Goal: Task Accomplishment & Management: Manage account settings

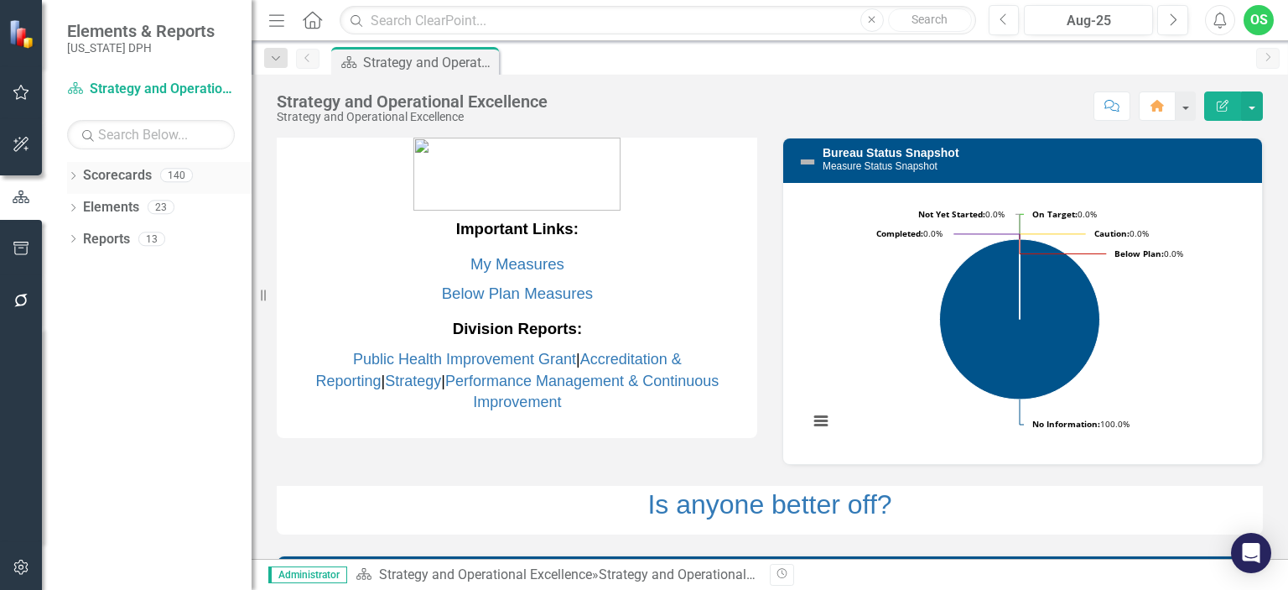
click at [74, 173] on icon "Dropdown" at bounding box center [73, 177] width 12 height 9
click at [111, 210] on link "DPH" at bounding box center [171, 207] width 159 height 19
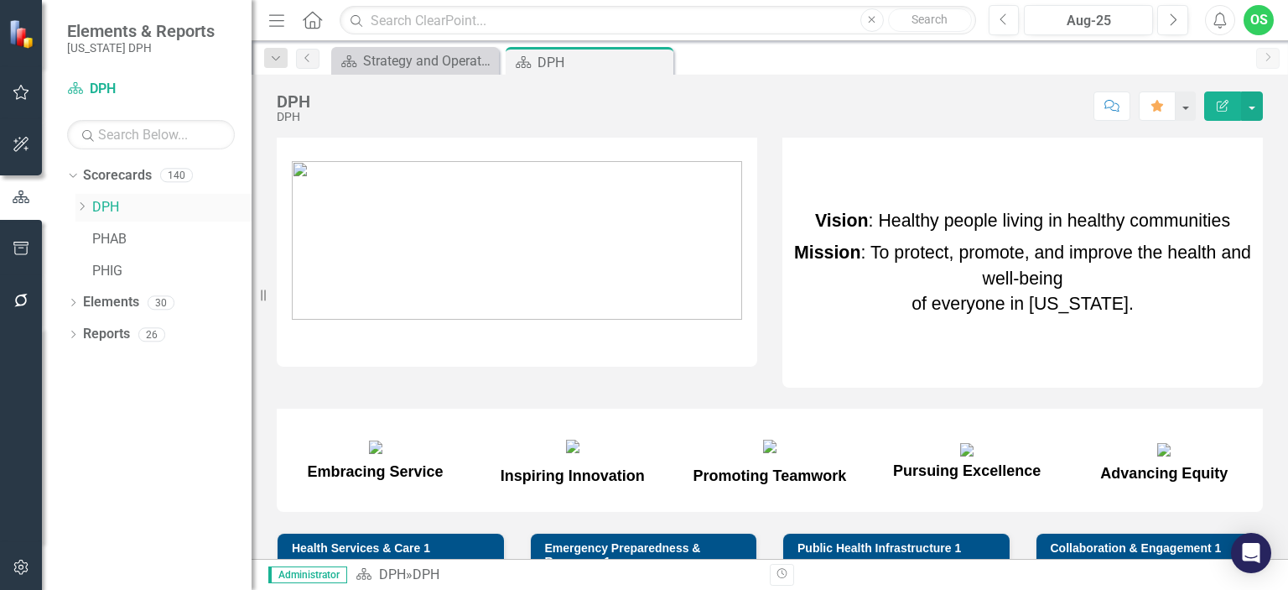
click at [87, 211] on icon "Dropdown" at bounding box center [81, 206] width 13 height 10
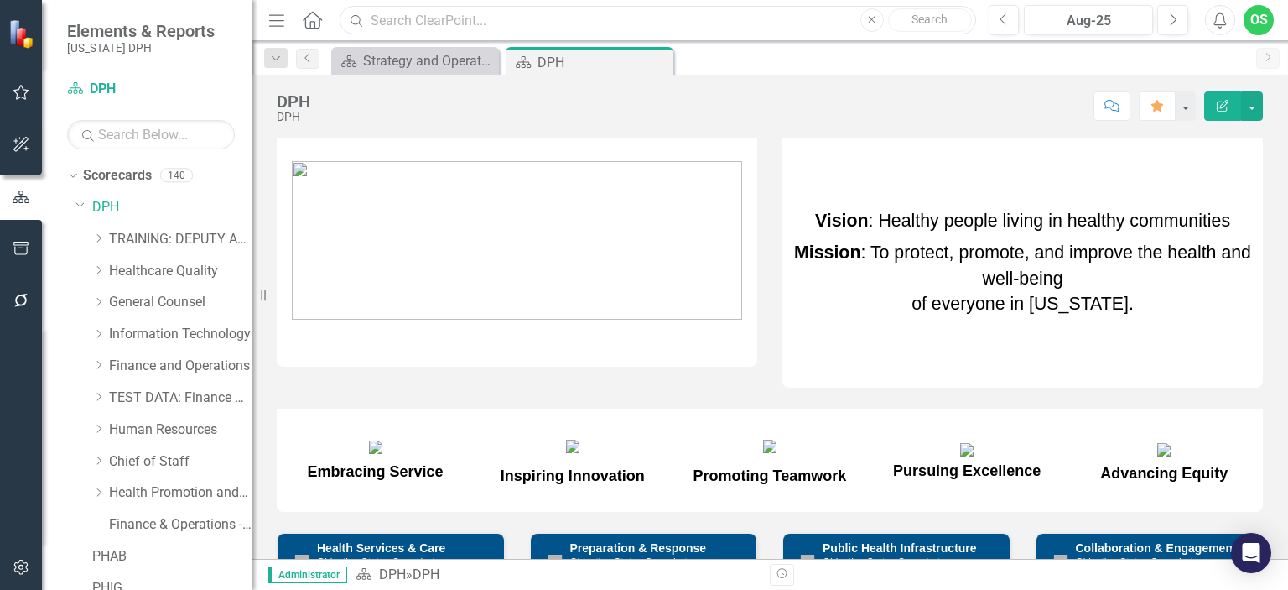
click at [436, 18] on input "text" at bounding box center [658, 20] width 636 height 29
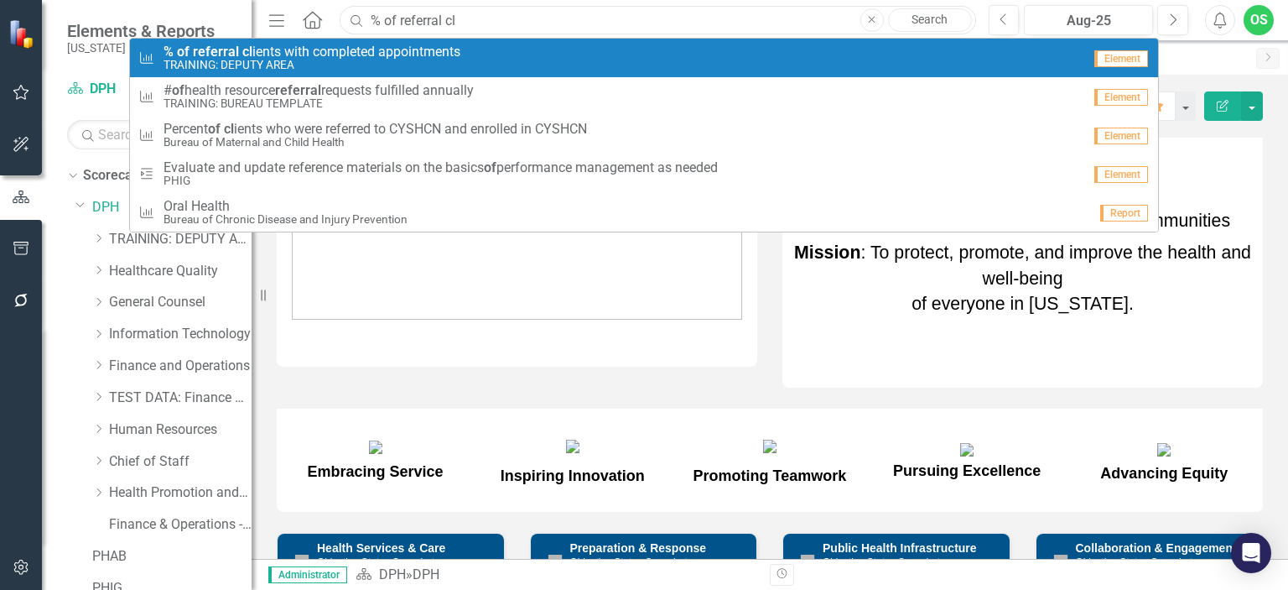
type input "% of referral cl"
click at [434, 52] on span "% of referral cl ients with completed appointments" at bounding box center [312, 51] width 297 height 15
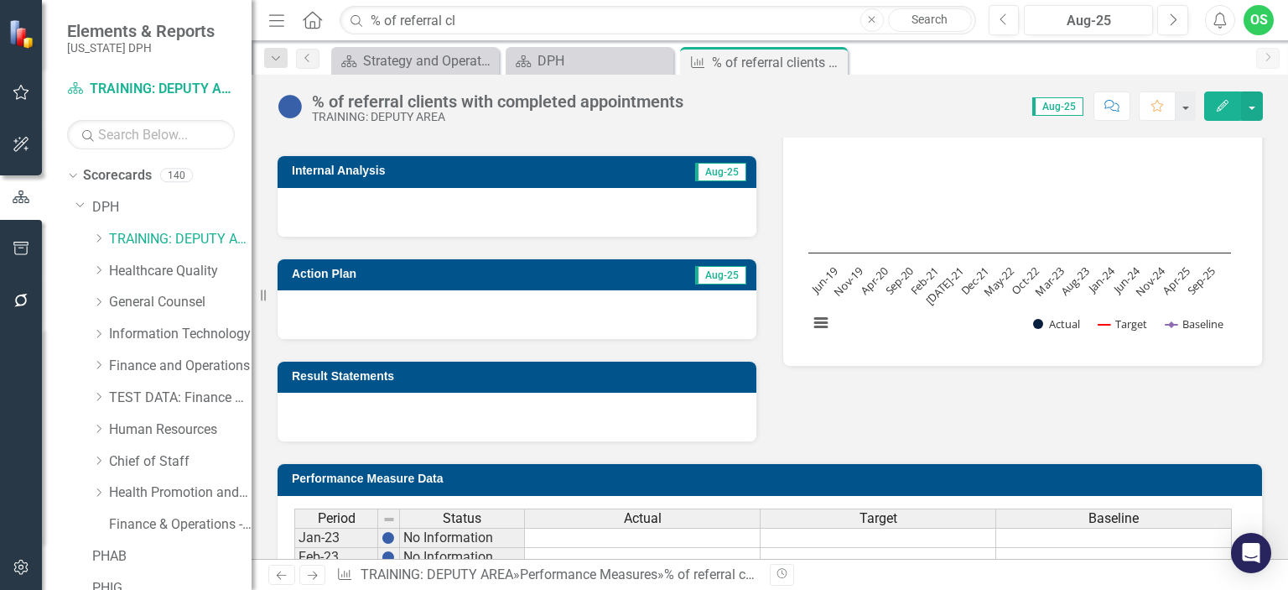
scroll to position [304, 0]
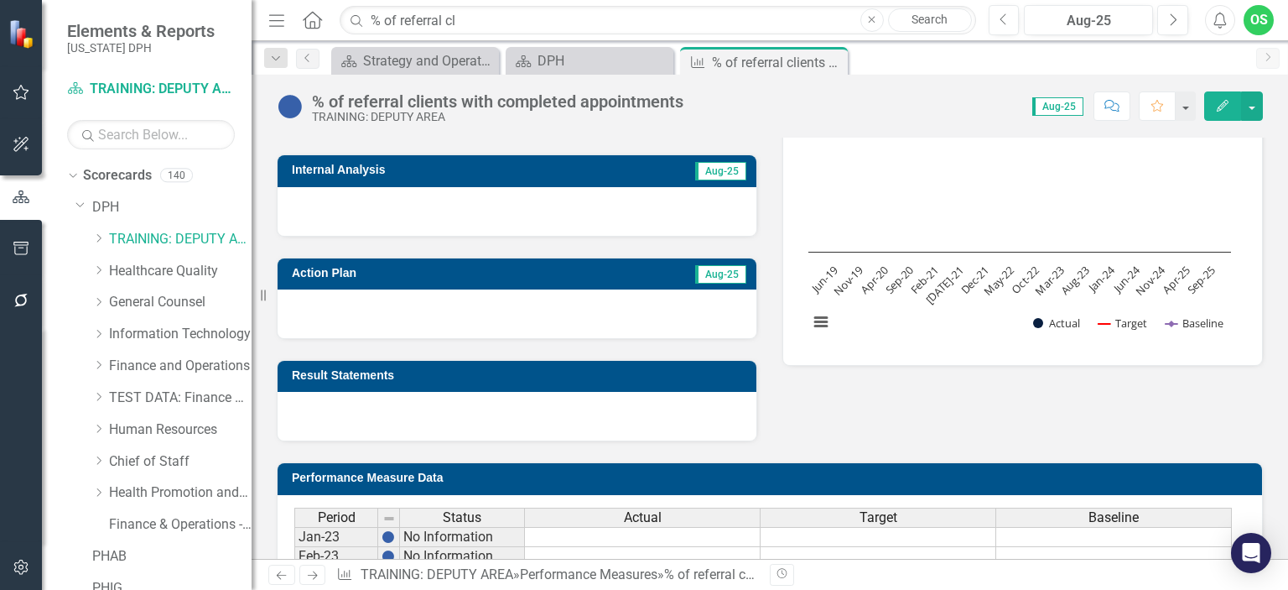
click at [1222, 102] on icon "Edit" at bounding box center [1222, 106] width 15 height 12
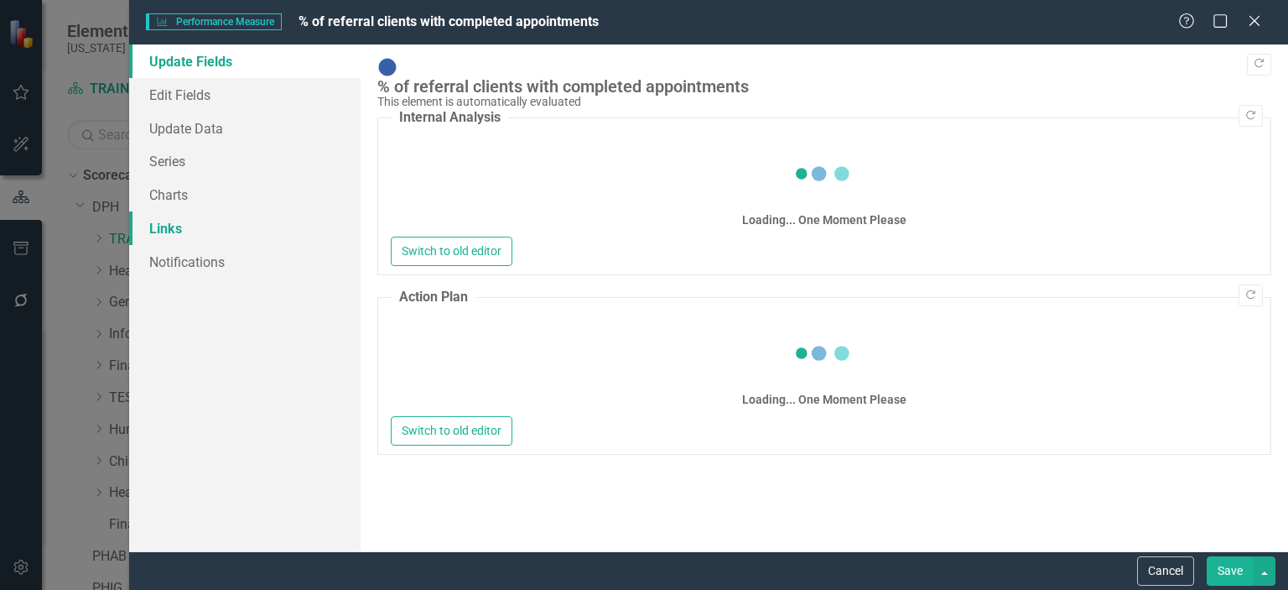
click at [174, 223] on link "Links" at bounding box center [245, 228] width 232 height 34
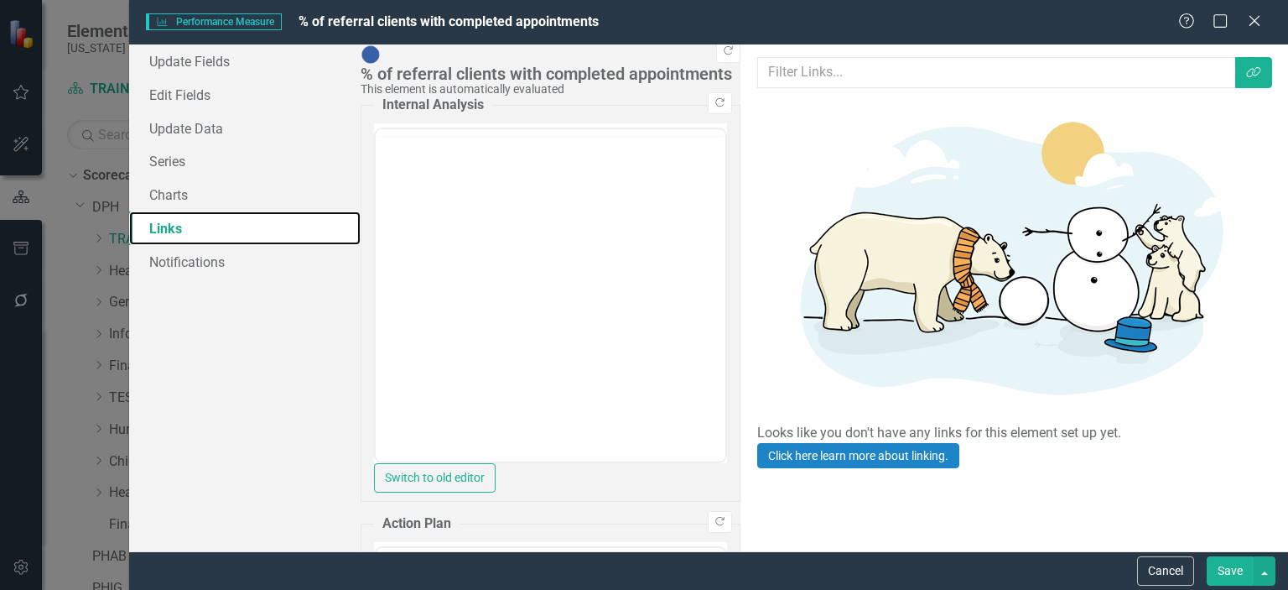
scroll to position [0, 0]
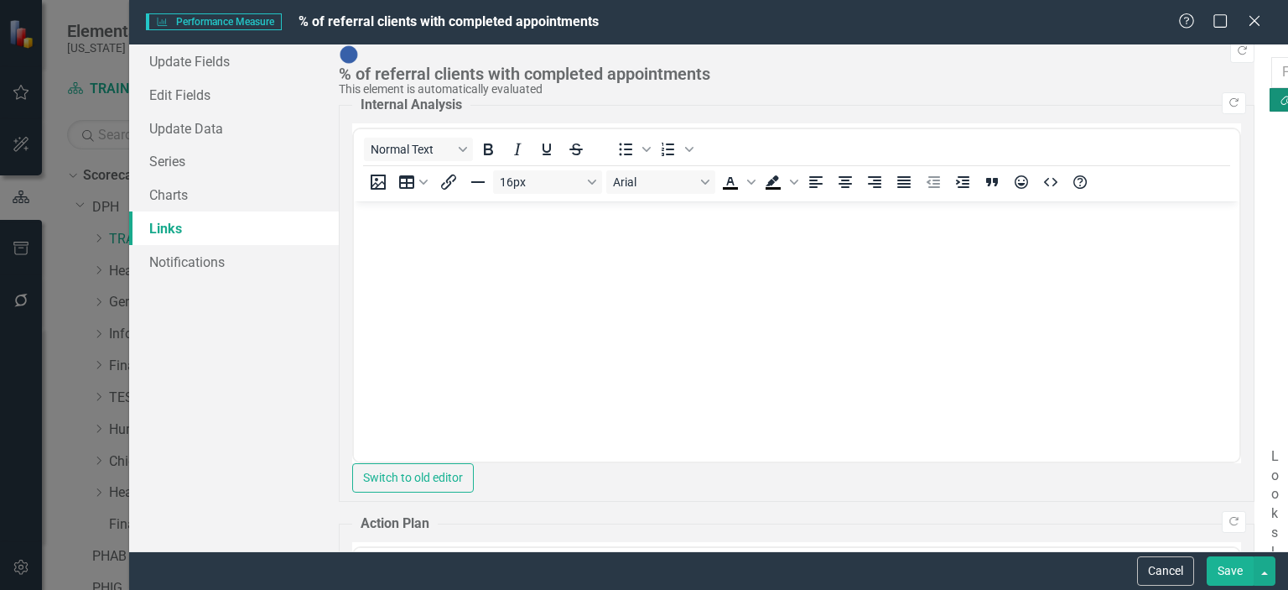
click at [1281, 94] on icon "Link Tag" at bounding box center [1288, 100] width 15 height 12
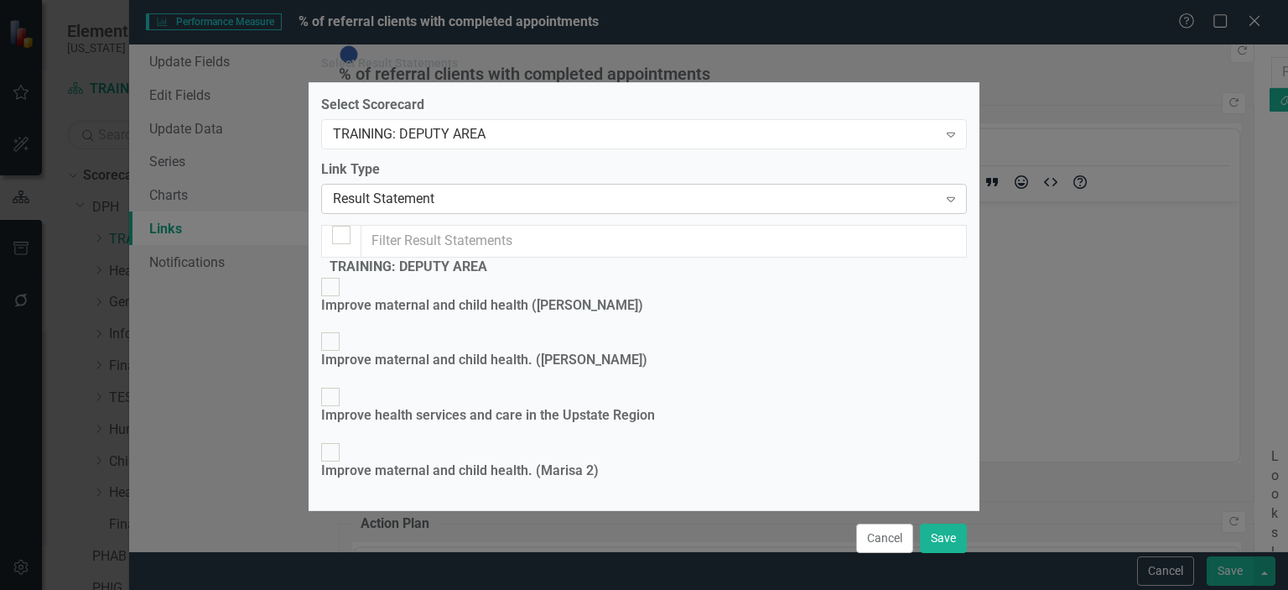
click at [764, 208] on div "Result Statement" at bounding box center [635, 198] width 605 height 19
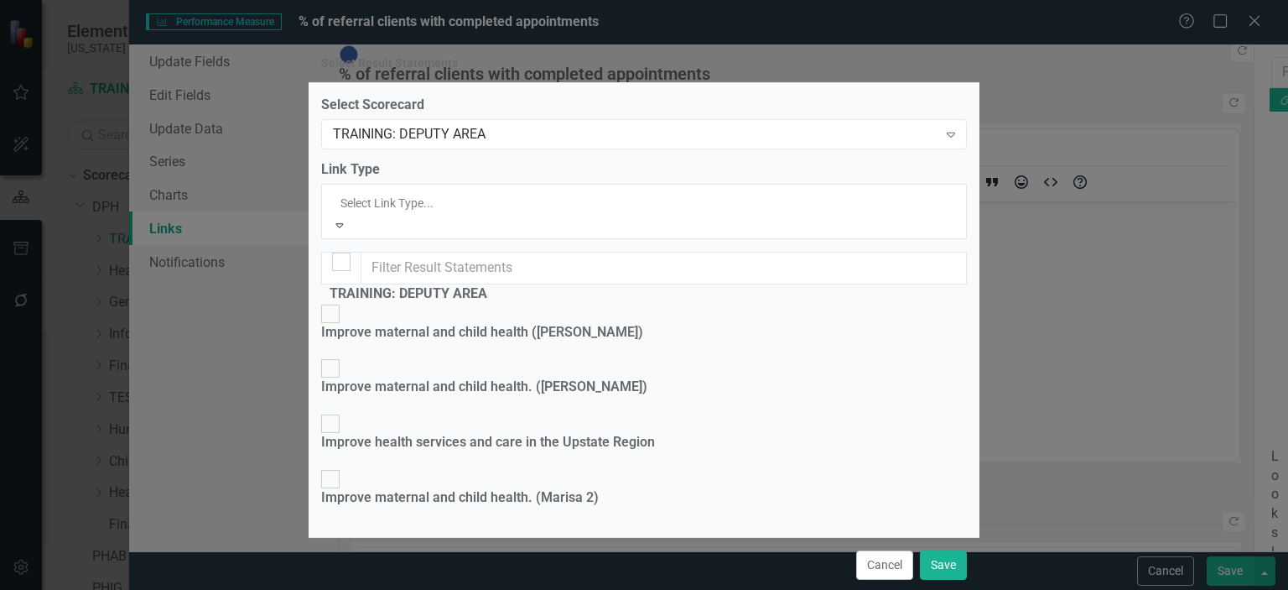
click at [707, 589] on div "Result Statement" at bounding box center [644, 599] width 1288 height 19
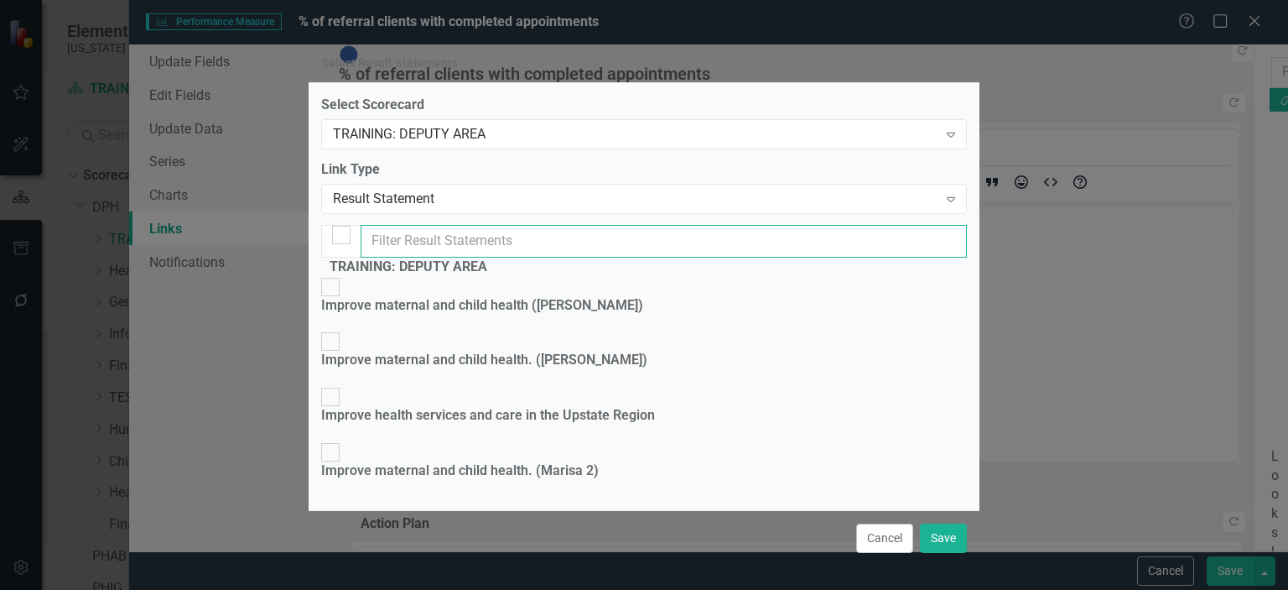
click at [653, 252] on input "text" at bounding box center [664, 241] width 606 height 33
click at [342, 244] on div at bounding box center [341, 235] width 18 height 18
click at [342, 248] on input "checkbox" at bounding box center [342, 235] width 26 height 26
checkbox input "true"
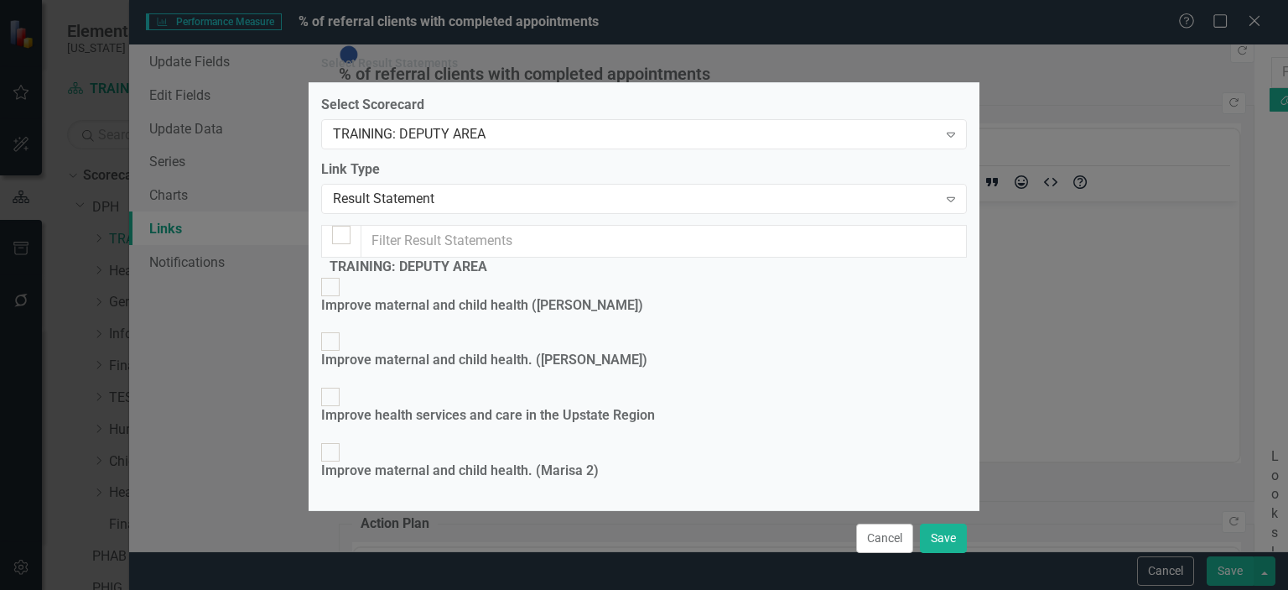
checkbox input "true"
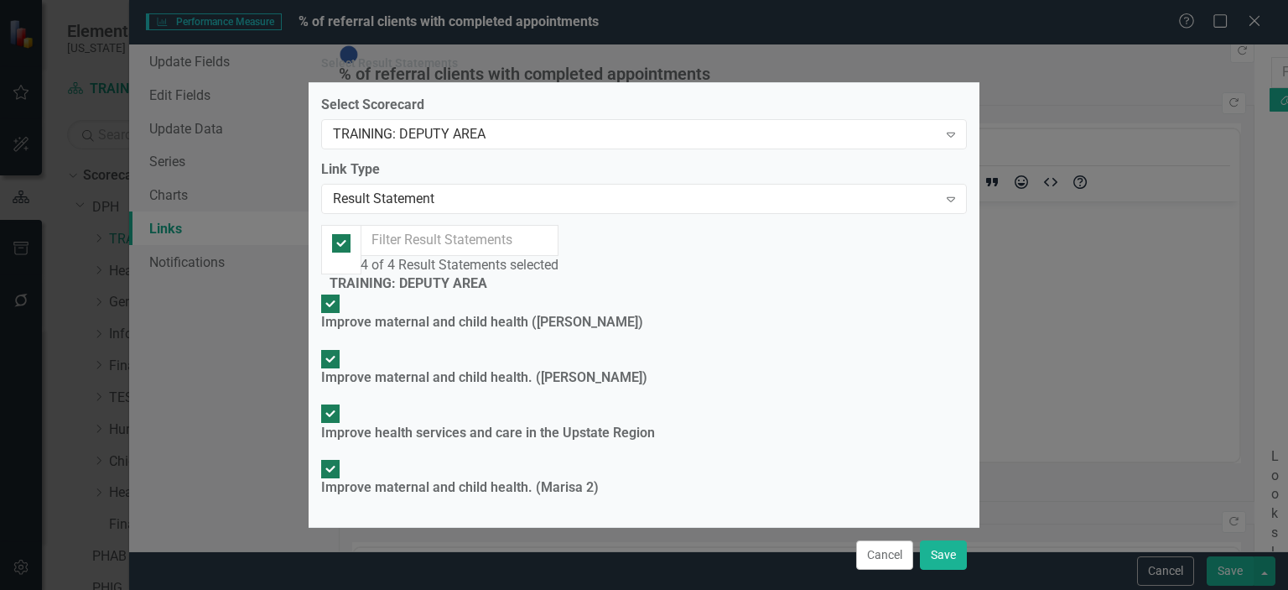
click at [342, 252] on div at bounding box center [341, 243] width 18 height 18
click at [342, 253] on input "checkbox" at bounding box center [342, 244] width 26 height 26
checkbox input "false"
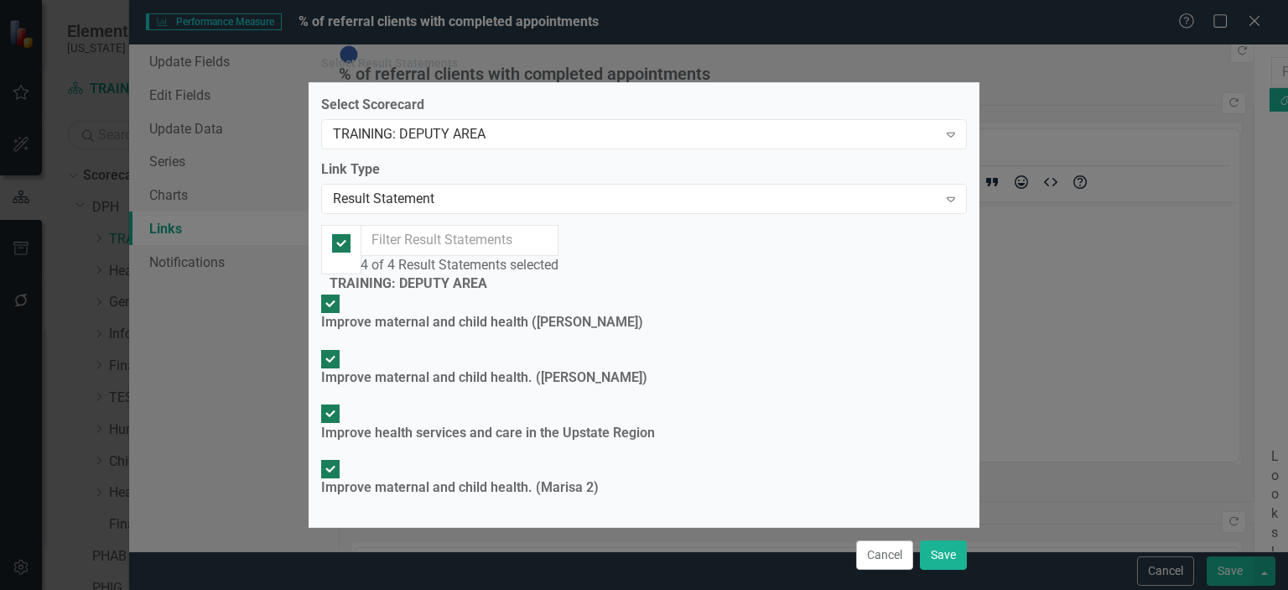
checkbox input "false"
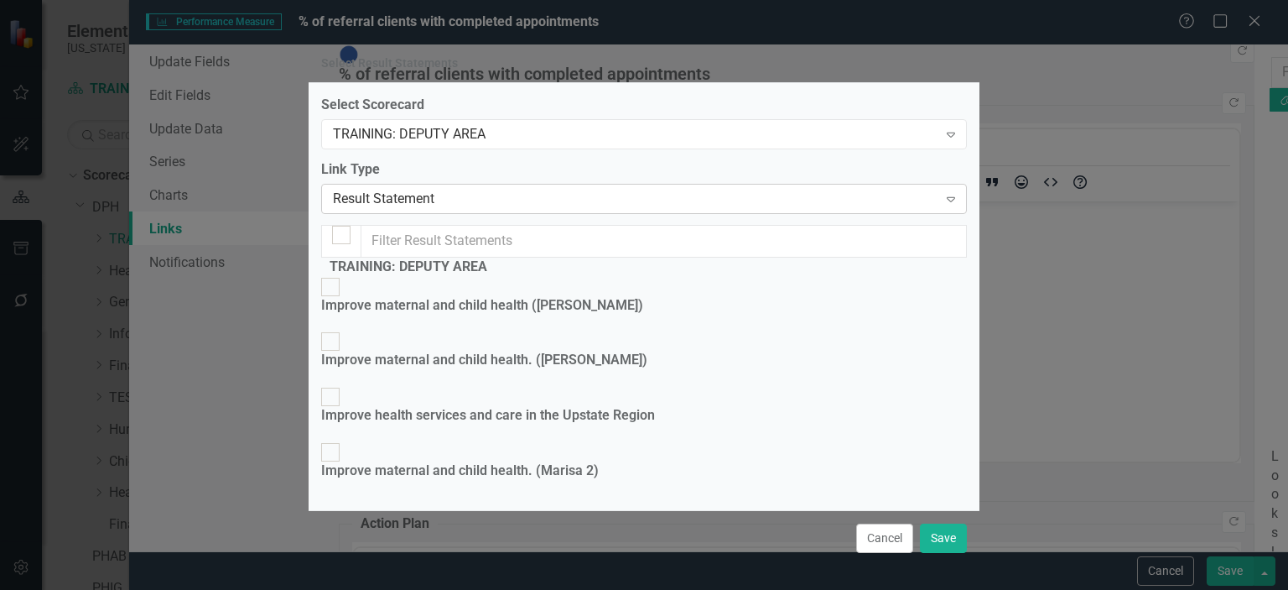
click at [392, 208] on div "Result Statement" at bounding box center [635, 198] width 605 height 19
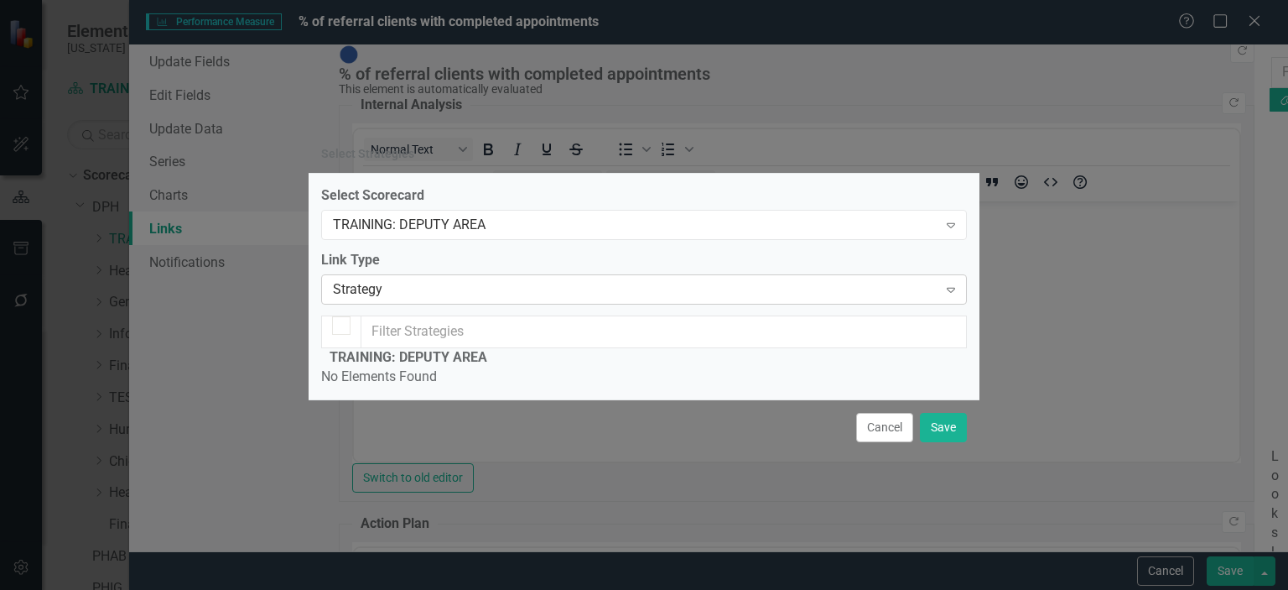
click at [385, 280] on div "Strategy" at bounding box center [635, 289] width 605 height 19
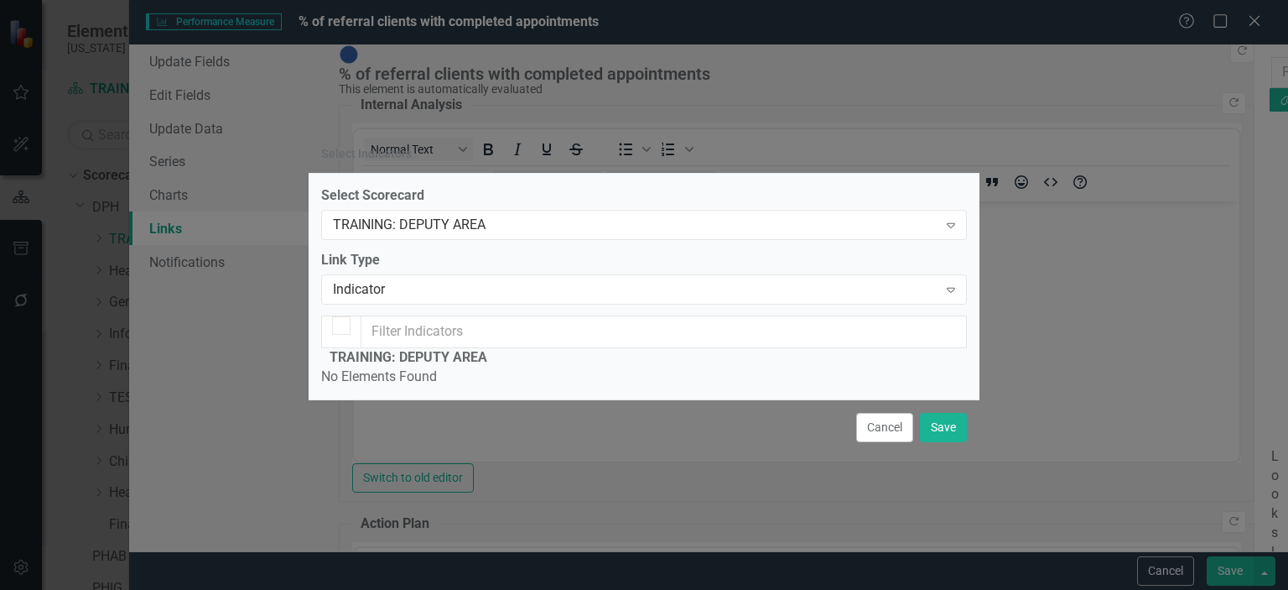
click at [396, 221] on div "Select Scorecard TRAINING: DEPUTY AREA Expand Link Type Indicator Expand TRAINI…" at bounding box center [644, 286] width 646 height 200
click at [396, 274] on div "Indicator Expand" at bounding box center [644, 289] width 646 height 30
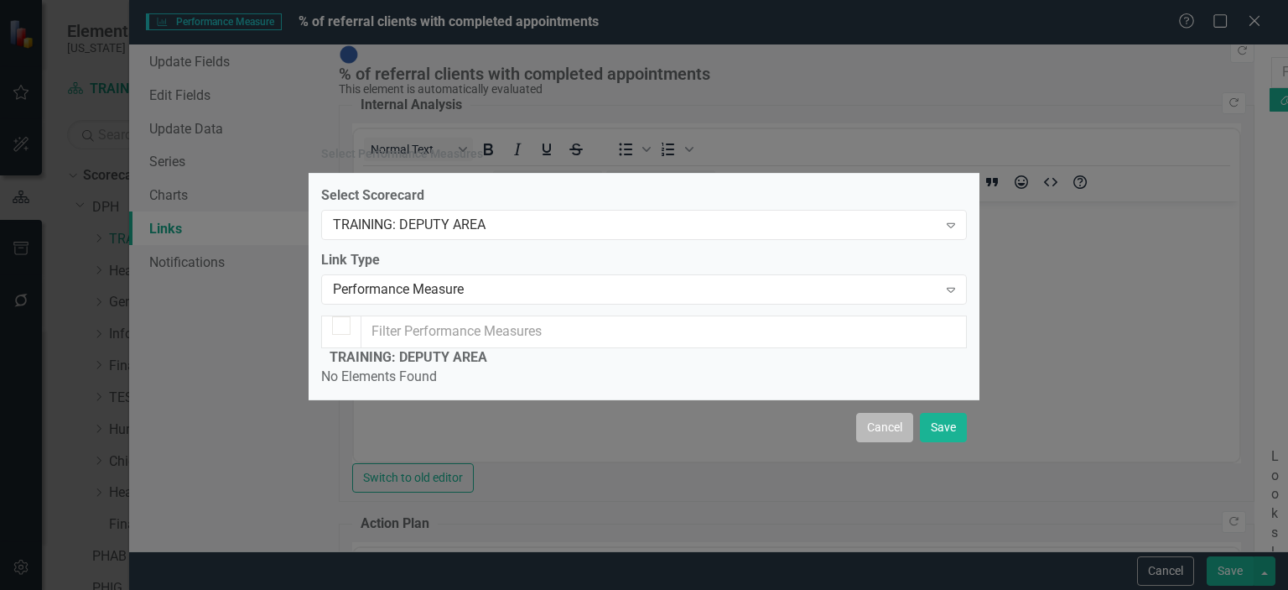
click at [872, 442] on button "Cancel" at bounding box center [884, 427] width 57 height 29
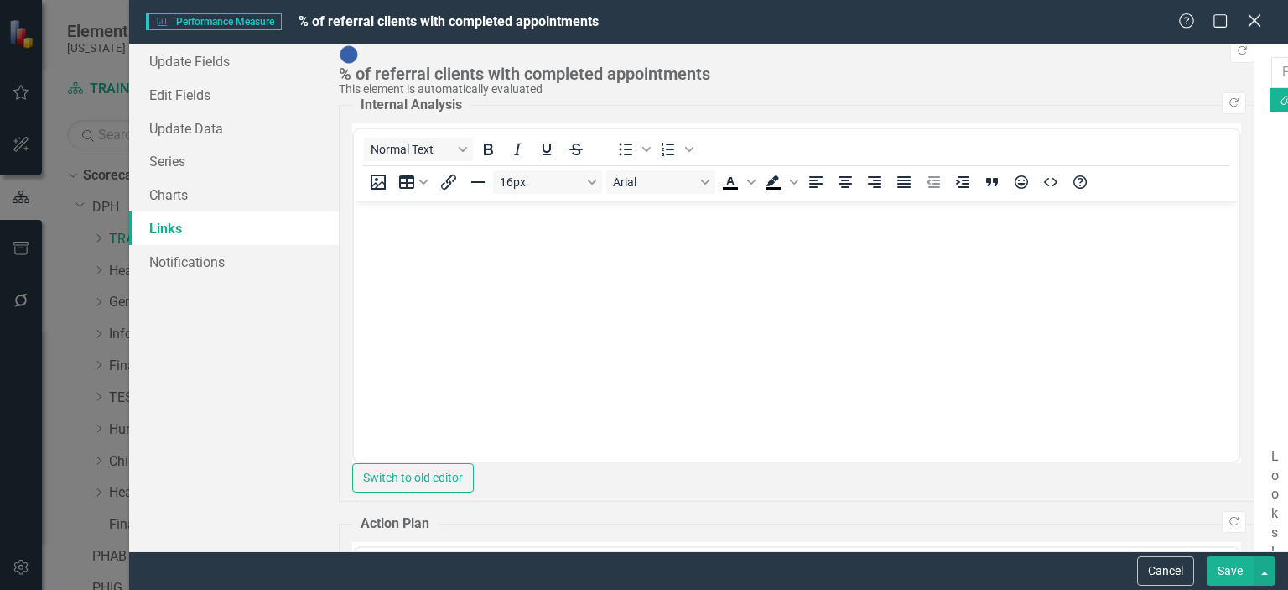
click at [1258, 16] on icon "Close" at bounding box center [1254, 21] width 21 height 16
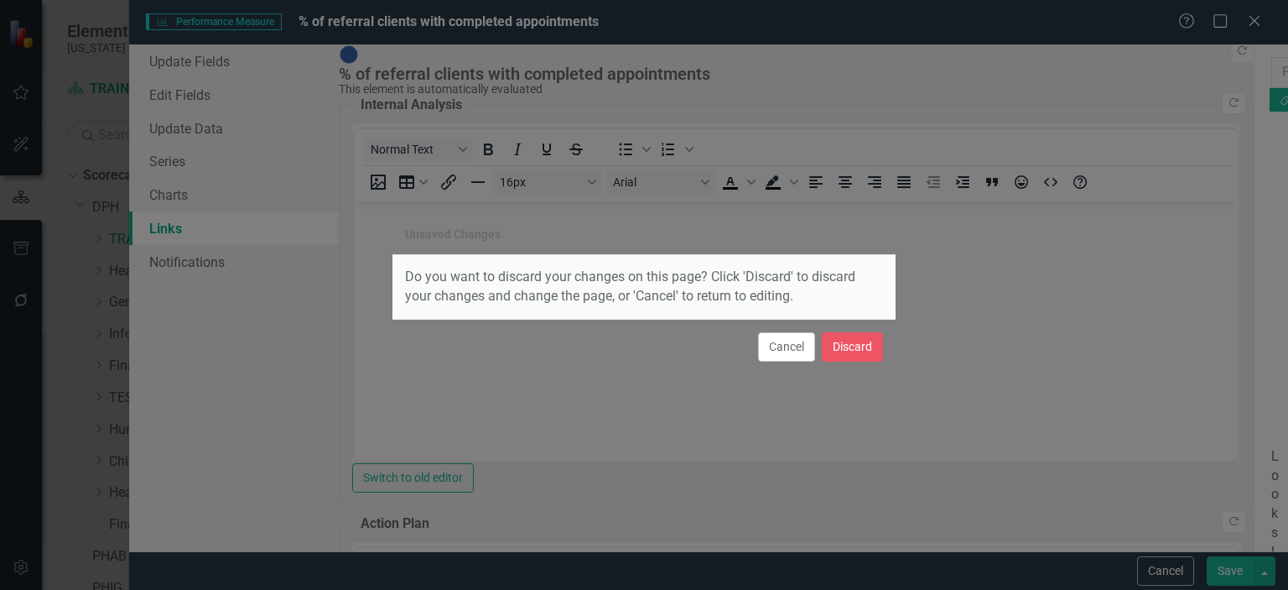
click at [861, 325] on div "Cancel Discard" at bounding box center [644, 346] width 503 height 55
click at [862, 345] on button "Discard" at bounding box center [852, 346] width 61 height 29
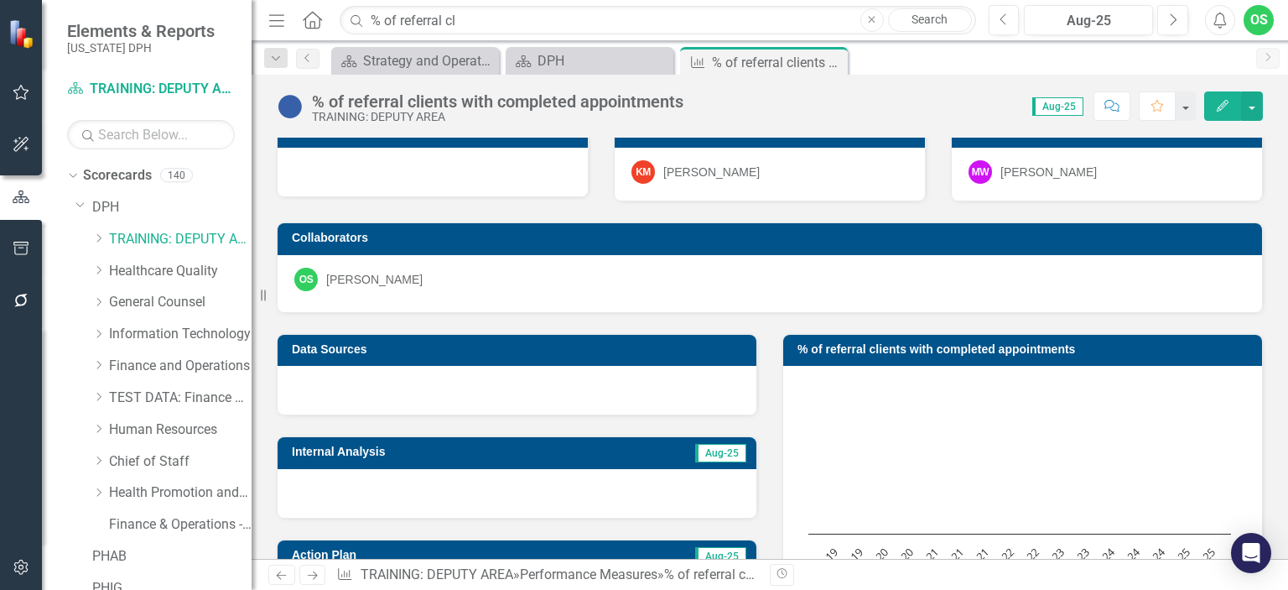
scroll to position [23, 0]
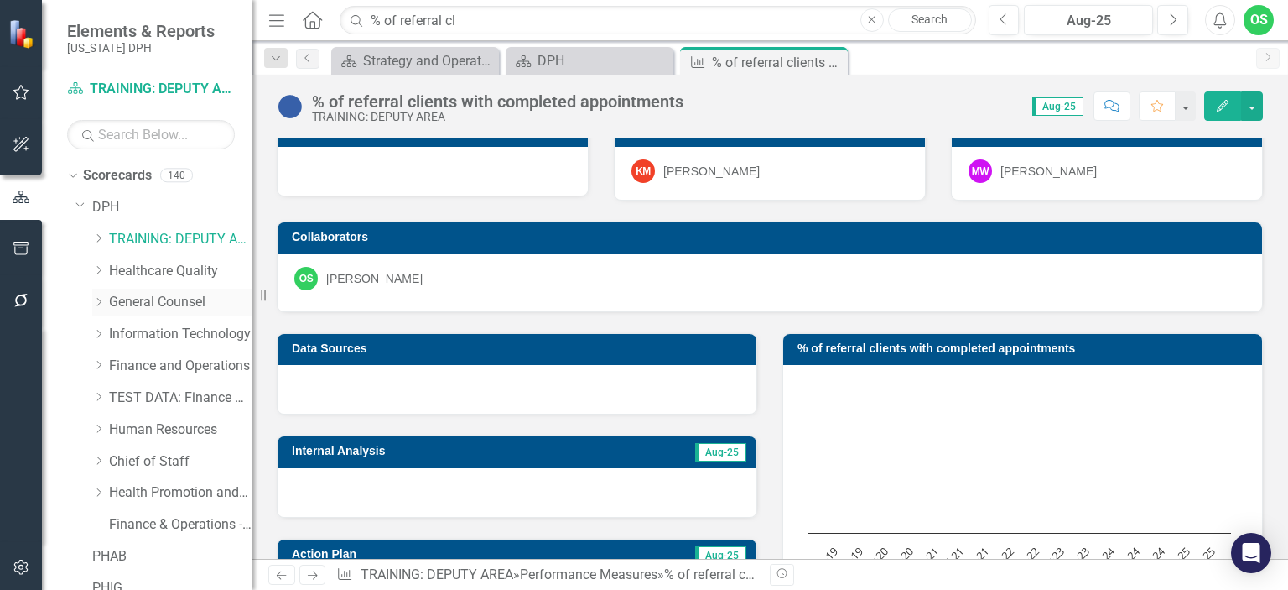
drag, startPoint x: 267, startPoint y: 300, endPoint x: 232, endPoint y: 299, distance: 34.4
click at [232, 299] on div "Elements & Reports [US_STATE] DPH Scorecard TRAINING: DEPUTY AREA Search Dropdo…" at bounding box center [126, 295] width 252 height 590
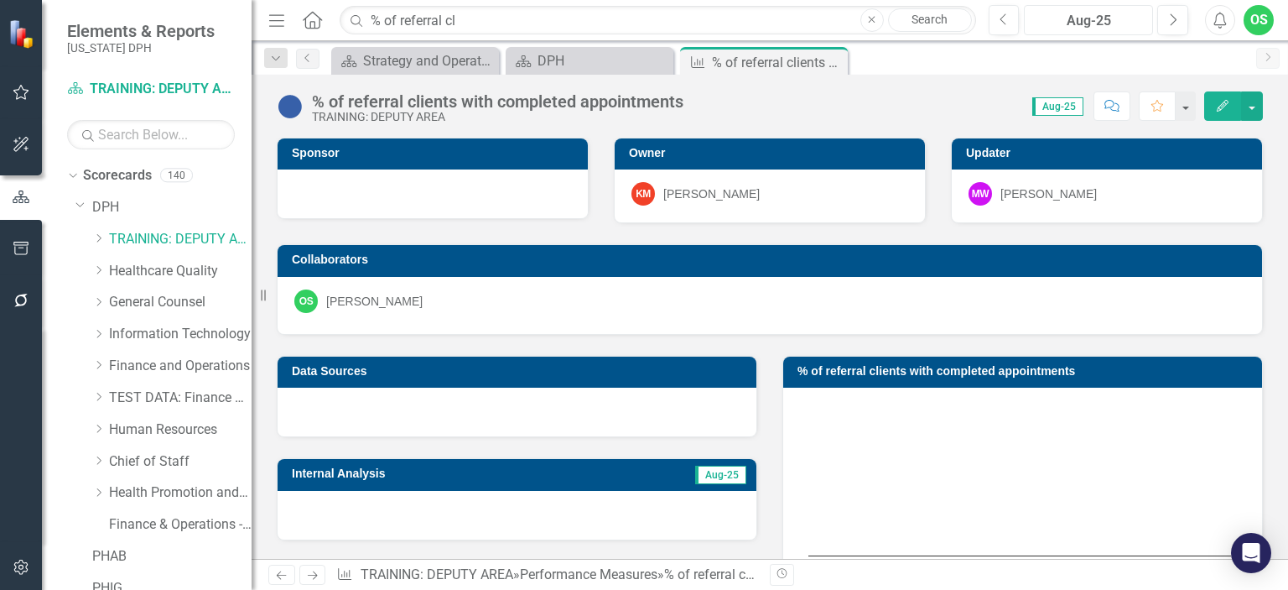
click at [1070, 19] on div "Aug-25" at bounding box center [1088, 21] width 117 height 20
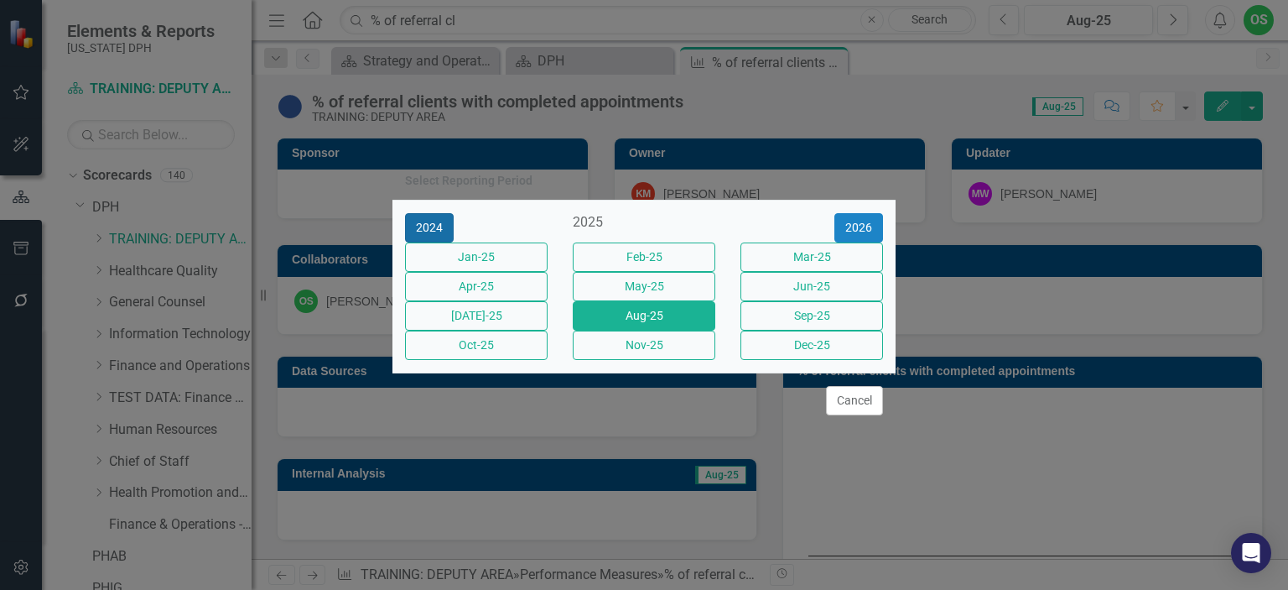
click at [426, 213] on button "2024" at bounding box center [429, 227] width 49 height 29
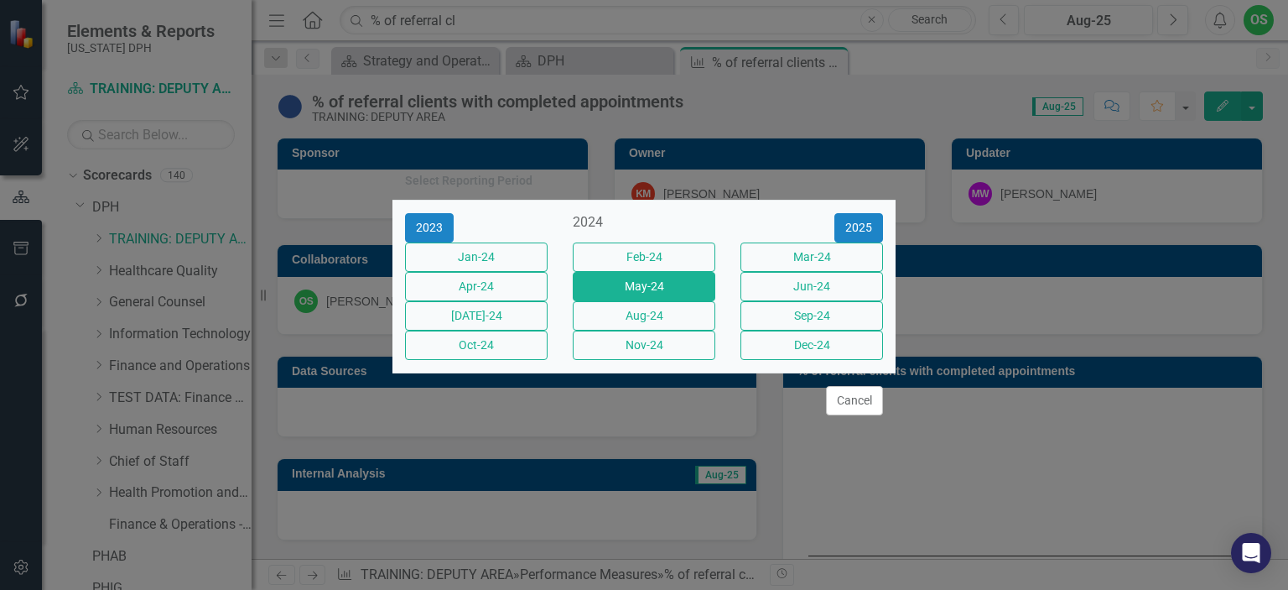
click at [643, 277] on button "May-24" at bounding box center [644, 286] width 143 height 29
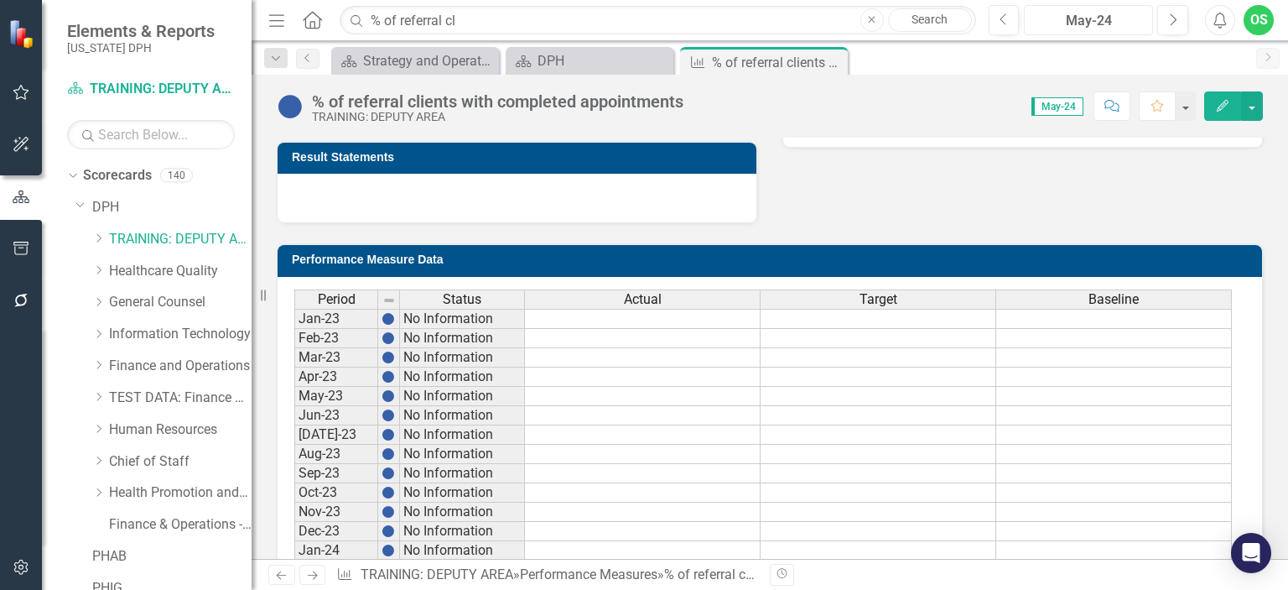
scroll to position [528, 0]
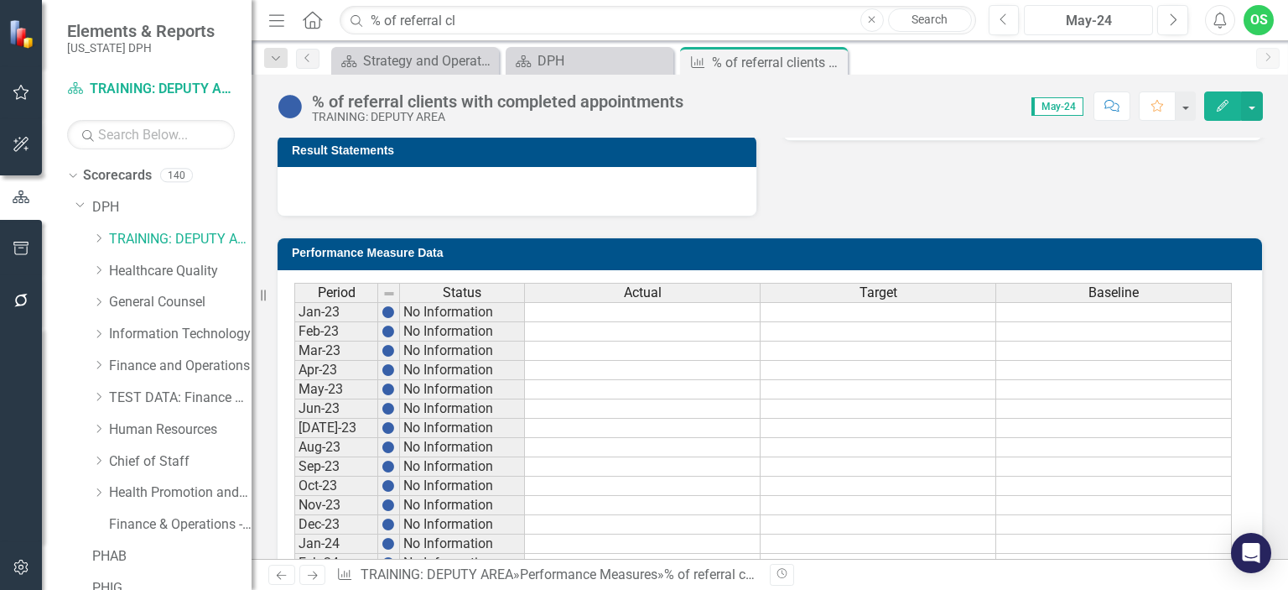
click at [1091, 28] on div "May-24" at bounding box center [1088, 21] width 117 height 20
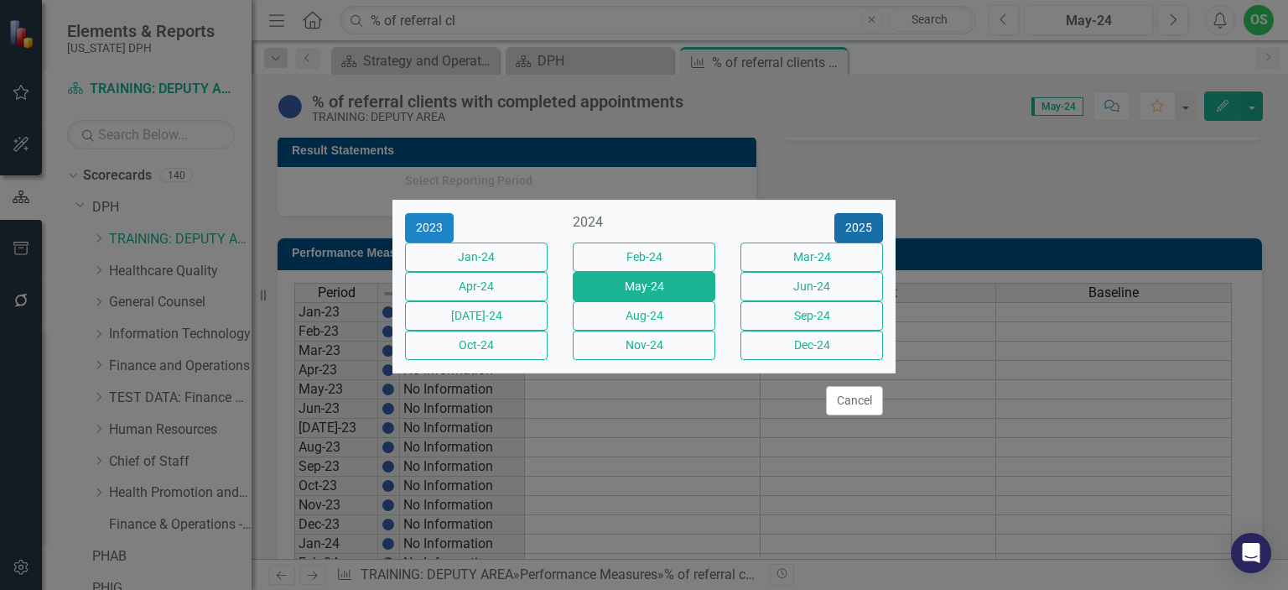
click at [856, 213] on button "2025" at bounding box center [859, 227] width 49 height 29
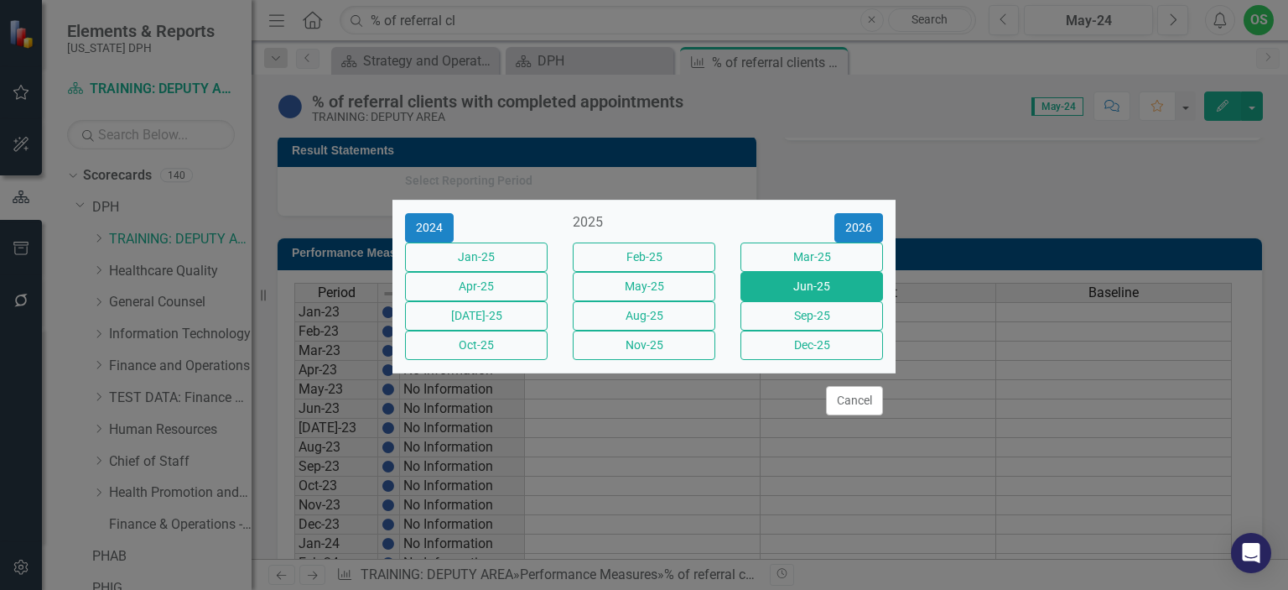
click at [783, 290] on button "Jun-25" at bounding box center [812, 286] width 143 height 29
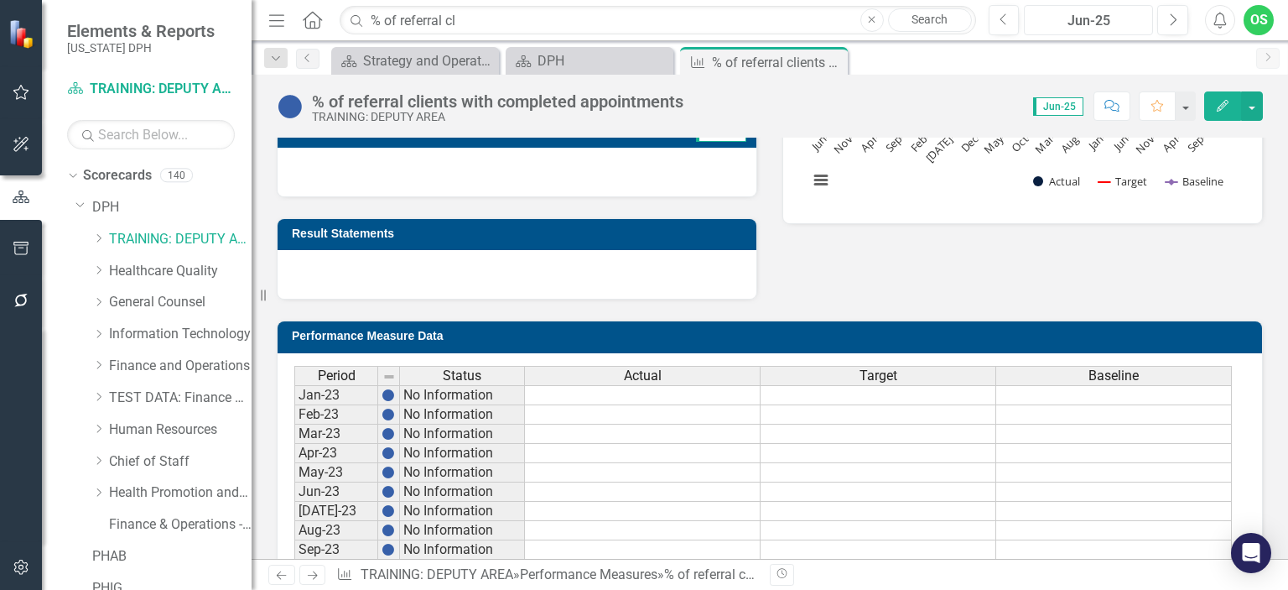
scroll to position [446, 0]
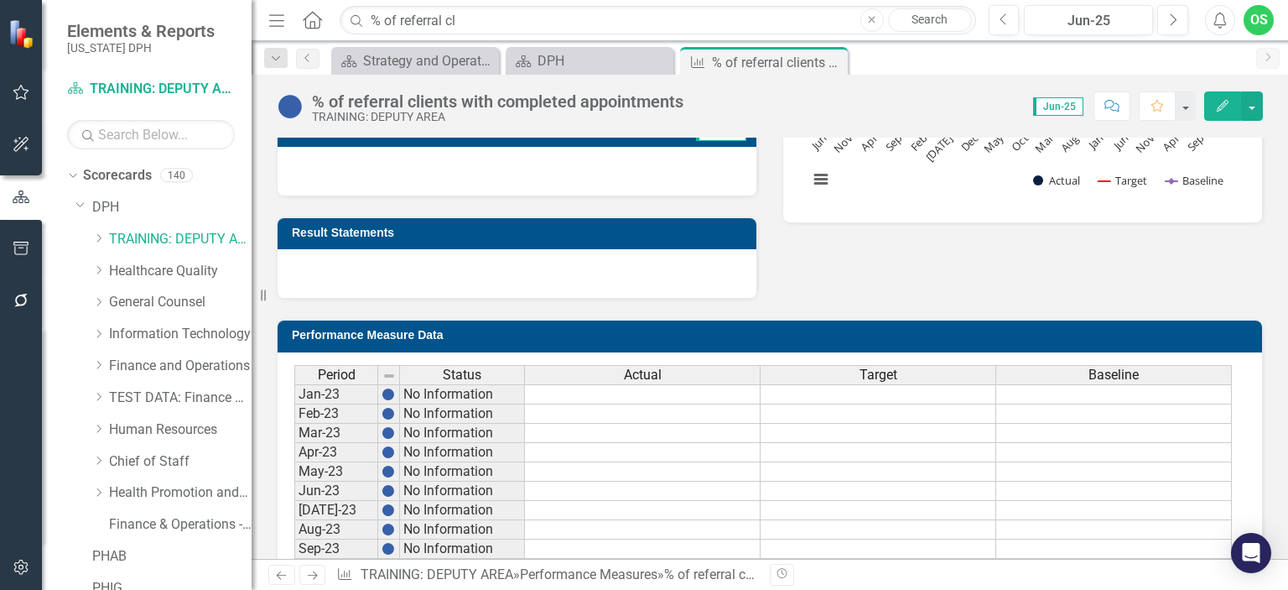
click at [507, 258] on div at bounding box center [517, 273] width 479 height 49
click at [369, 227] on h3 "Result Statements" at bounding box center [520, 232] width 456 height 13
click at [169, 241] on link "TRAINING: DEPUTY AREA" at bounding box center [180, 239] width 143 height 19
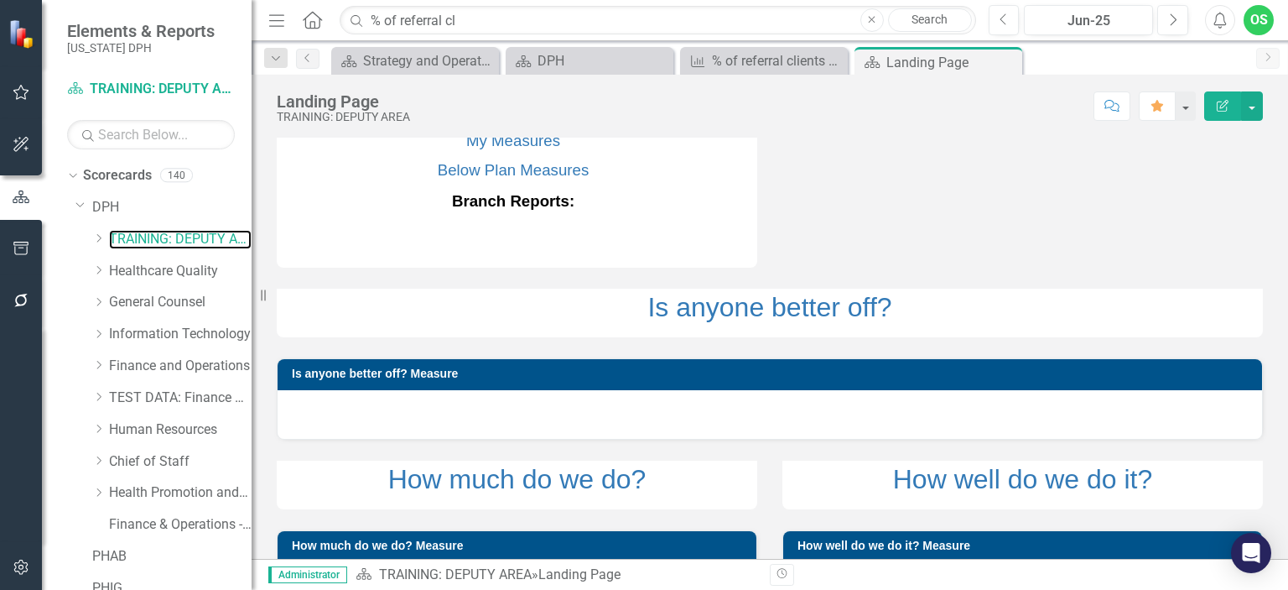
scroll to position [216, 0]
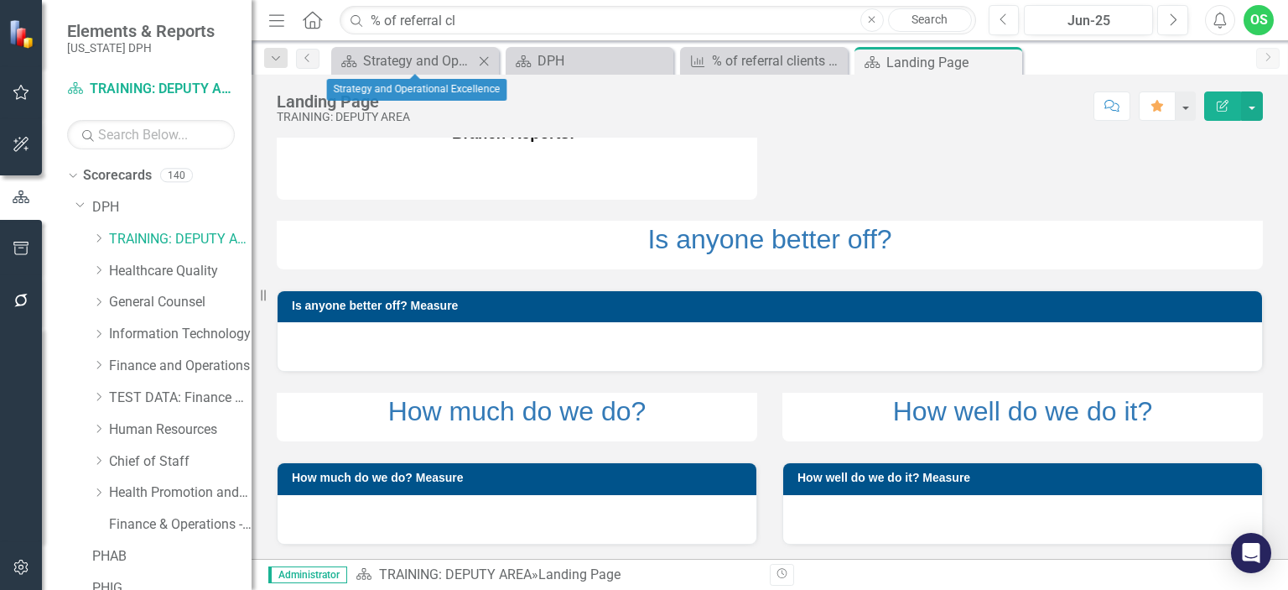
click at [486, 57] on icon "Close" at bounding box center [484, 61] width 17 height 13
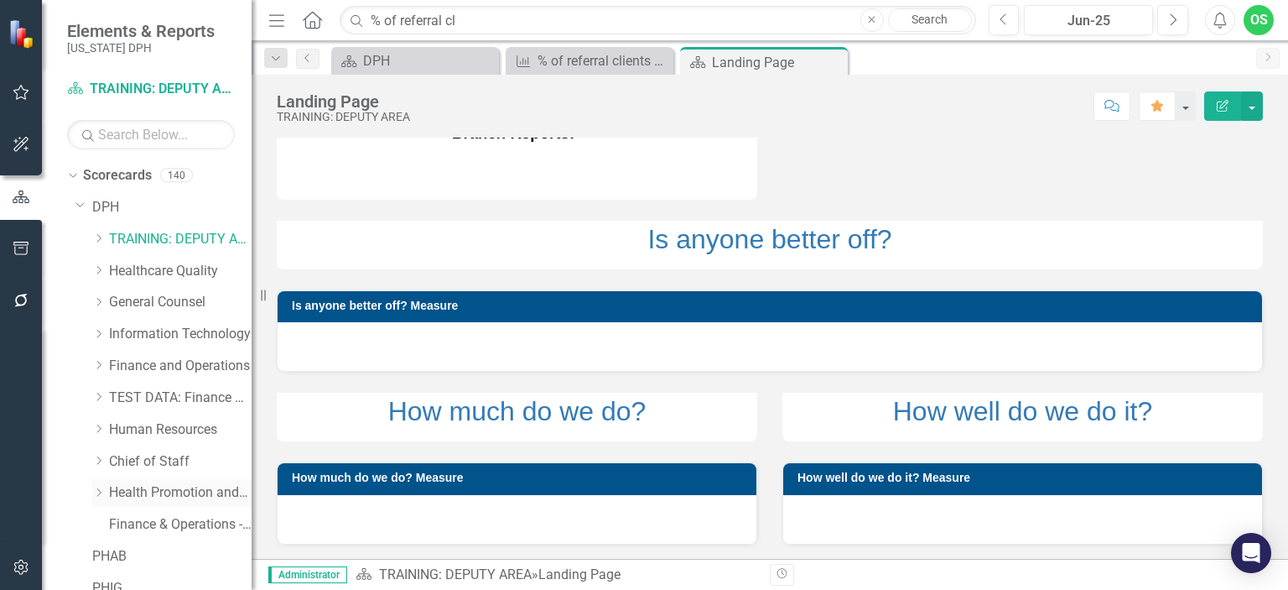
click at [99, 496] on icon "Dropdown" at bounding box center [98, 492] width 13 height 10
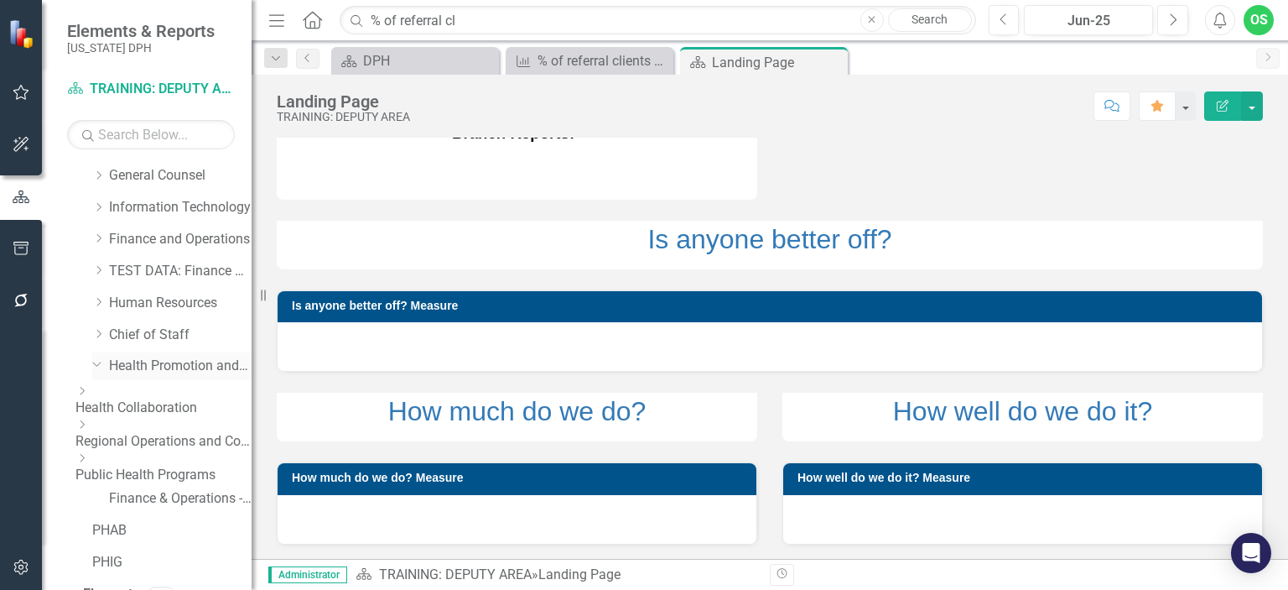
scroll to position [174, 0]
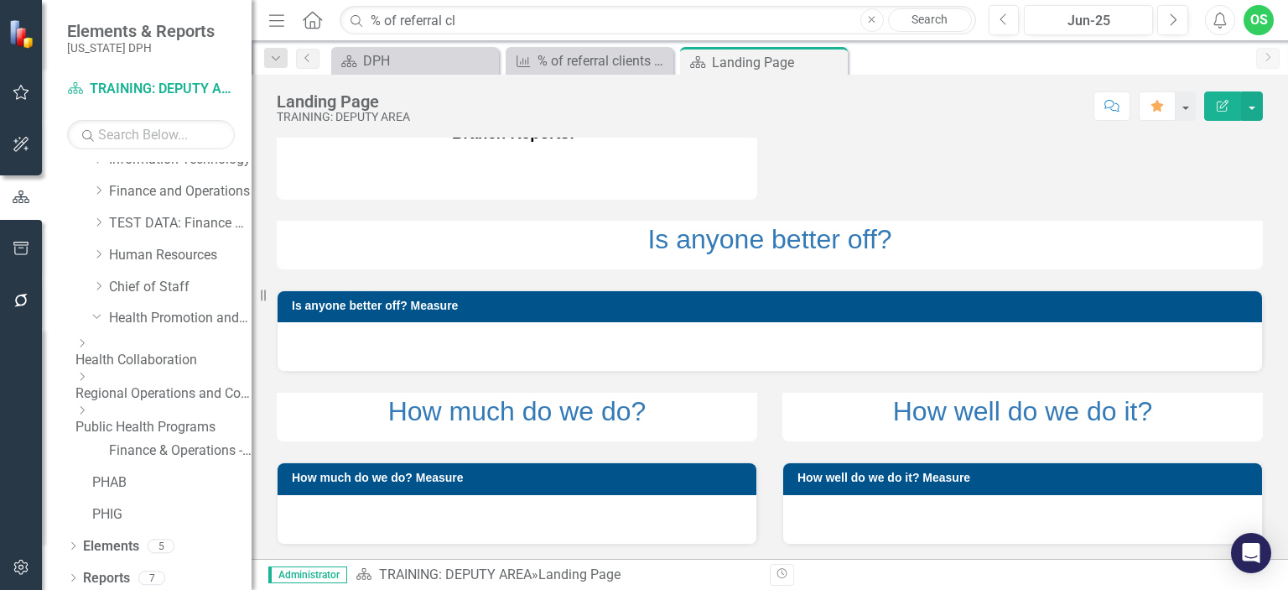
click at [88, 382] on icon "Dropdown" at bounding box center [81, 377] width 13 height 10
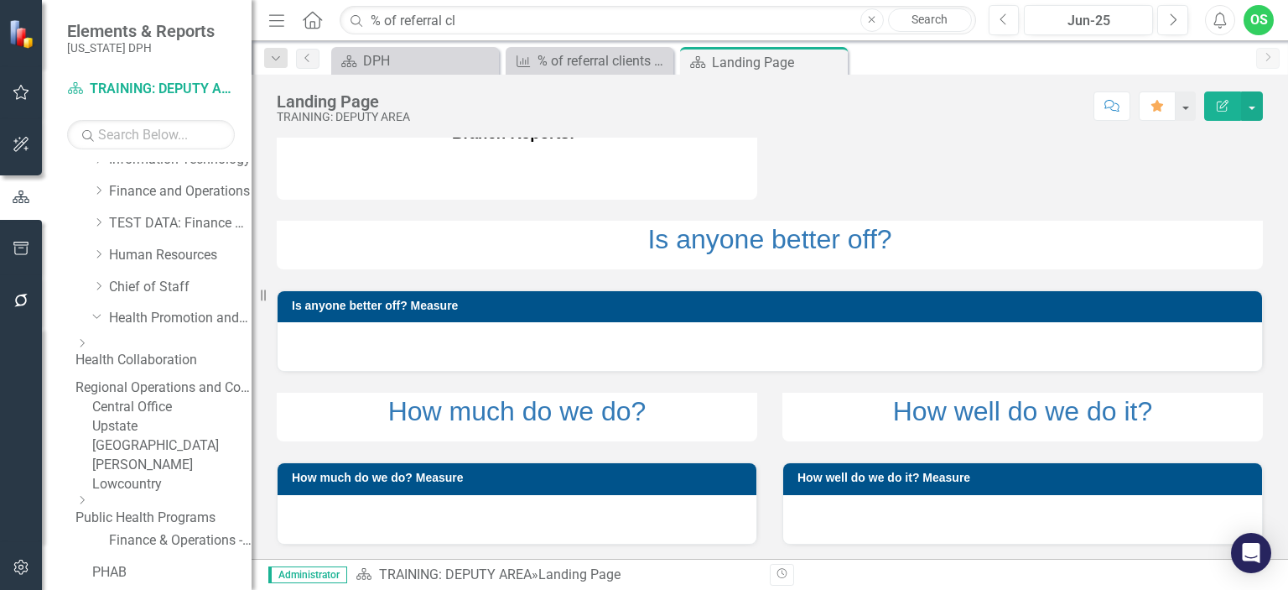
click at [195, 455] on div "[GEOGRAPHIC_DATA]" at bounding box center [171, 445] width 159 height 19
click at [168, 455] on link "[GEOGRAPHIC_DATA]" at bounding box center [171, 445] width 159 height 19
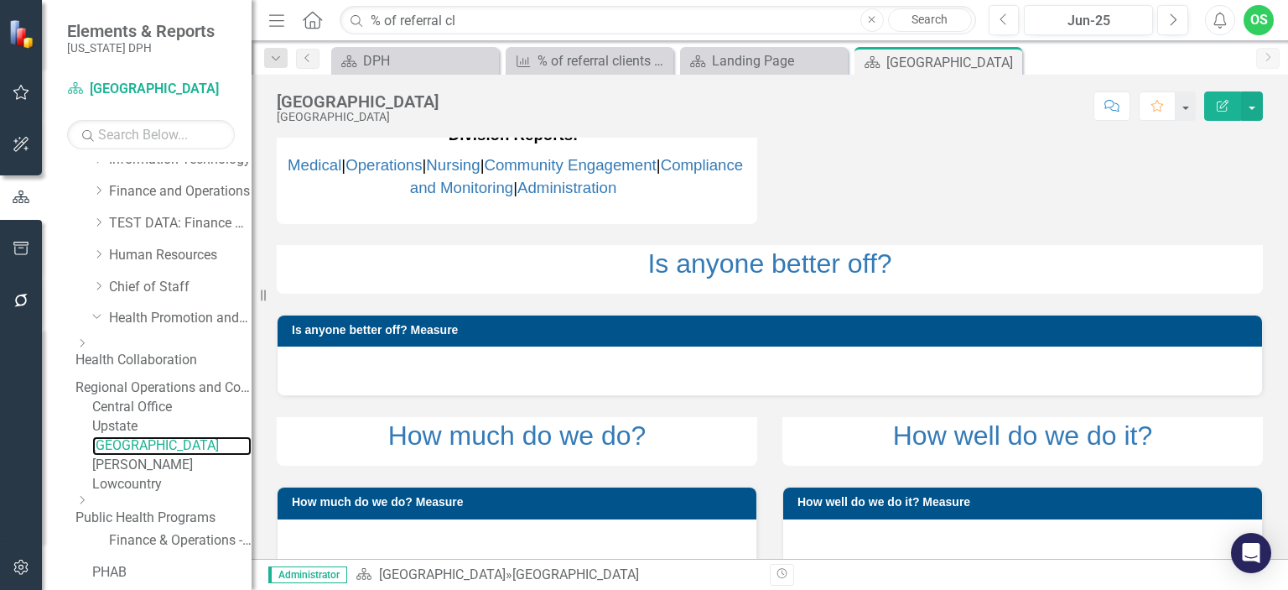
scroll to position [205, 0]
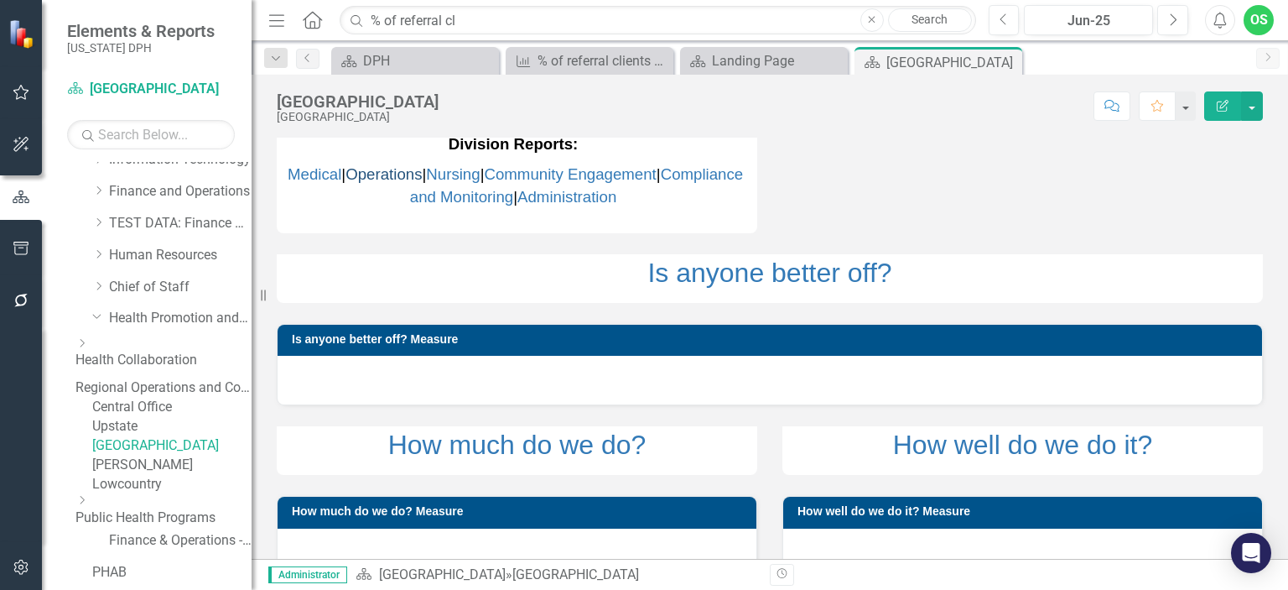
click at [422, 174] on link "Operations" at bounding box center [384, 174] width 76 height 18
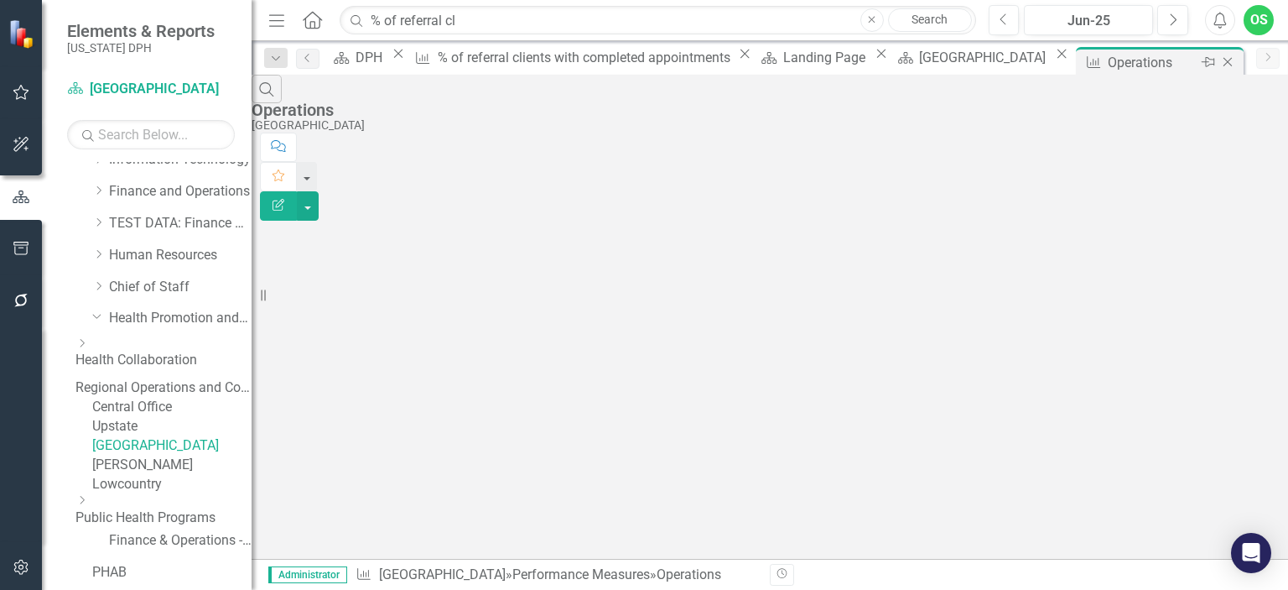
click at [1220, 57] on icon "Close" at bounding box center [1228, 61] width 17 height 13
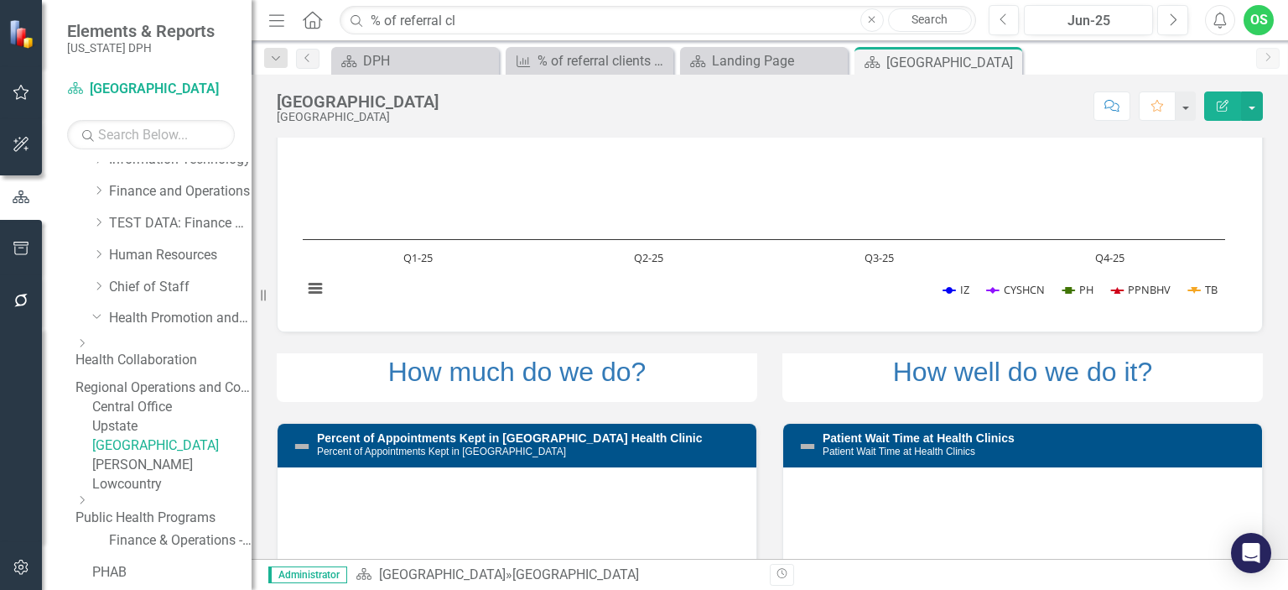
scroll to position [333, 0]
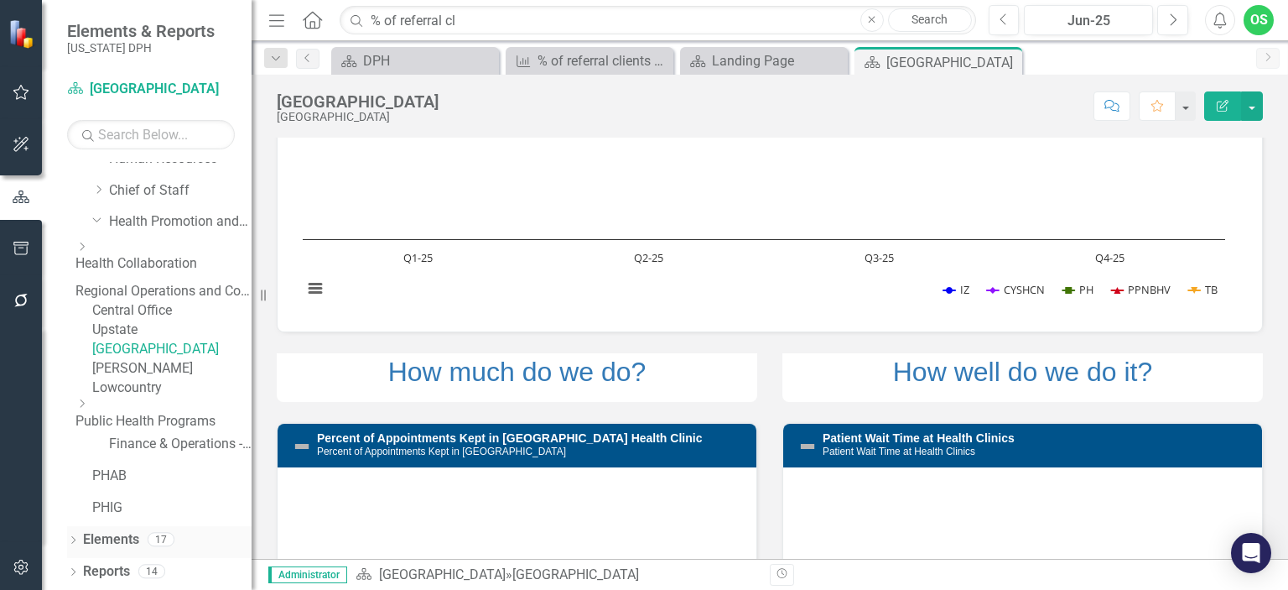
click at [75, 540] on icon "Dropdown" at bounding box center [73, 541] width 12 height 9
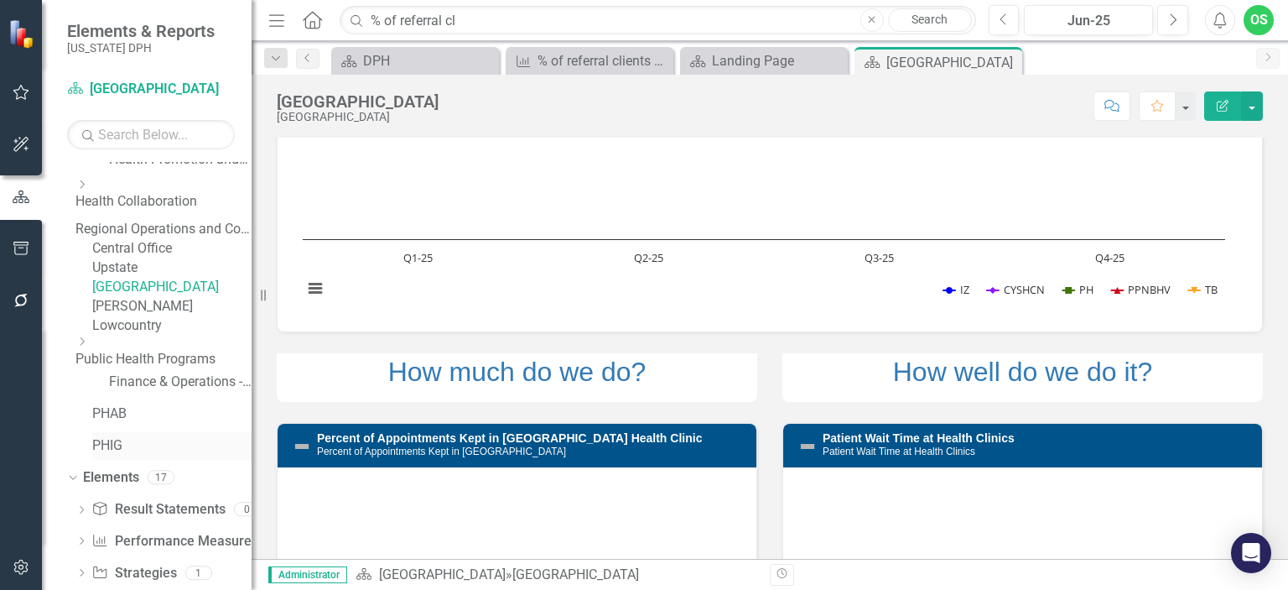
scroll to position [429, 0]
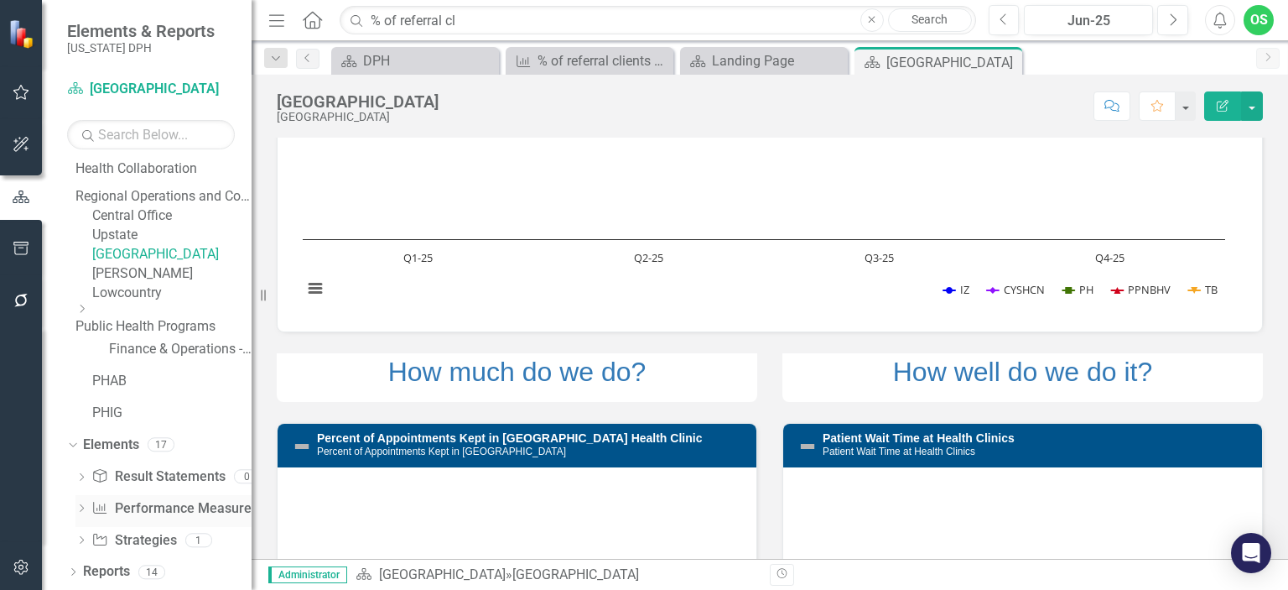
click at [164, 512] on link "Performance Measure Performance Measures" at bounding box center [174, 508] width 166 height 19
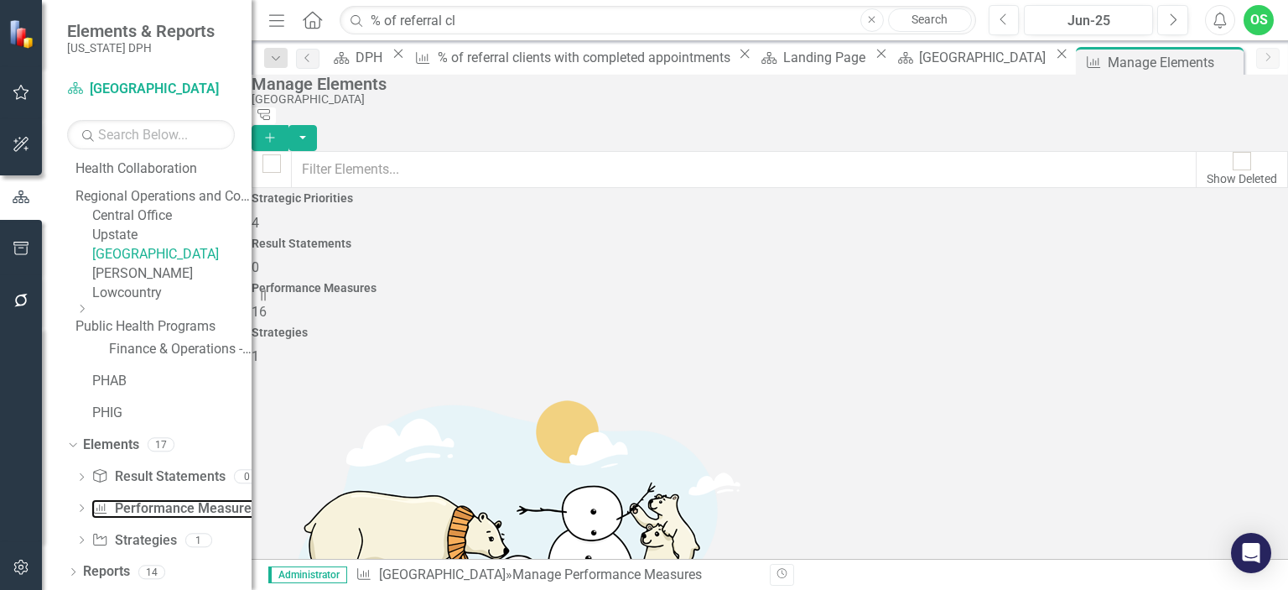
scroll to position [101, 0]
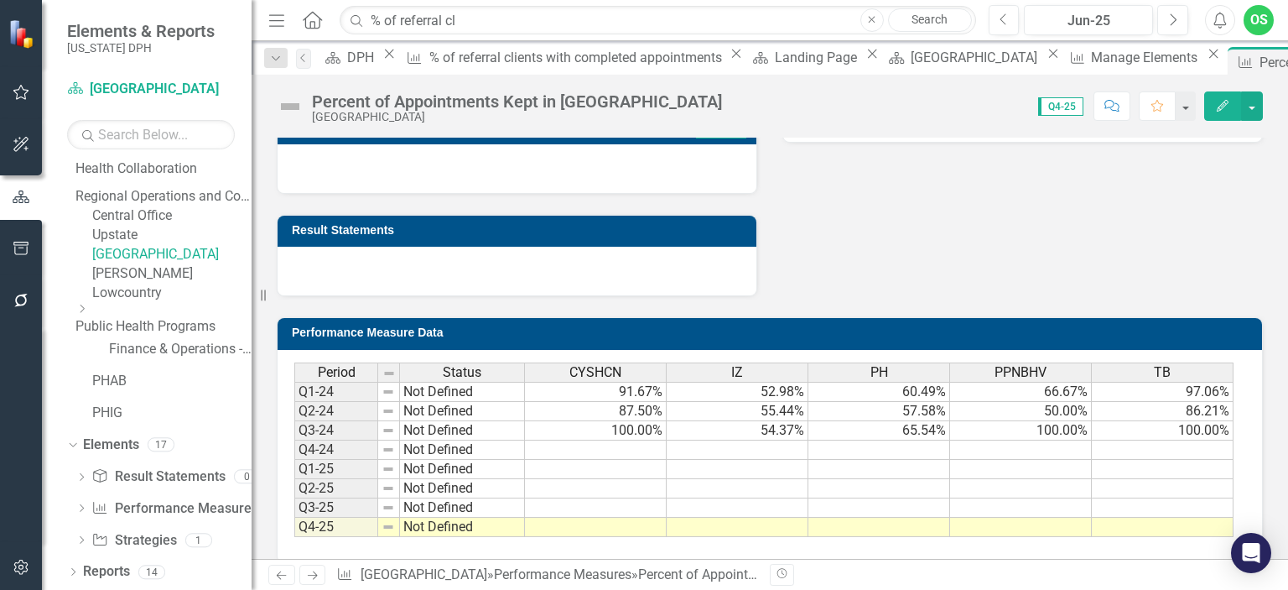
scroll to position [523, 0]
click at [1221, 100] on icon "Edit" at bounding box center [1222, 106] width 15 height 12
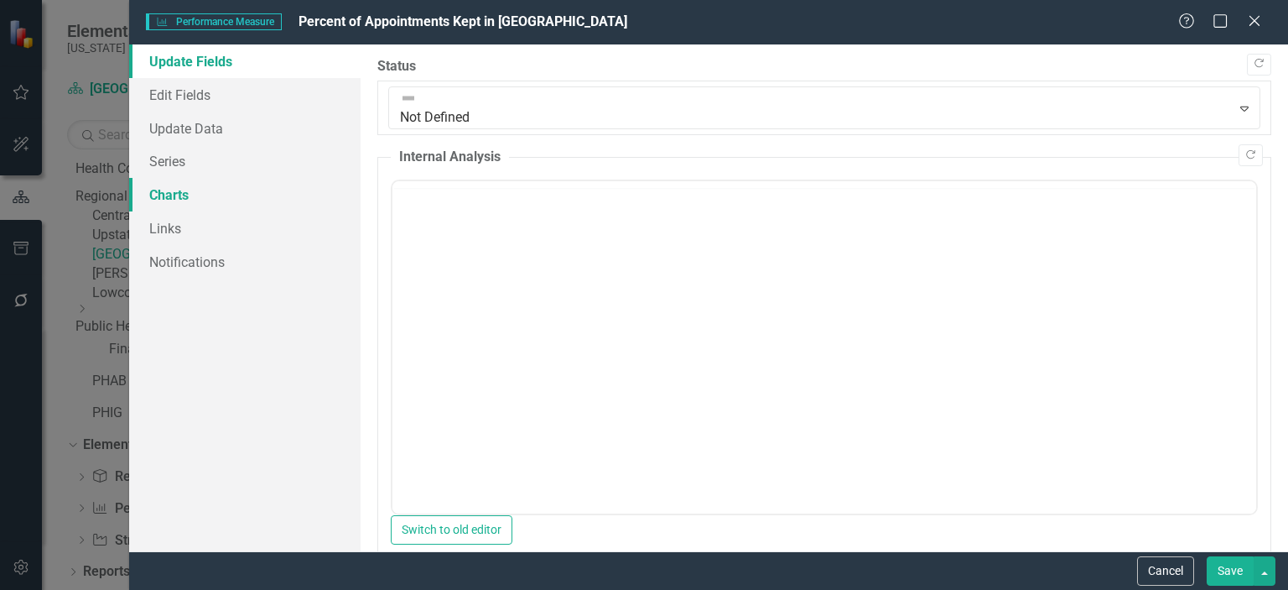
scroll to position [0, 0]
click at [210, 228] on link "Links" at bounding box center [245, 228] width 232 height 34
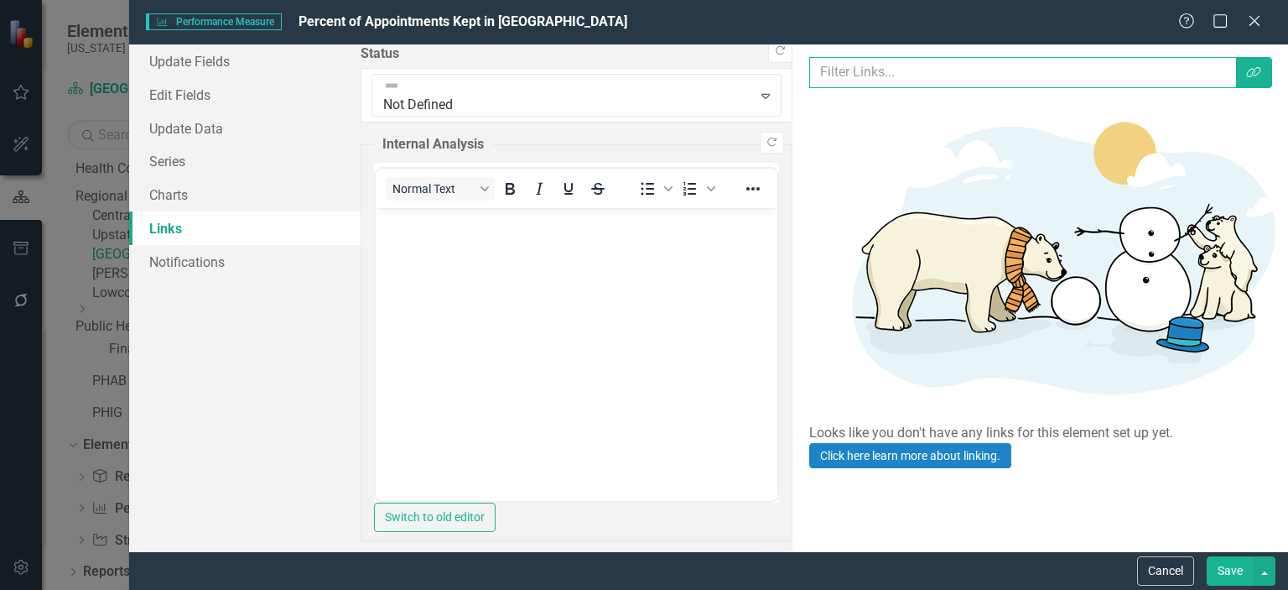
click at [1198, 68] on input "text" at bounding box center [1023, 72] width 428 height 31
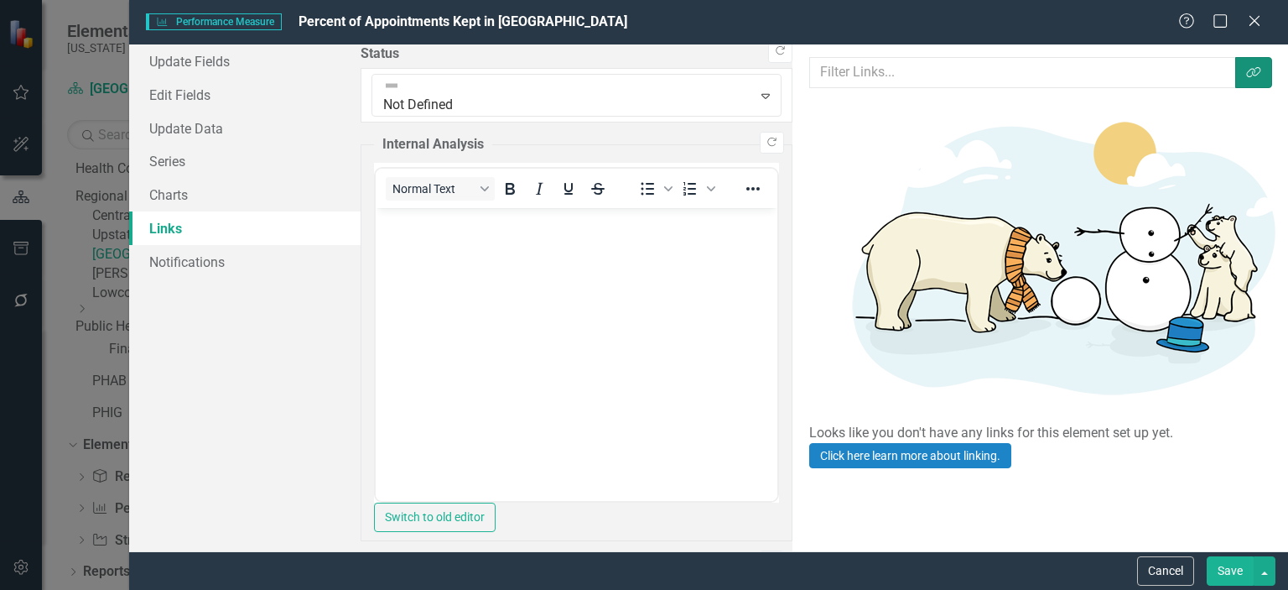
click at [1272, 69] on button "Link Tag" at bounding box center [1254, 72] width 37 height 31
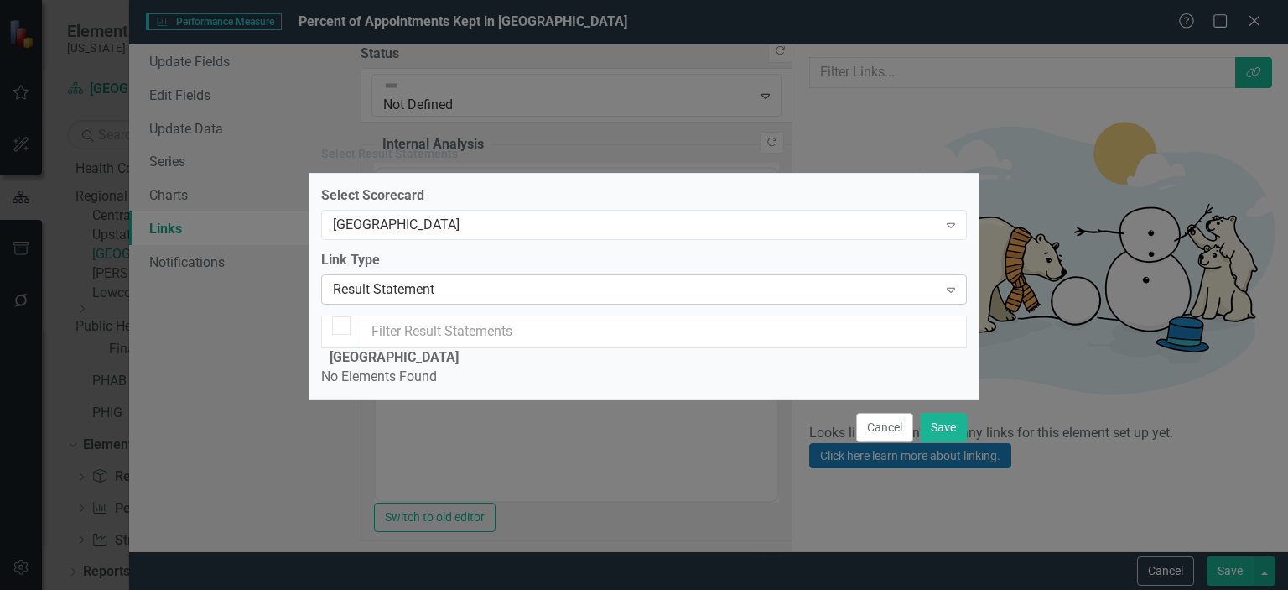
click at [660, 280] on div "Result Statement" at bounding box center [635, 289] width 605 height 19
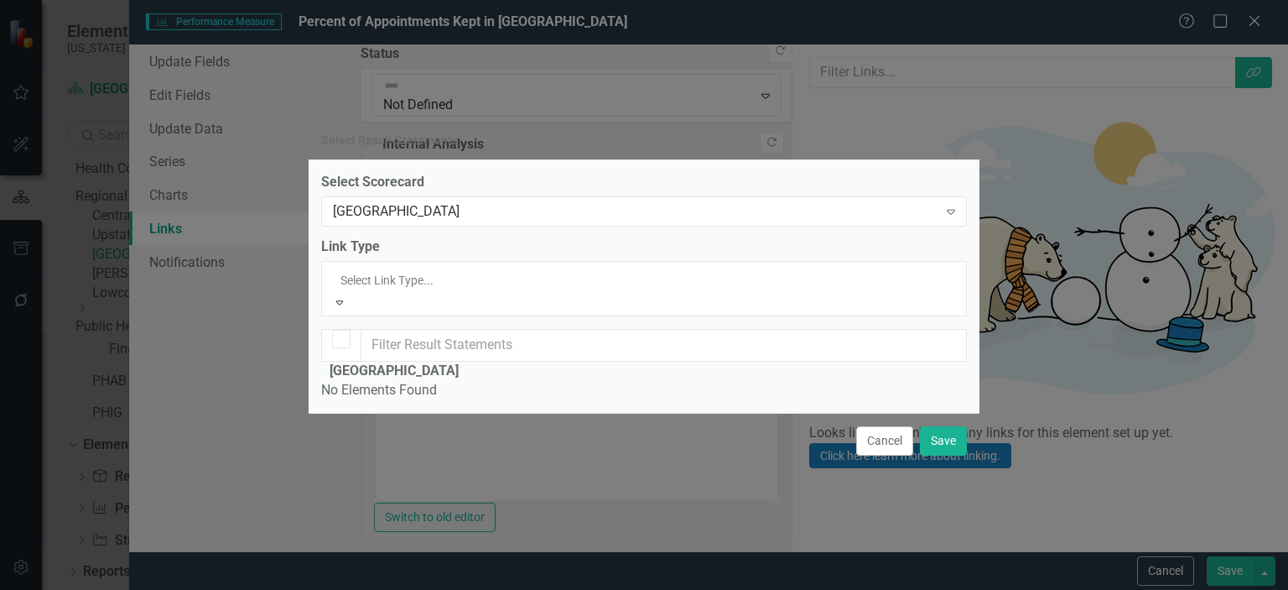
click at [608, 589] on div "Result Statement" at bounding box center [644, 599] width 1288 height 19
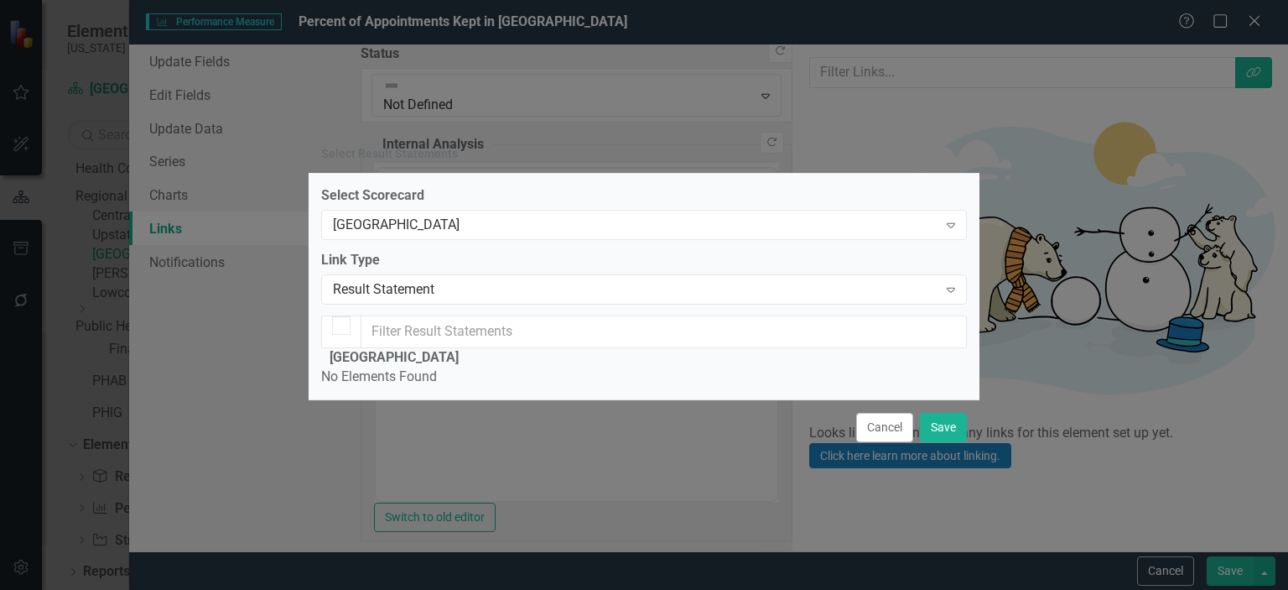
click at [528, 348] on fieldset "Midlands No Elements Found" at bounding box center [644, 367] width 646 height 39
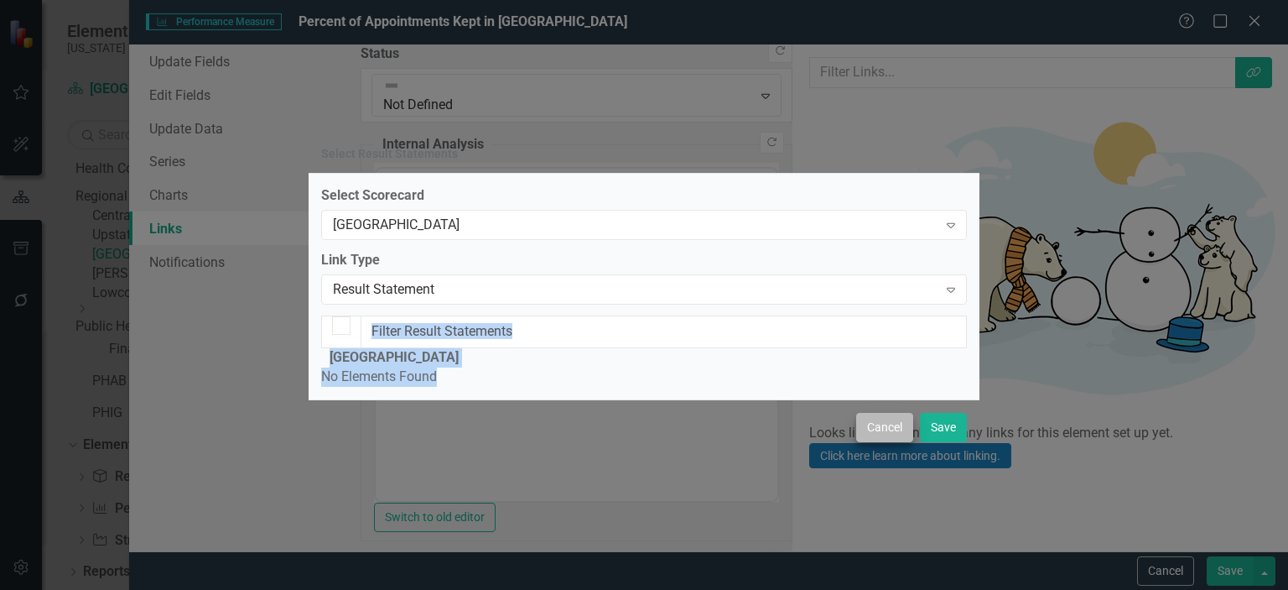
drag, startPoint x: 1054, startPoint y: 217, endPoint x: 906, endPoint y: 513, distance: 330.9
click at [906, 513] on div "Select Result Statements Select Scorecard Midlands Expand Link Type Result Stat…" at bounding box center [644, 295] width 1288 height 590
click at [906, 442] on button "Cancel" at bounding box center [884, 427] width 57 height 29
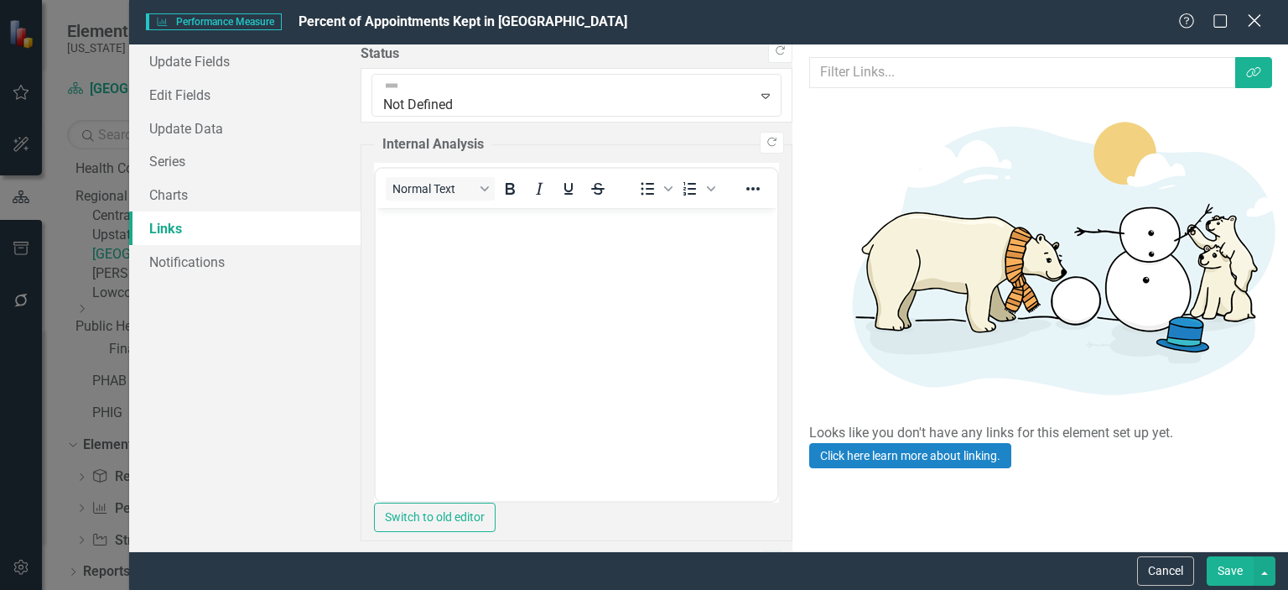
click at [1256, 23] on icon at bounding box center [1254, 20] width 13 height 13
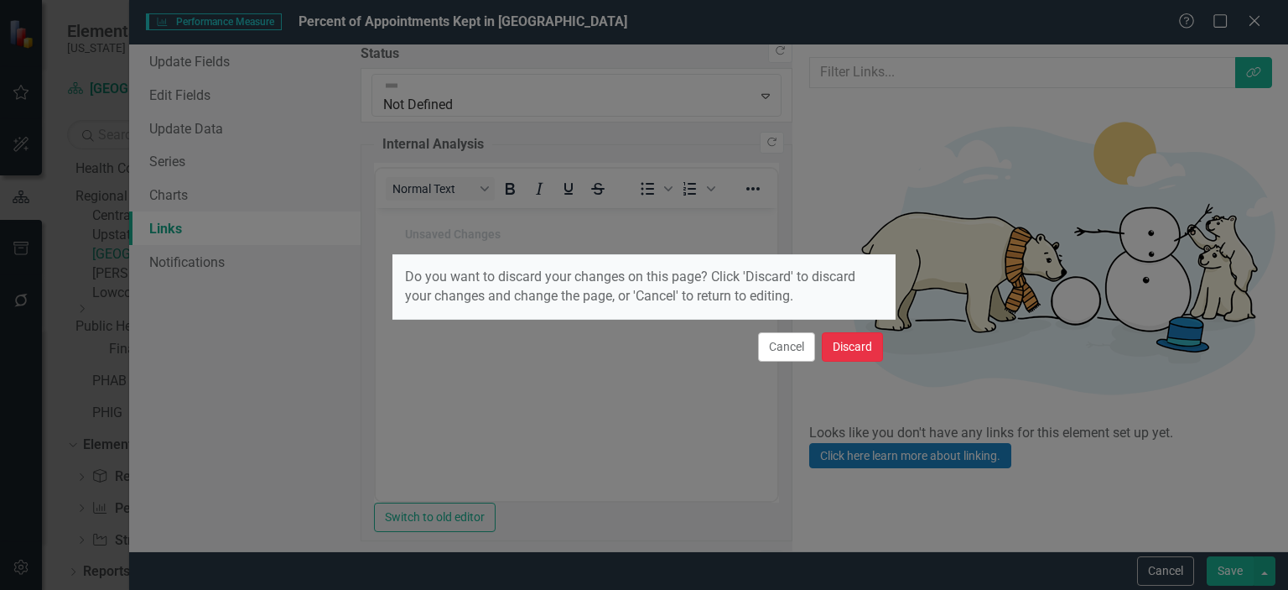
click at [839, 351] on button "Discard" at bounding box center [852, 346] width 61 height 29
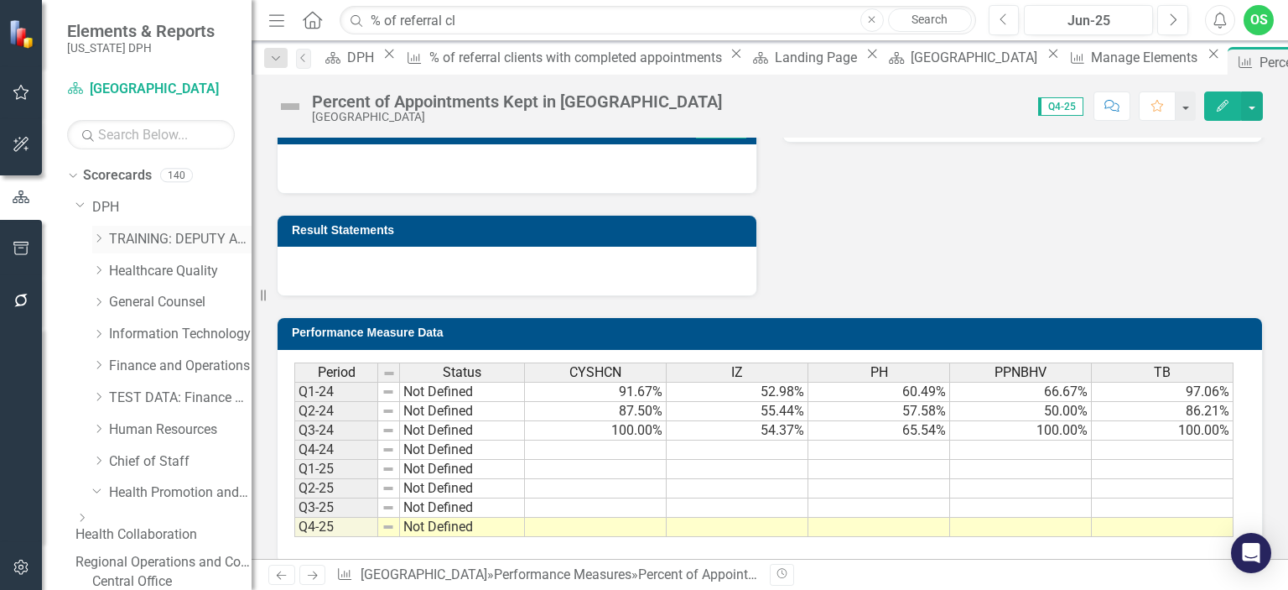
click at [133, 242] on link "TRAINING: DEPUTY AREA" at bounding box center [180, 239] width 143 height 19
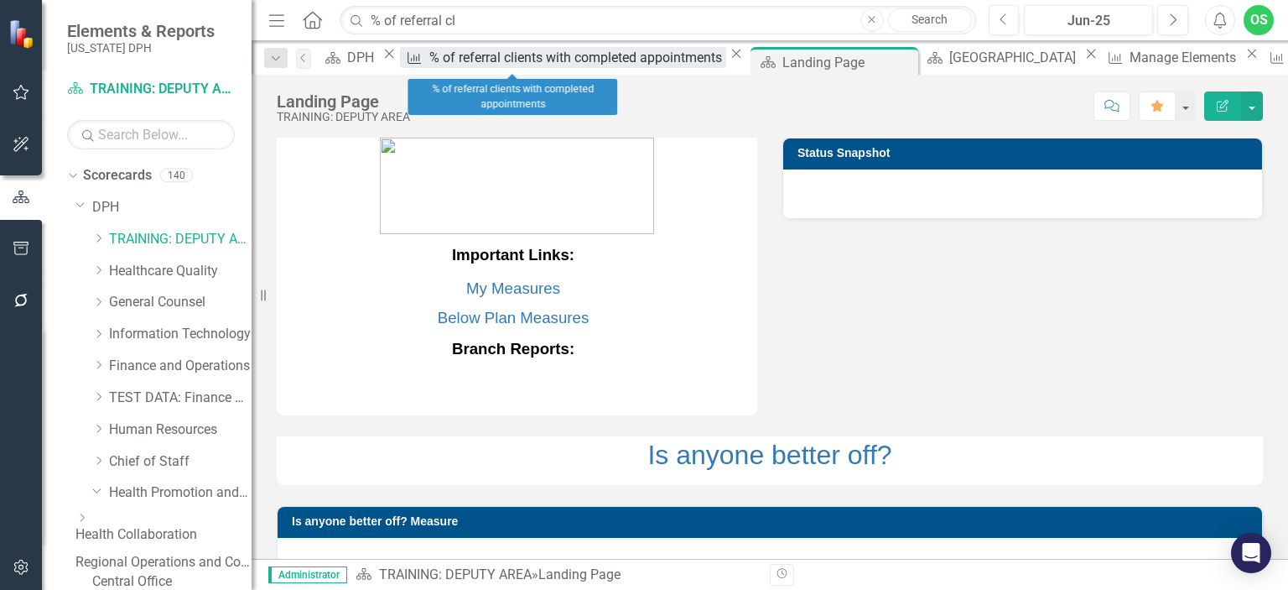
click at [523, 68] on div "% of referral clients with completed appointments" at bounding box center [577, 57] width 297 height 21
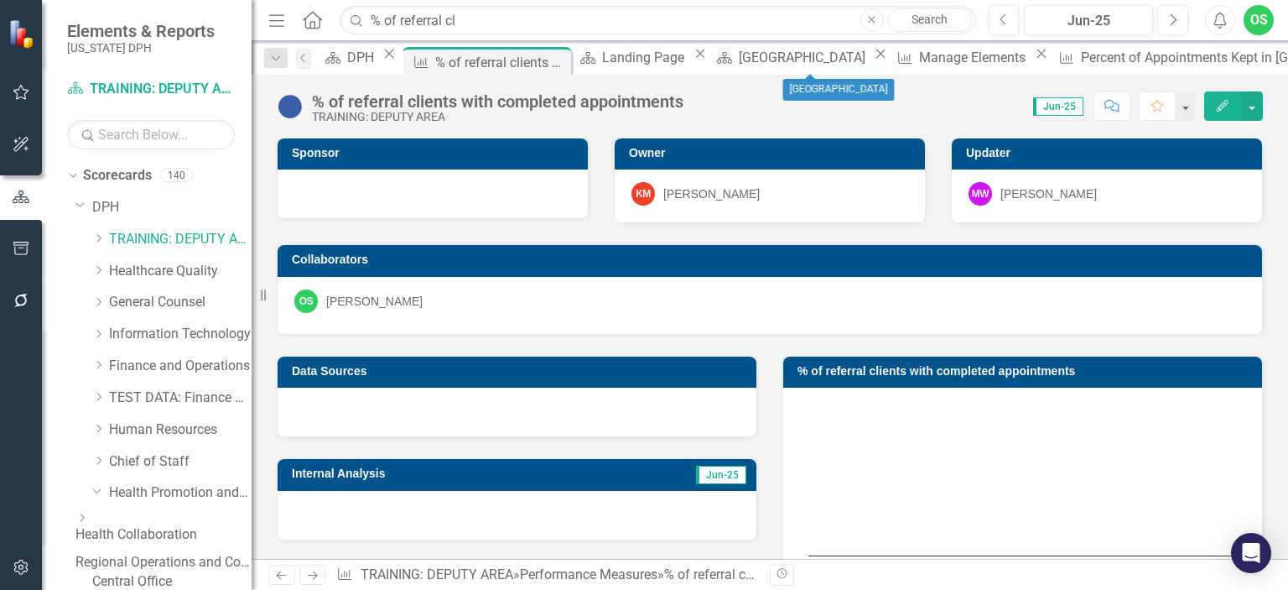
click at [872, 60] on icon "Close" at bounding box center [880, 53] width 17 height 13
click at [874, 60] on icon "Close" at bounding box center [865, 53] width 17 height 13
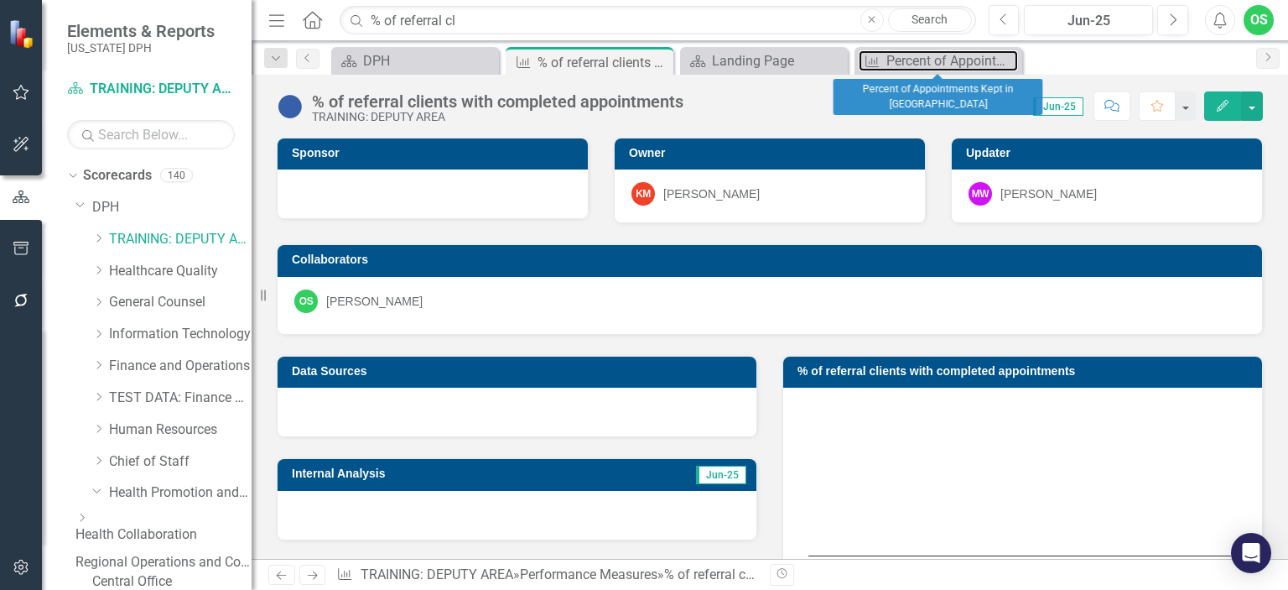
click at [919, 66] on div "Percent of Appointments Kept in [GEOGRAPHIC_DATA]" at bounding box center [953, 60] width 132 height 21
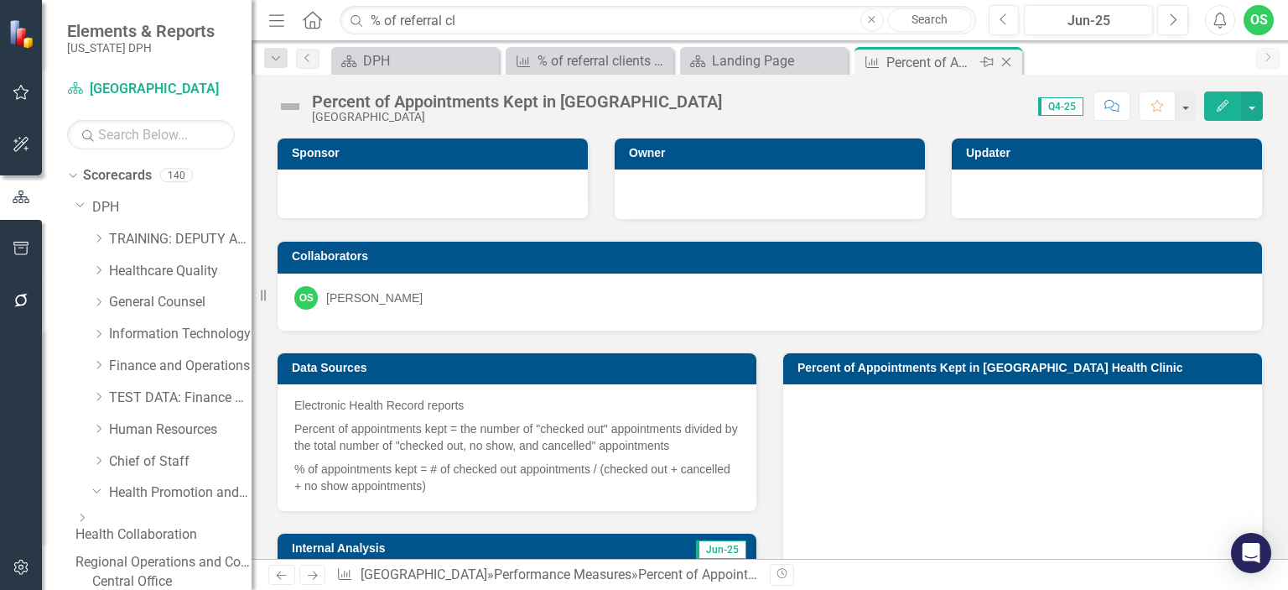
click at [1012, 60] on icon "Close" at bounding box center [1006, 61] width 17 height 13
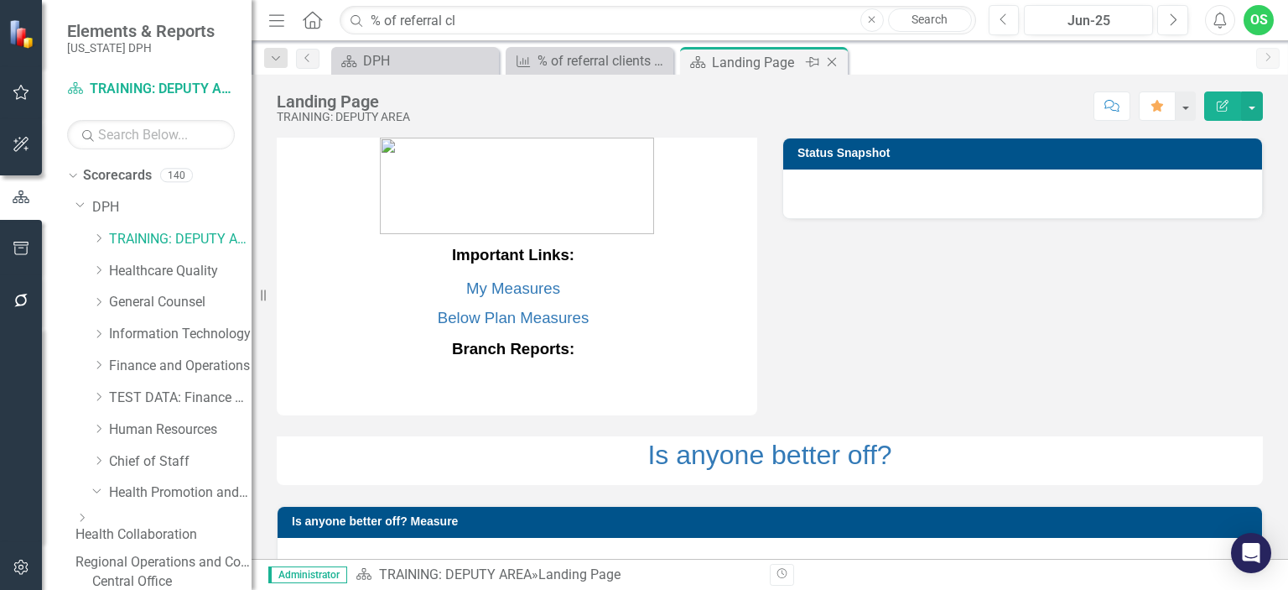
click at [838, 61] on icon "Close" at bounding box center [832, 61] width 17 height 13
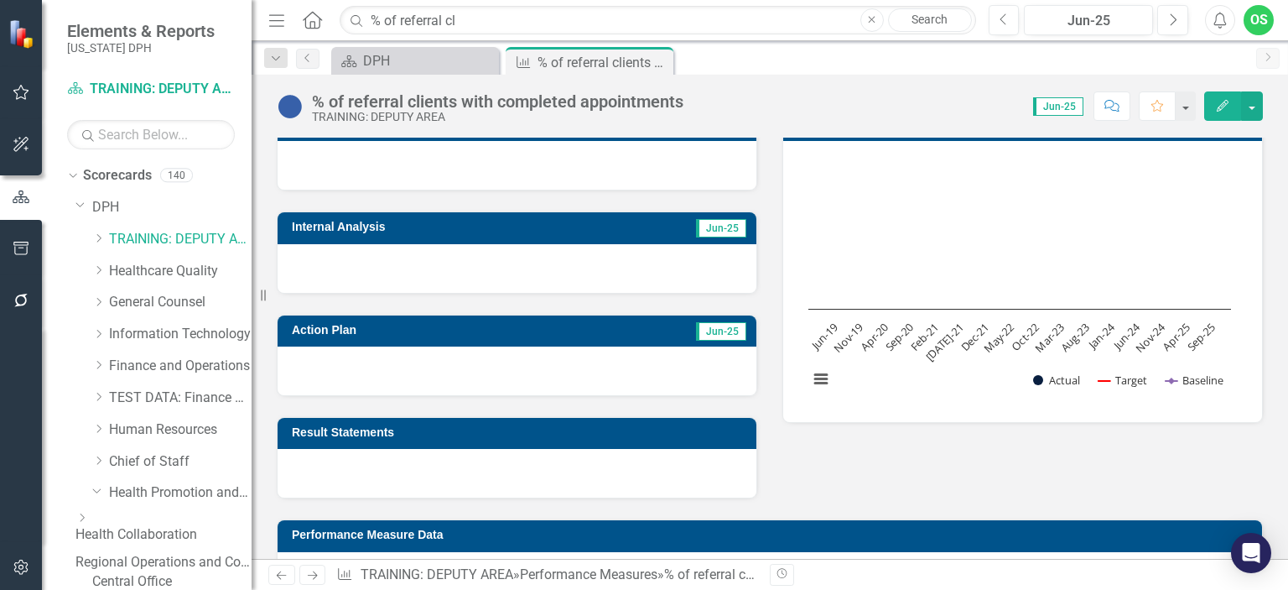
scroll to position [247, 0]
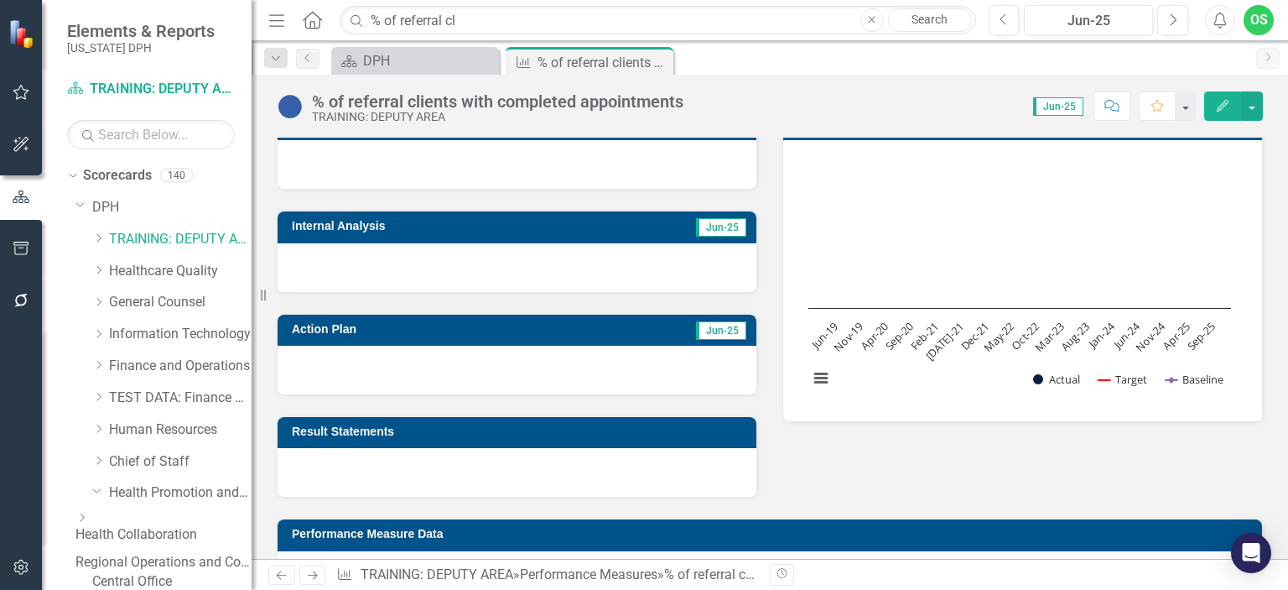
click at [645, 455] on div at bounding box center [517, 472] width 479 height 49
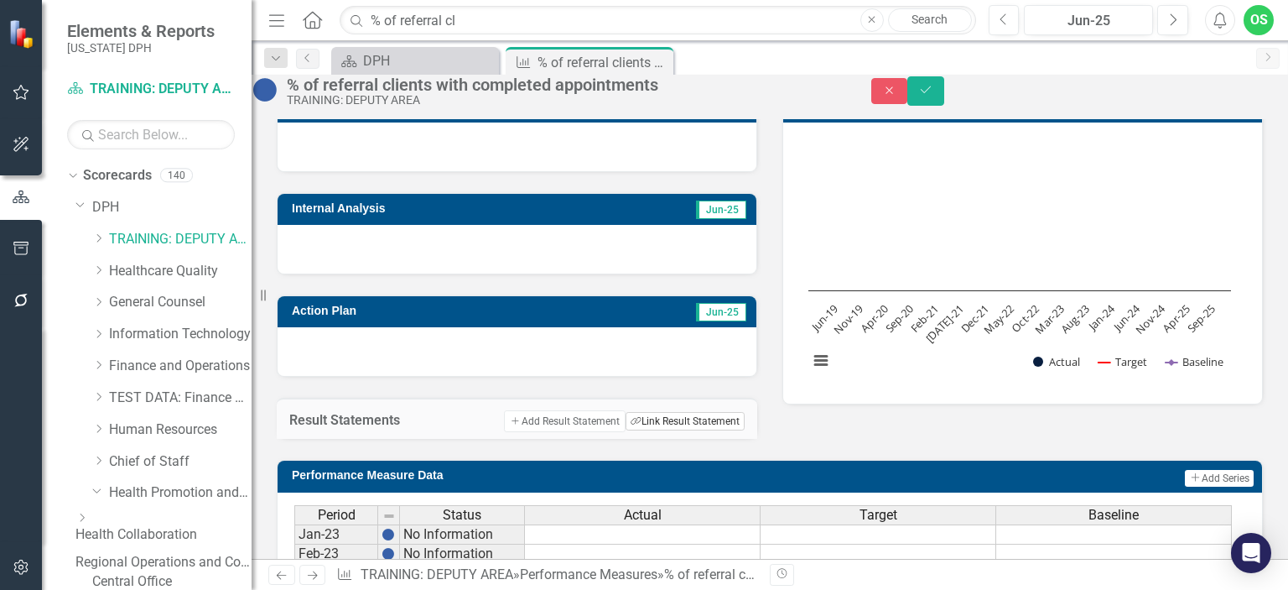
click at [669, 430] on button "Link Tag Link Result Statement" at bounding box center [685, 421] width 119 height 18
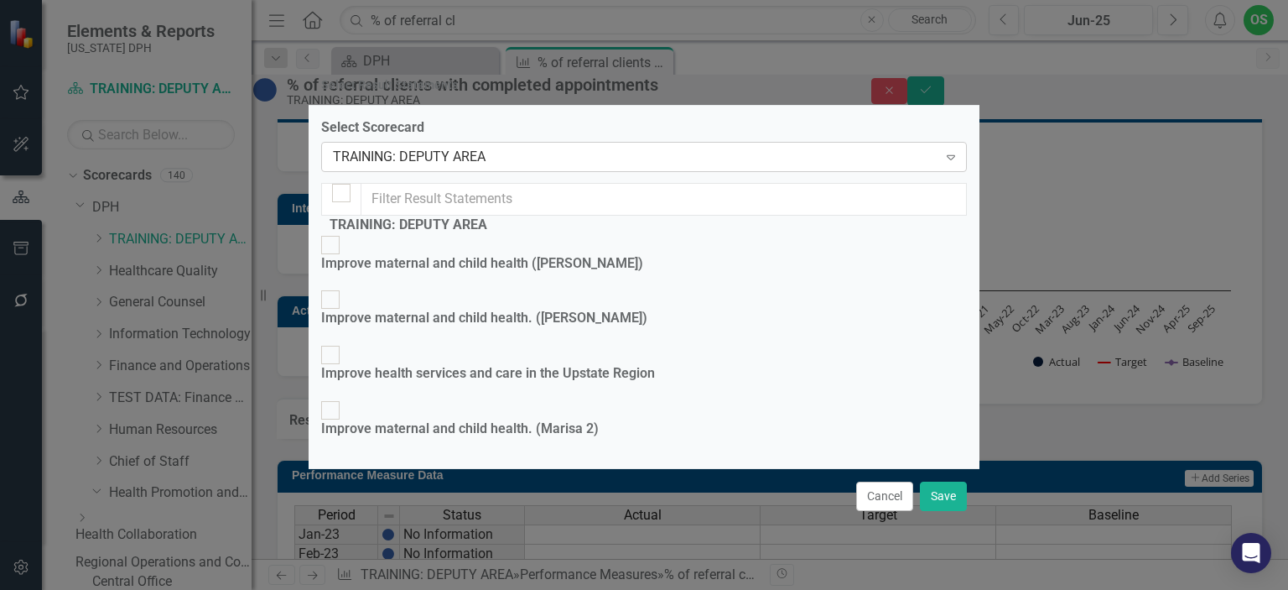
click at [643, 147] on div "TRAINING: DEPUTY AREA" at bounding box center [635, 156] width 605 height 19
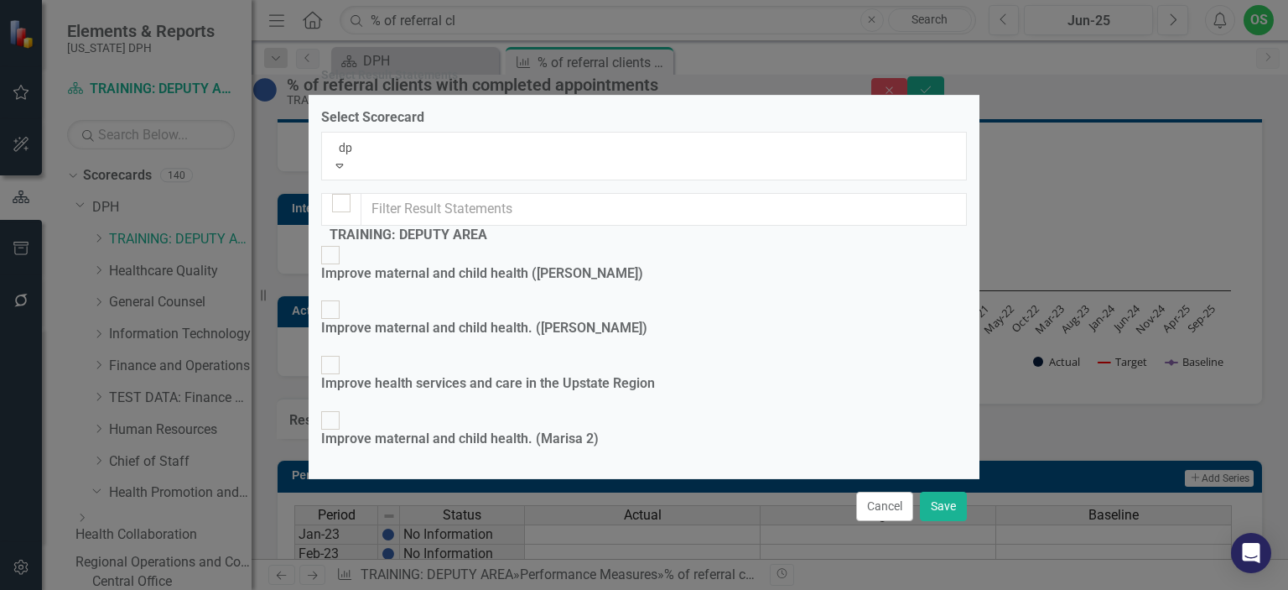
scroll to position [0, 0]
type input "dph"
click at [627, 589] on div "DPH" at bounding box center [644, 599] width 1288 height 19
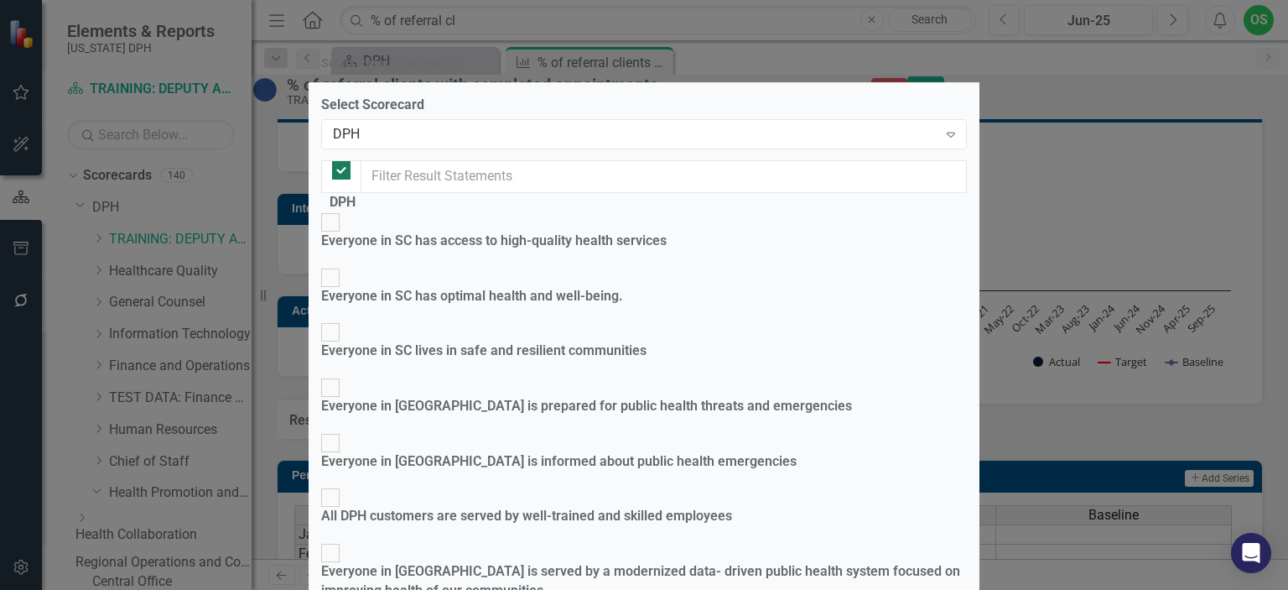
checkbox input "false"
checkbox input "true"
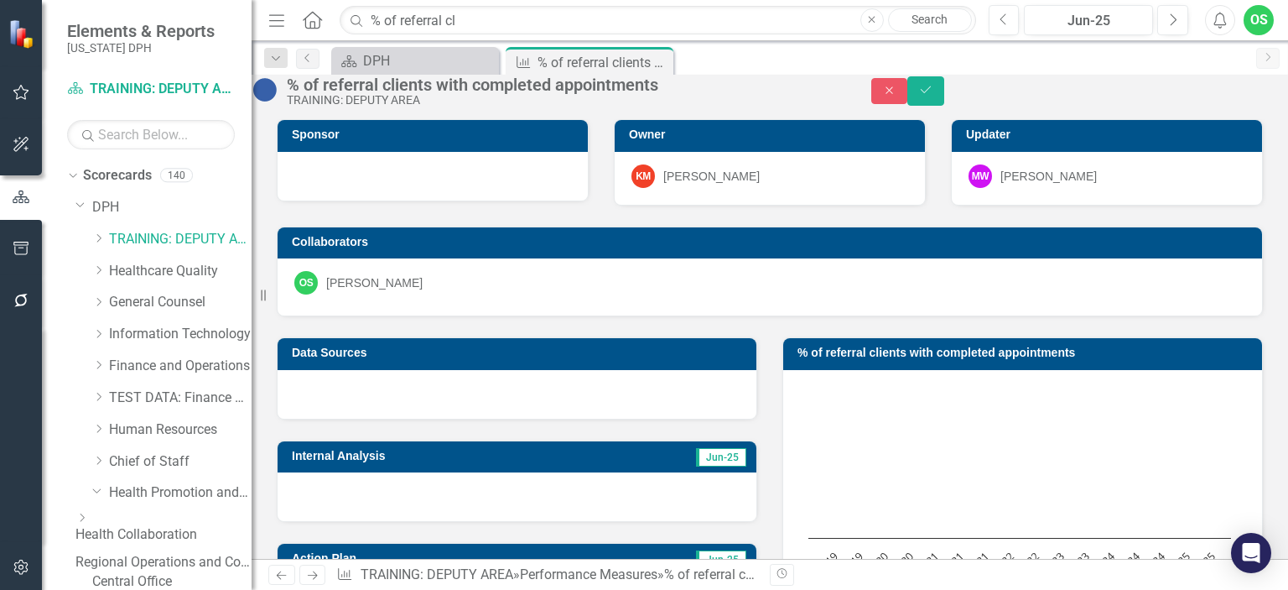
scroll to position [322, 0]
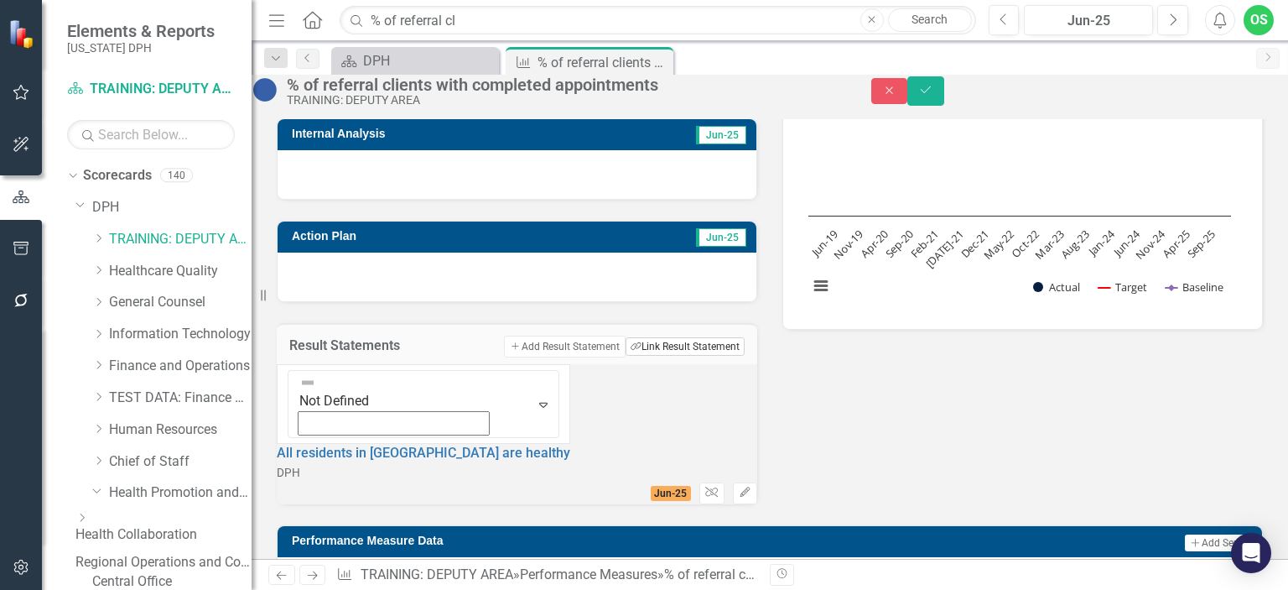
click at [684, 356] on button "Link Tag Link Result Statement" at bounding box center [685, 346] width 119 height 18
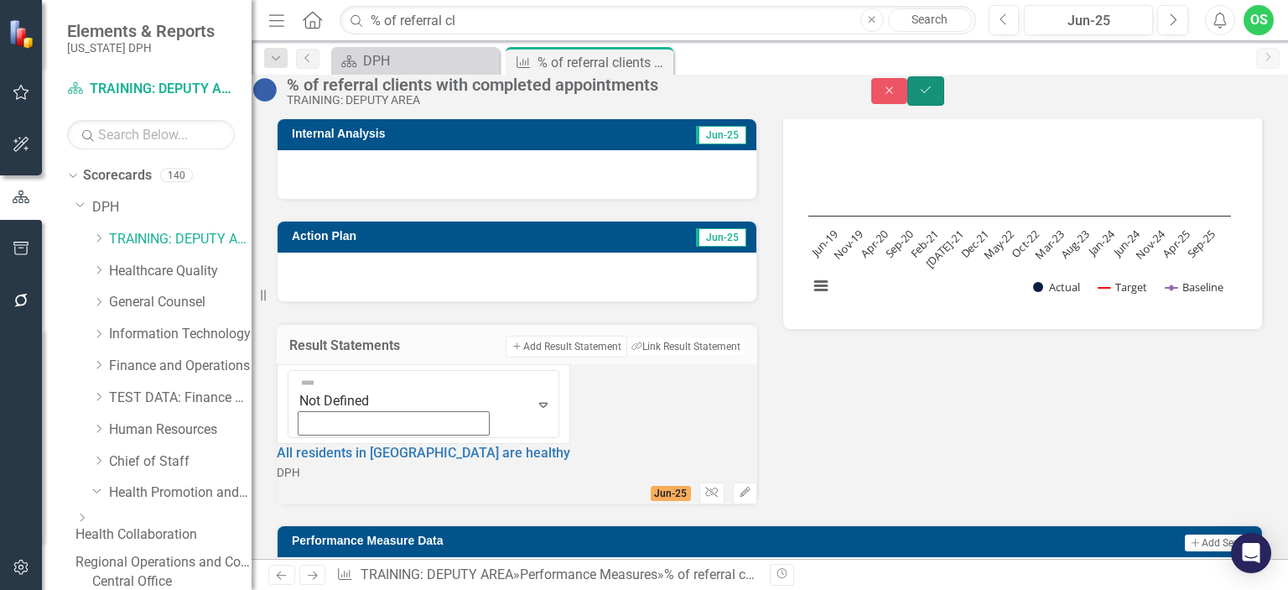
click at [944, 106] on button "Save" at bounding box center [926, 90] width 37 height 29
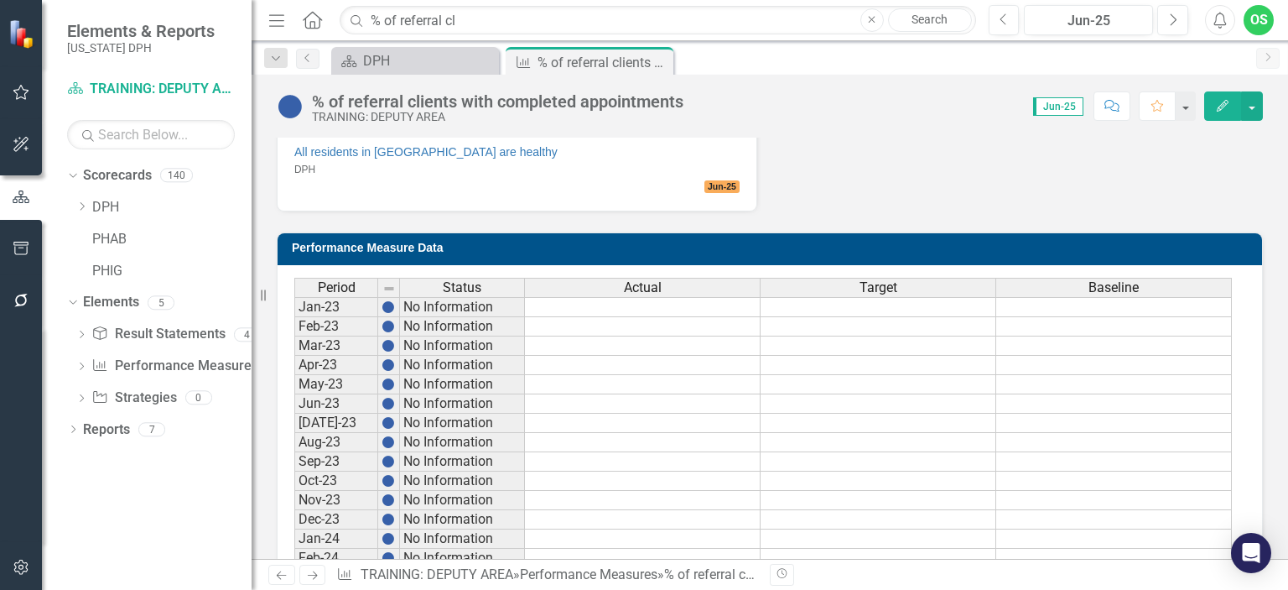
scroll to position [585, 0]
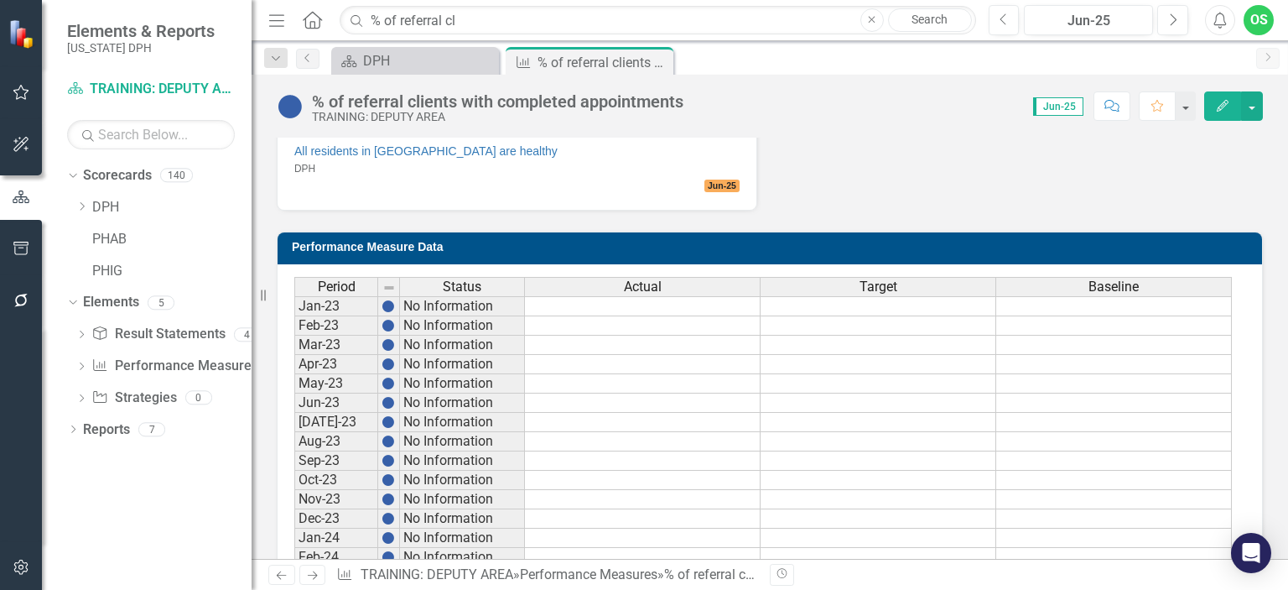
click at [849, 296] on td at bounding box center [879, 306] width 236 height 20
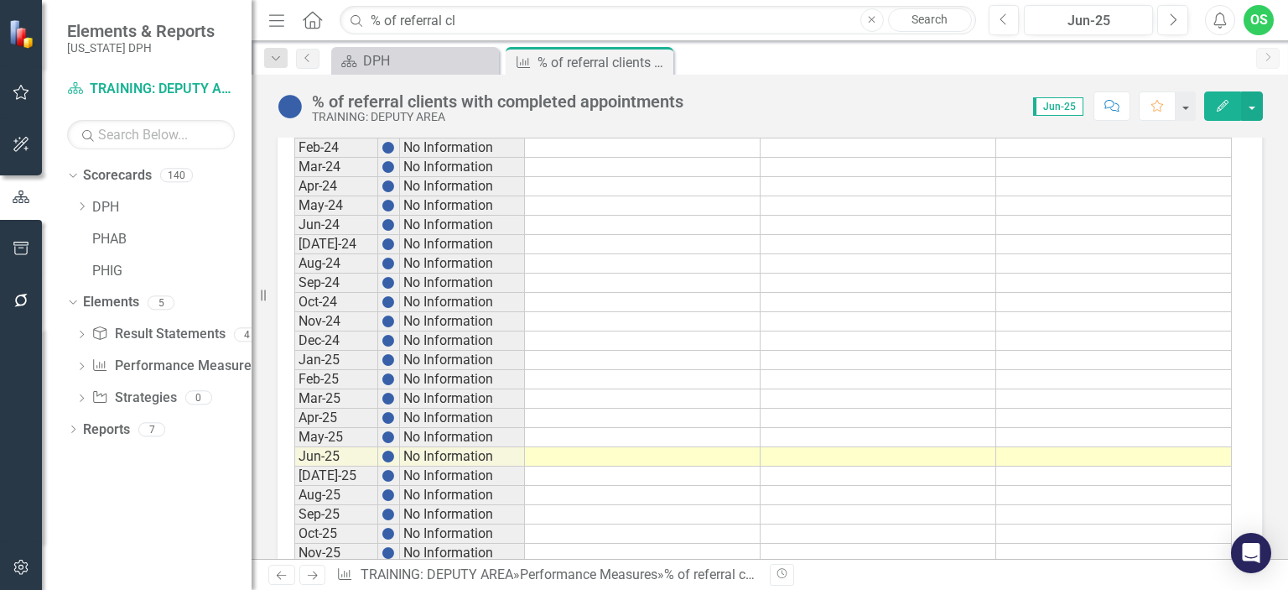
scroll to position [1002, 0]
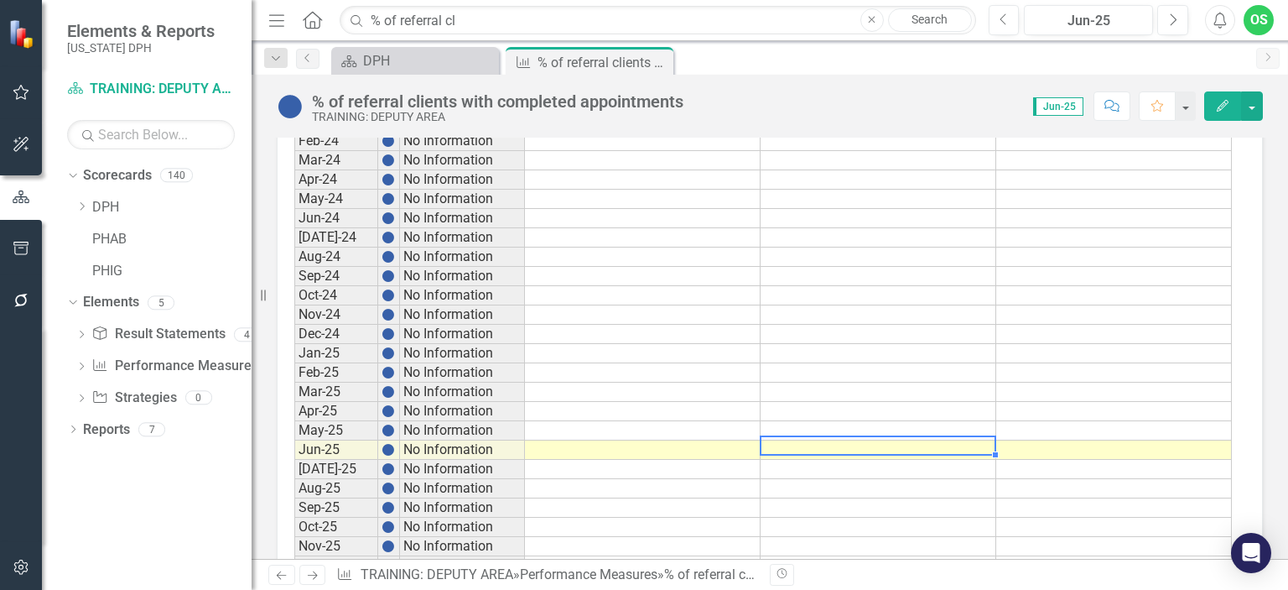
click at [846, 440] on td at bounding box center [879, 449] width 236 height 19
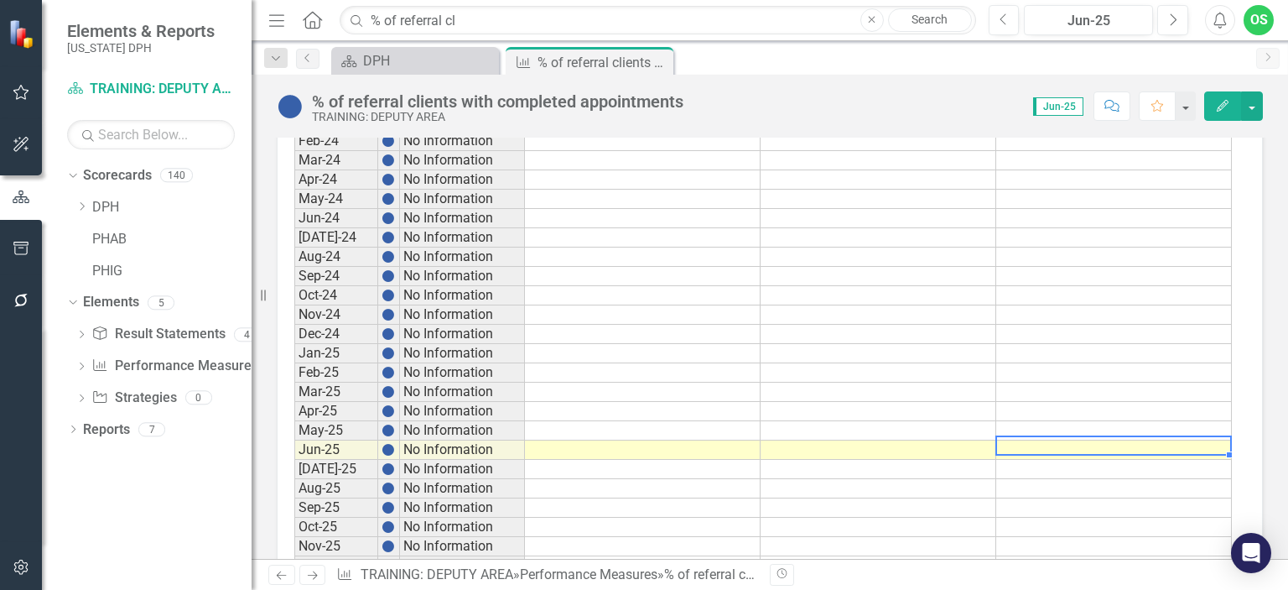
click at [846, 440] on td at bounding box center [879, 449] width 236 height 19
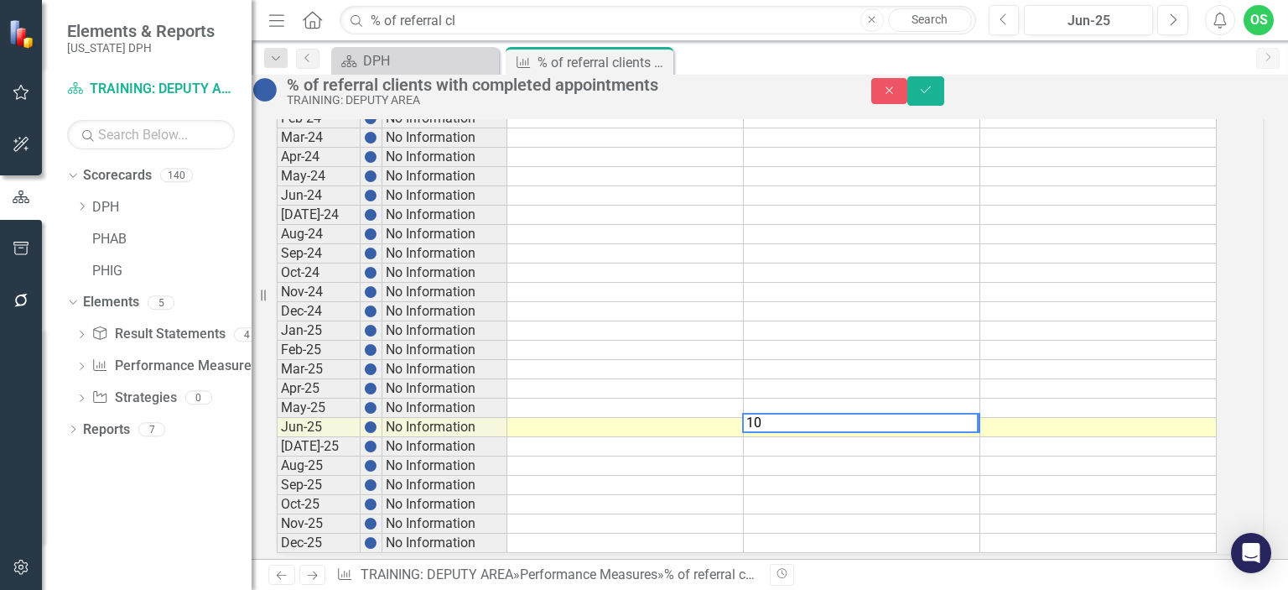
scroll to position [1010, 0]
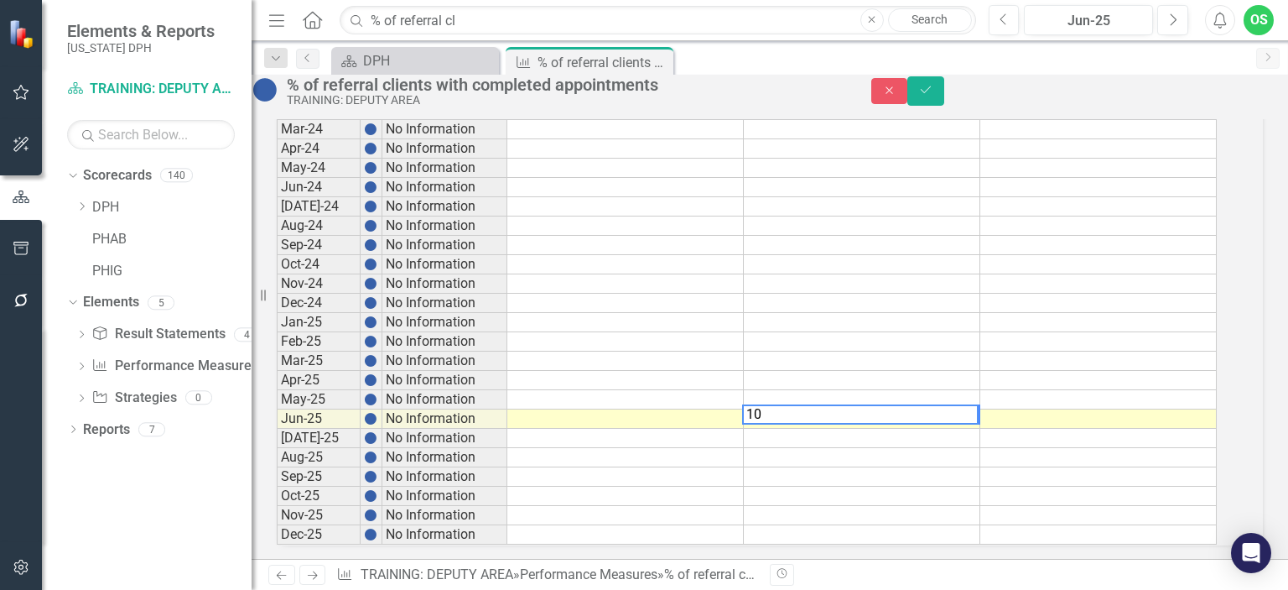
type textarea "100"
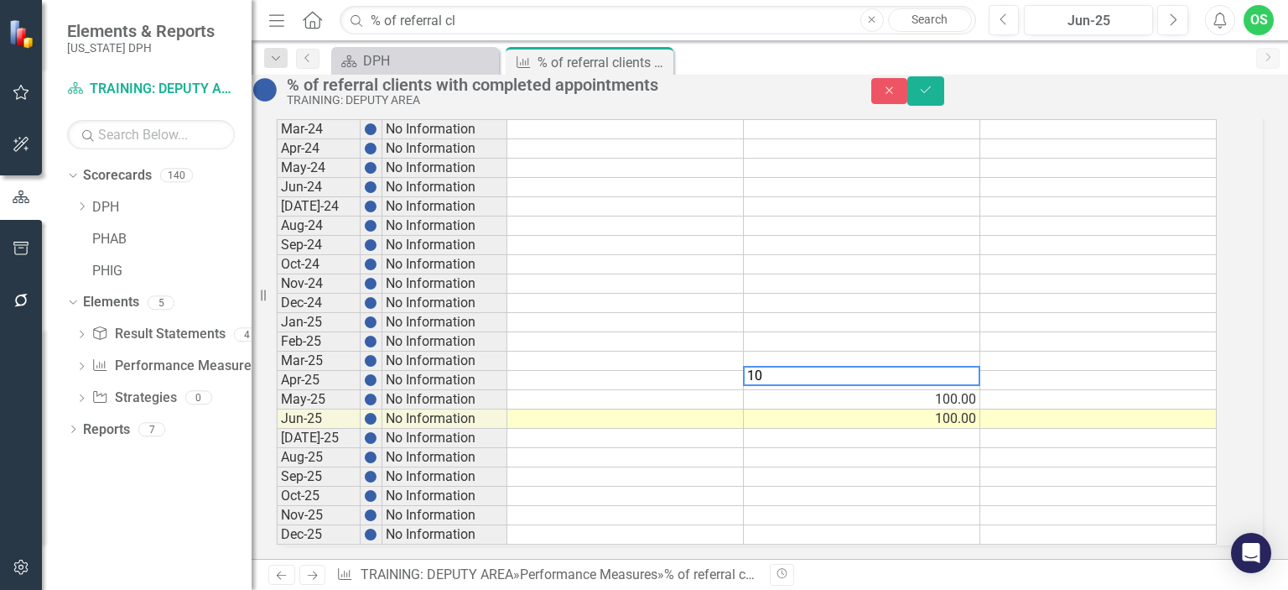
type textarea "100"
type textarea "0"
type textarea "100"
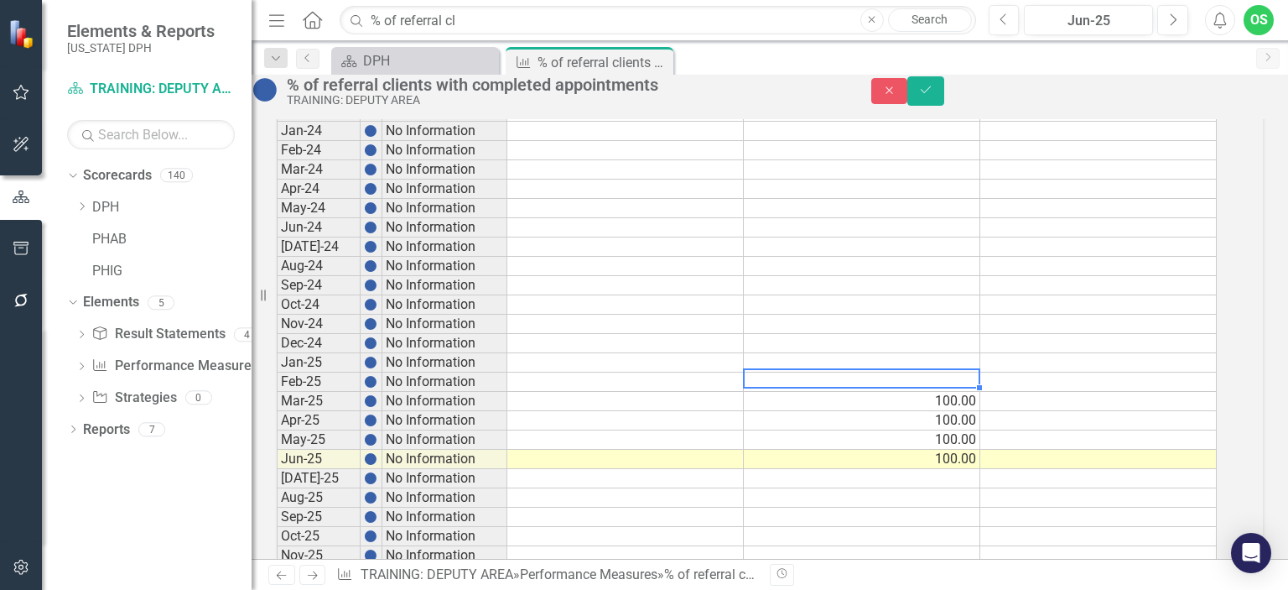
scroll to position [976, 0]
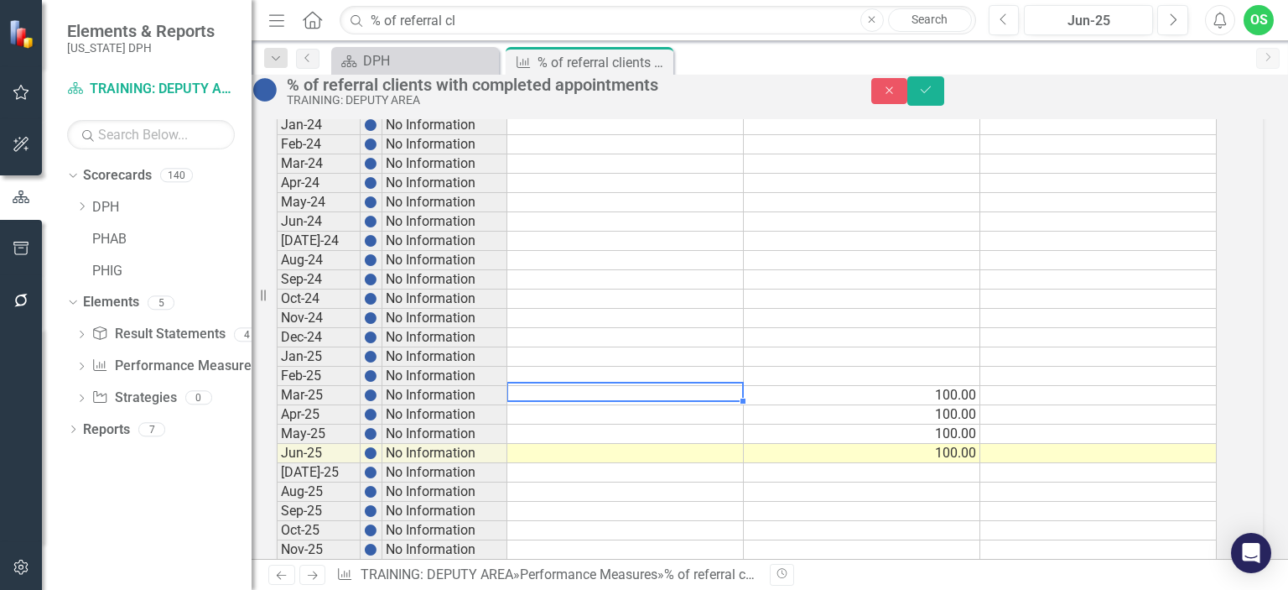
click at [644, 393] on td at bounding box center [625, 395] width 237 height 19
type textarea "80"
type textarea "83"
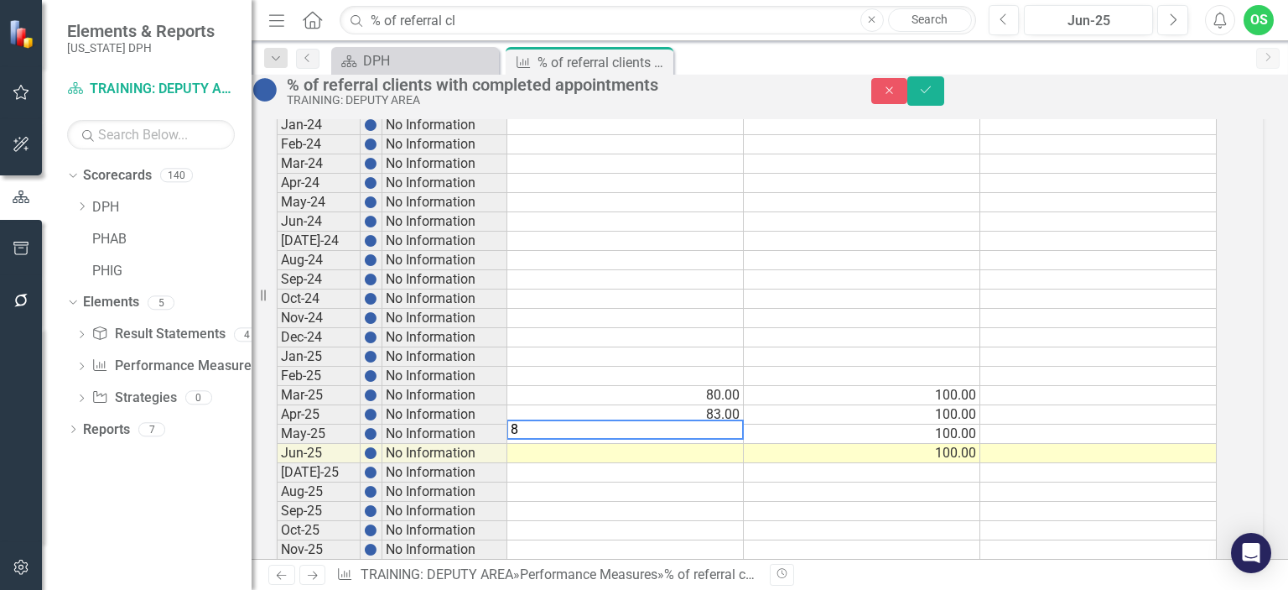
type textarea "84"
type textarea "87"
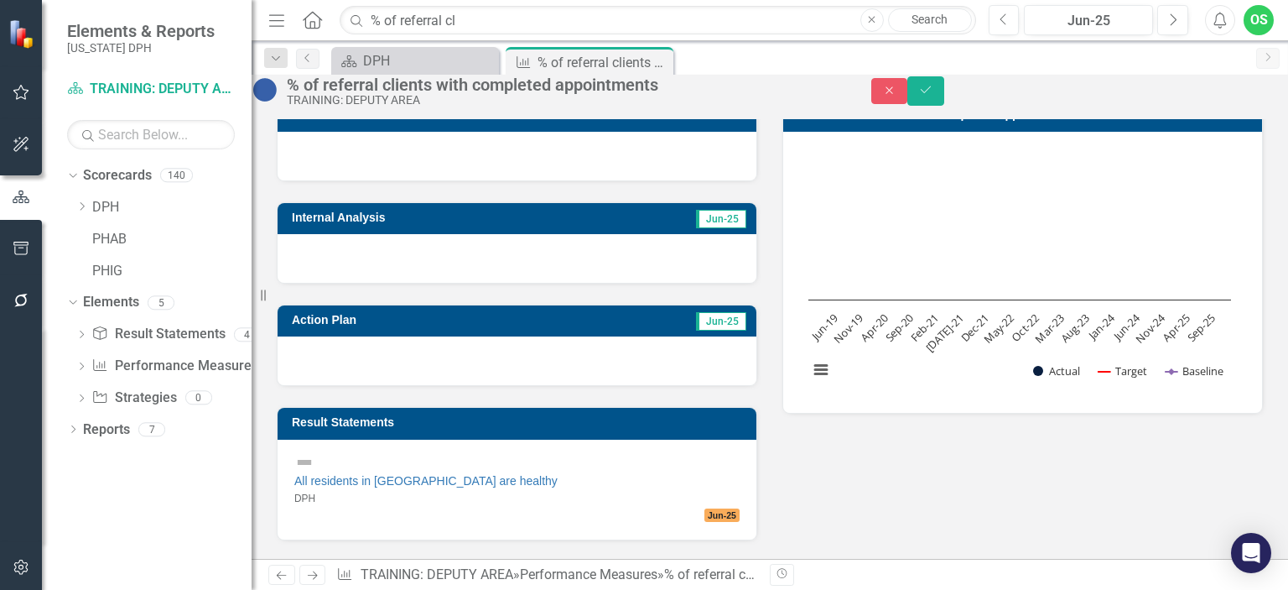
scroll to position [179, 0]
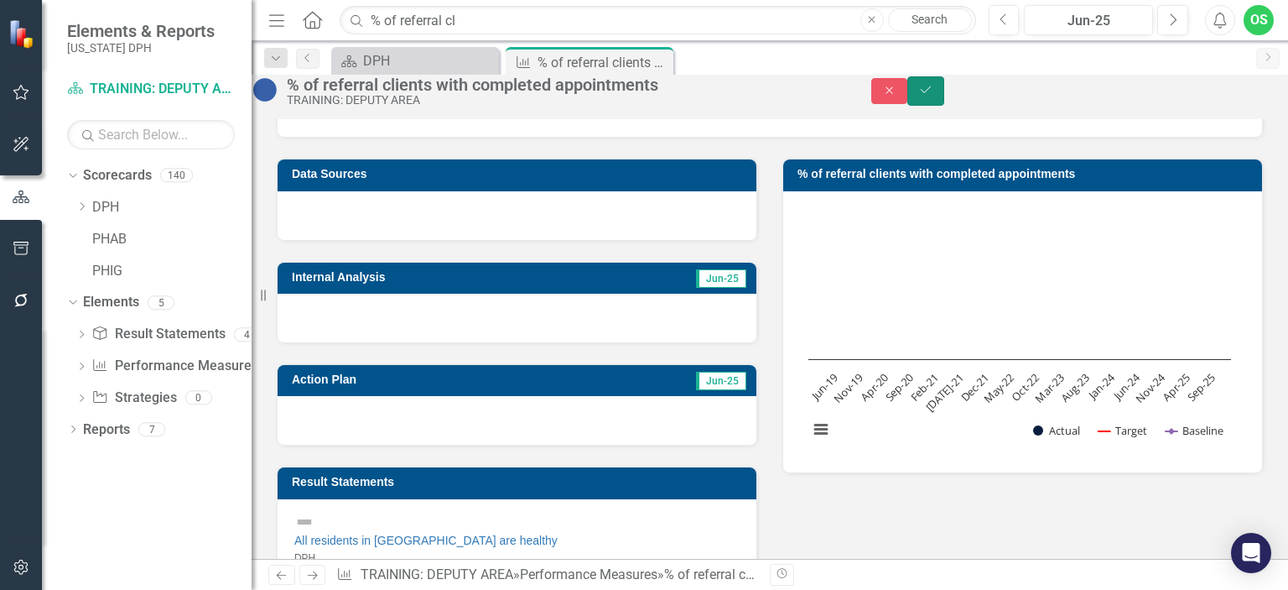
click at [934, 96] on icon "Save" at bounding box center [925, 90] width 15 height 12
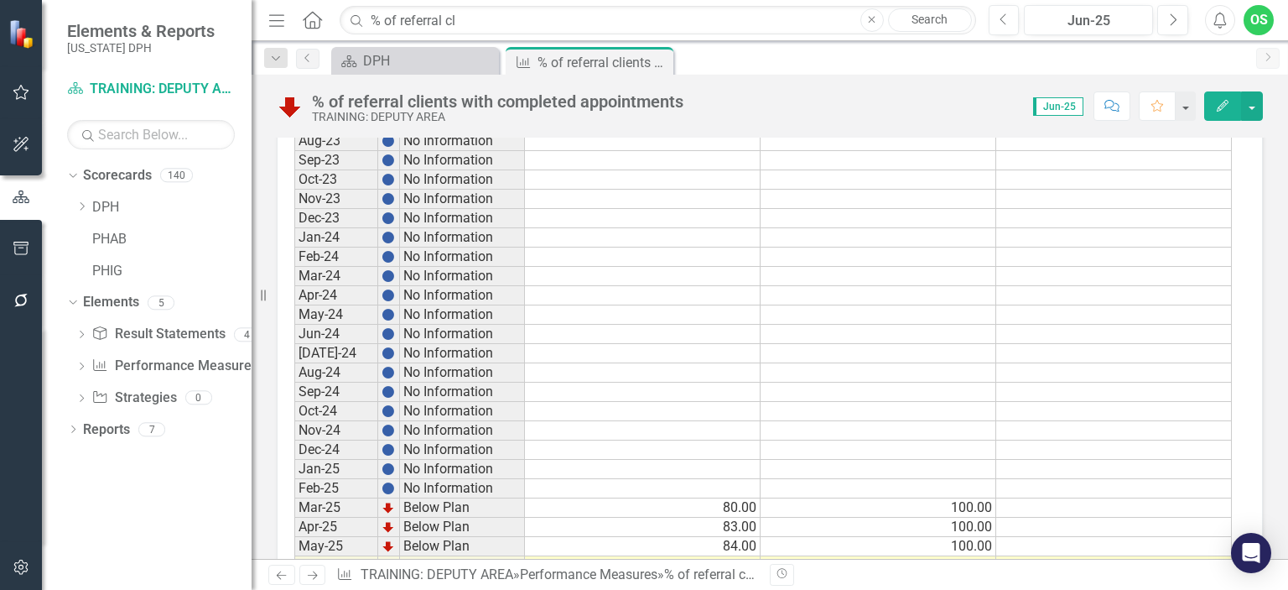
scroll to position [891, 0]
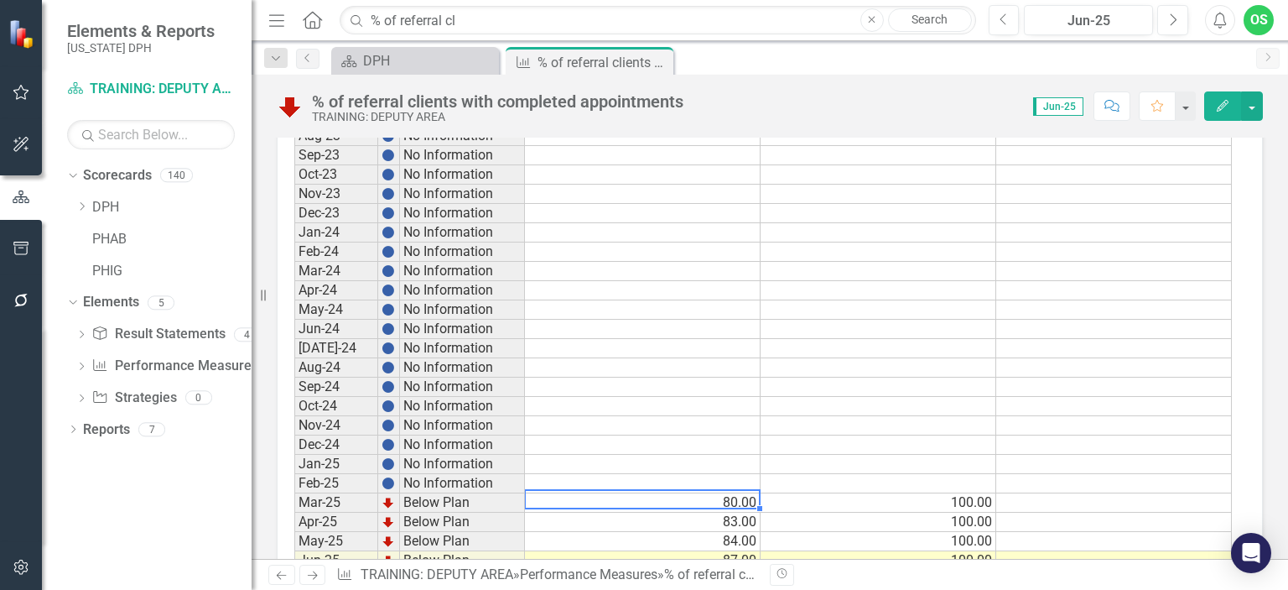
click at [721, 493] on td "80.00" at bounding box center [643, 502] width 236 height 19
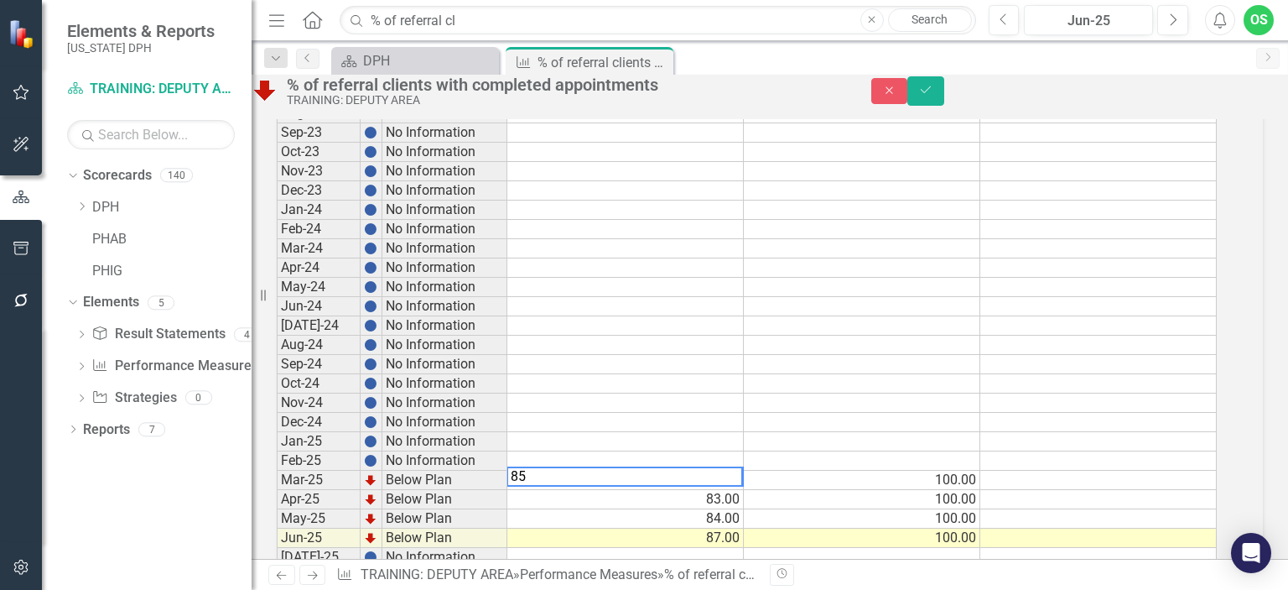
scroll to position [899, 0]
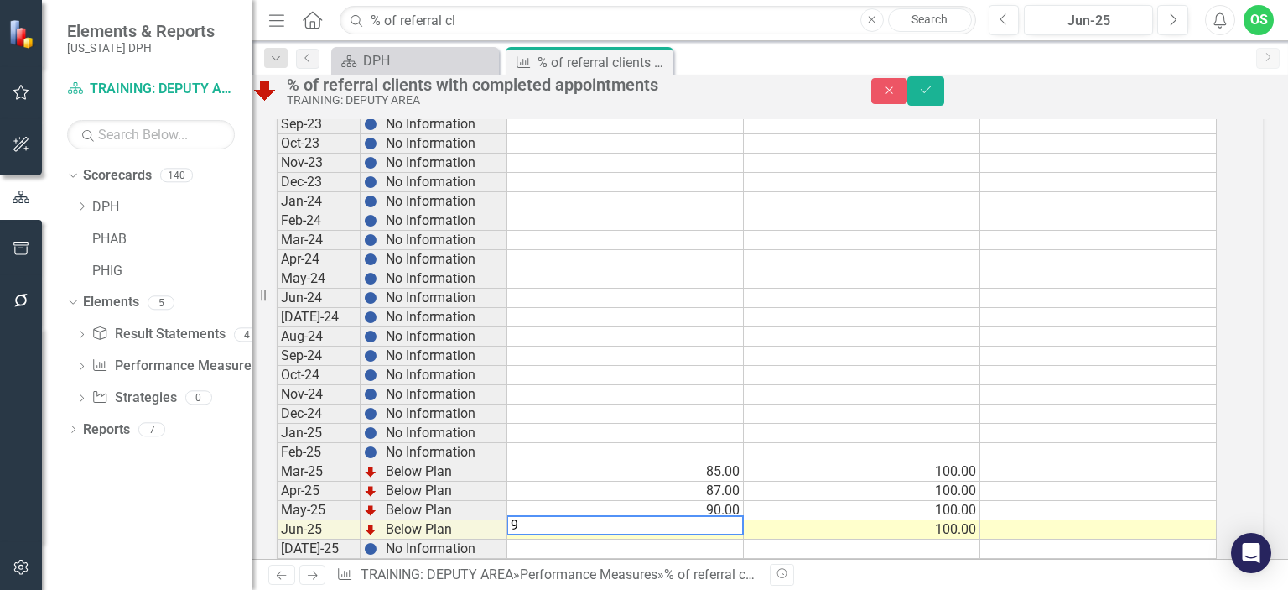
type textarea "95"
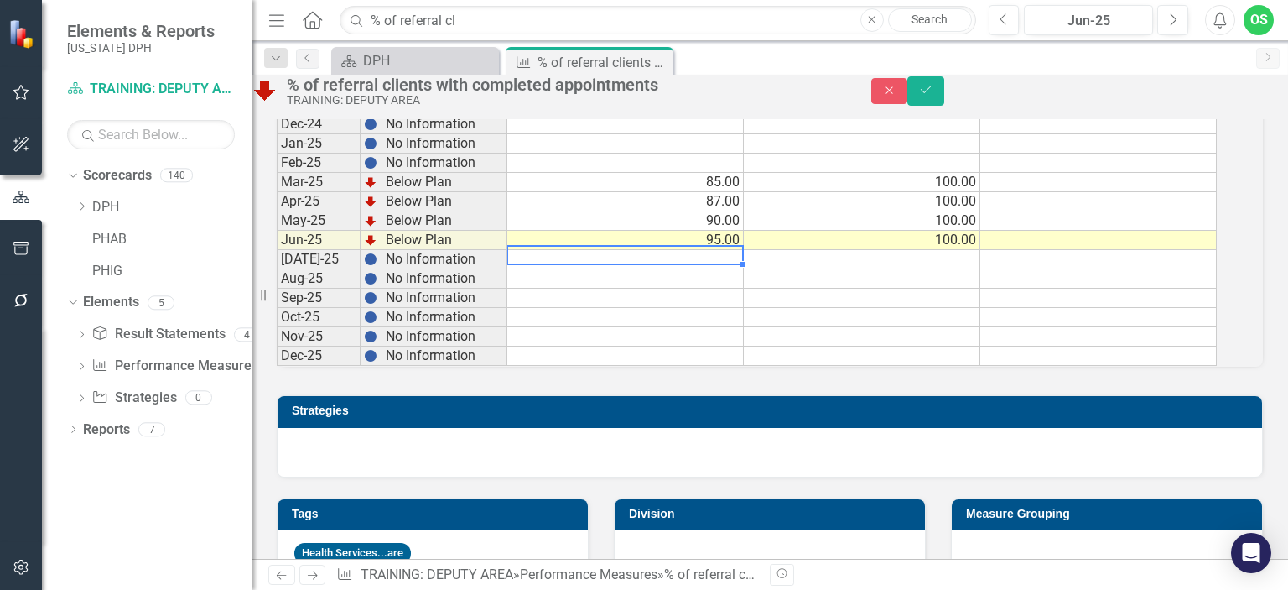
scroll to position [1190, 0]
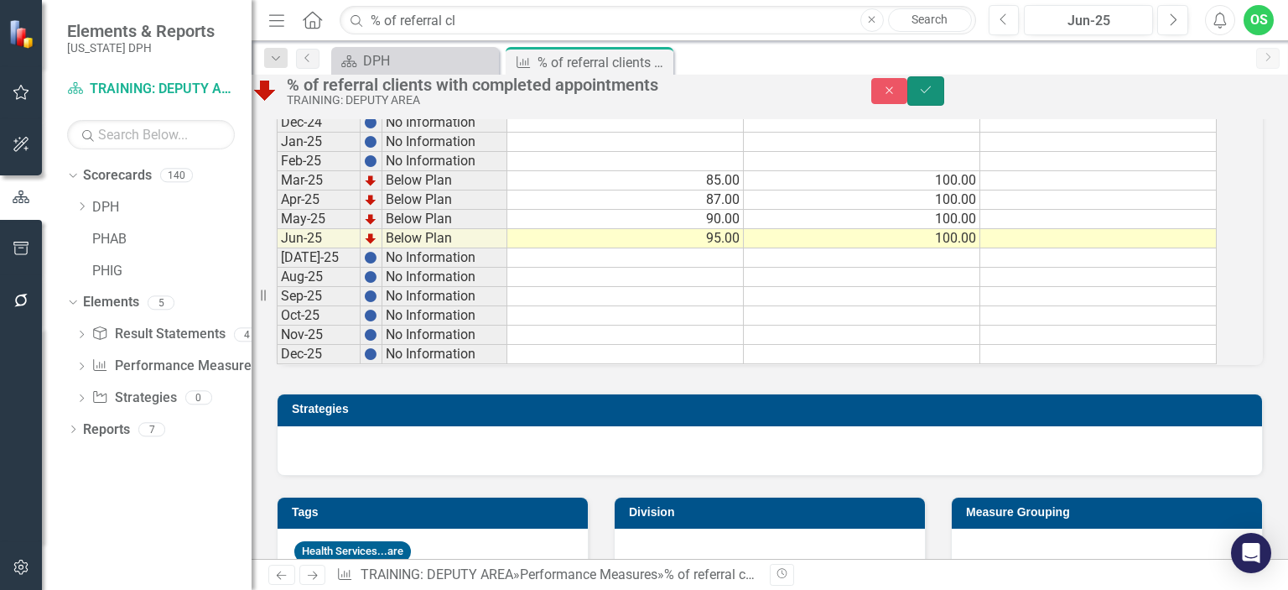
click at [934, 96] on icon "Save" at bounding box center [925, 90] width 15 height 12
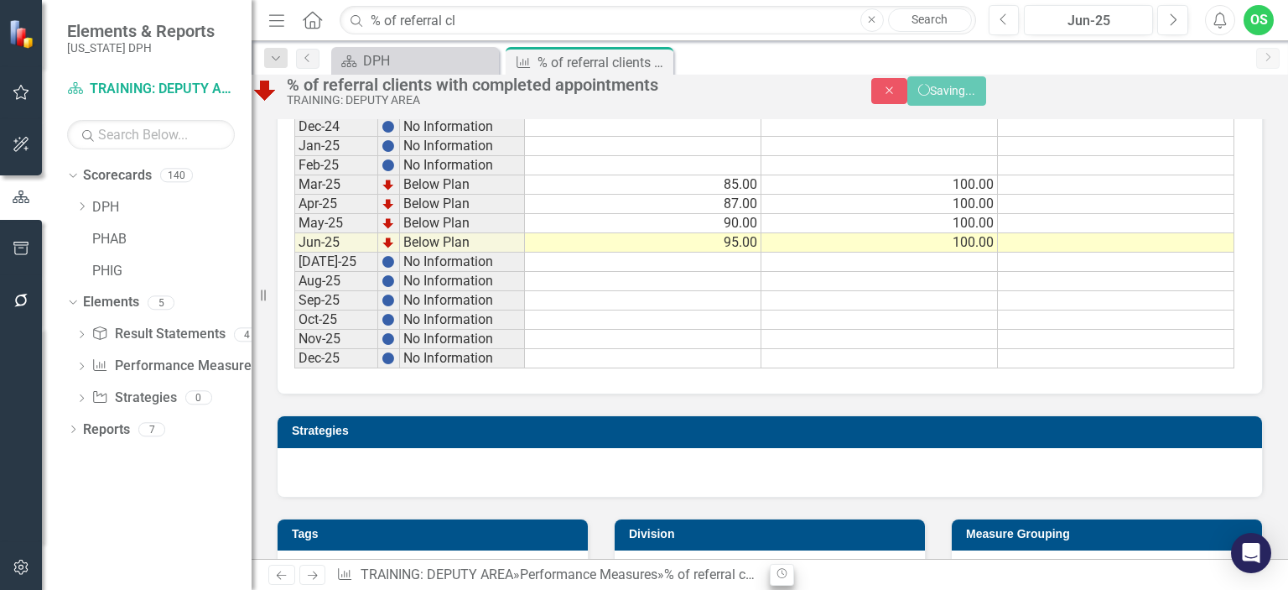
scroll to position [1181, 0]
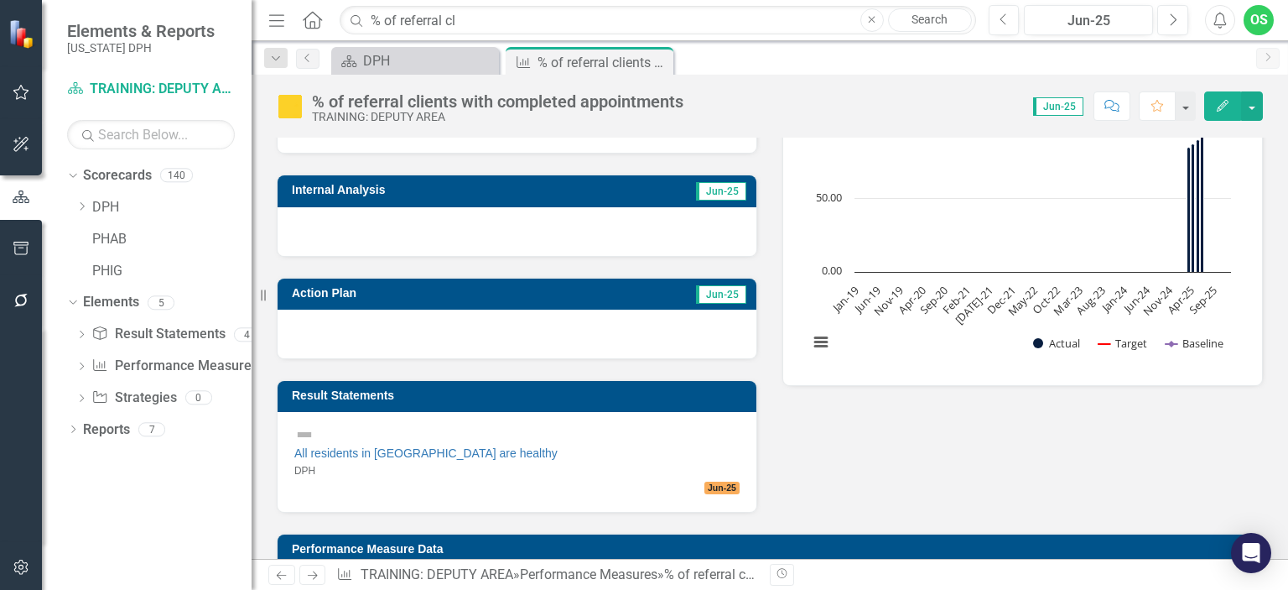
click at [871, 439] on div "Data Sources Internal Analysis Jun-25 Action Plan Jun-25 Result Statements All …" at bounding box center [770, 282] width 1012 height 462
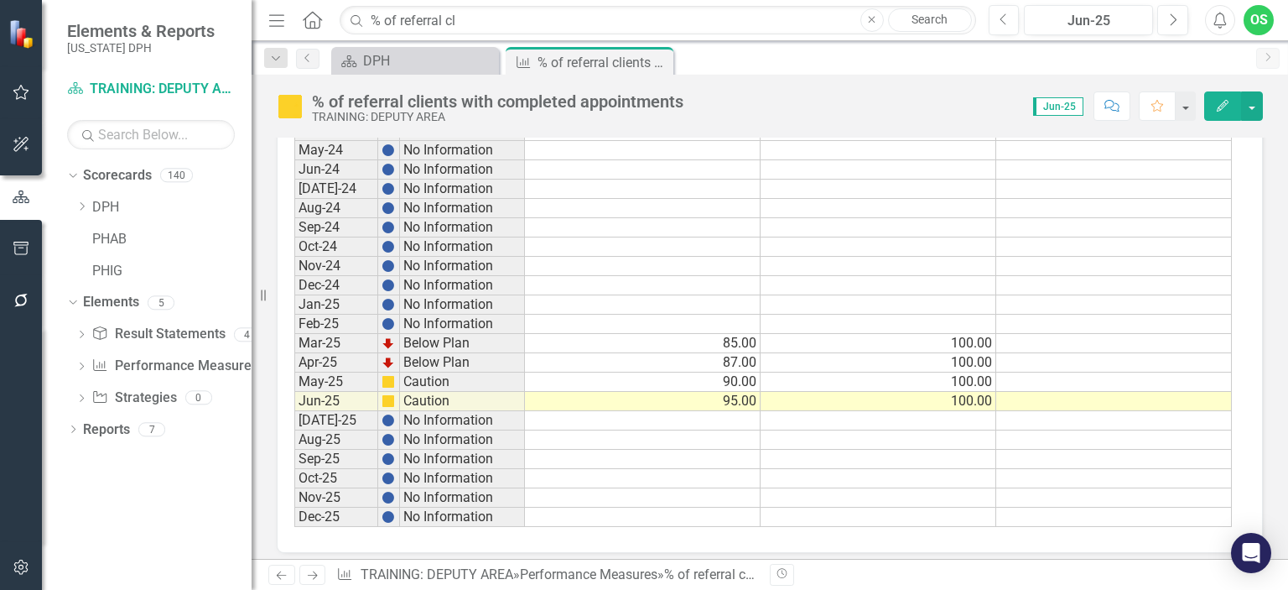
scroll to position [1049, 0]
click at [950, 412] on td at bounding box center [879, 421] width 236 height 19
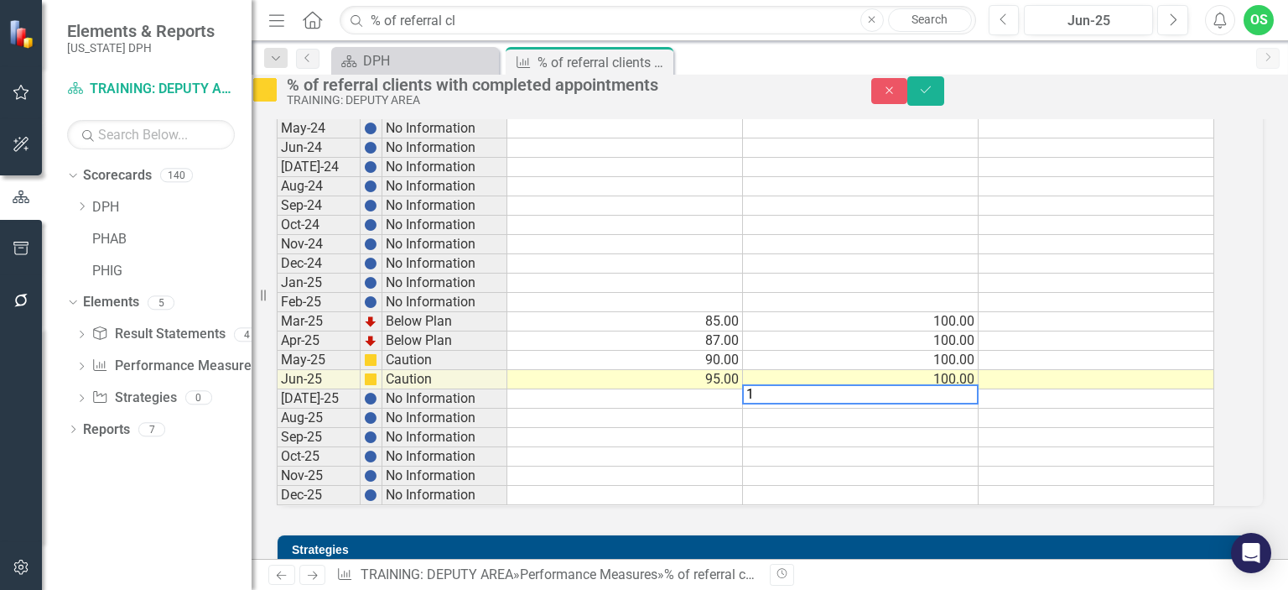
scroll to position [1058, 0]
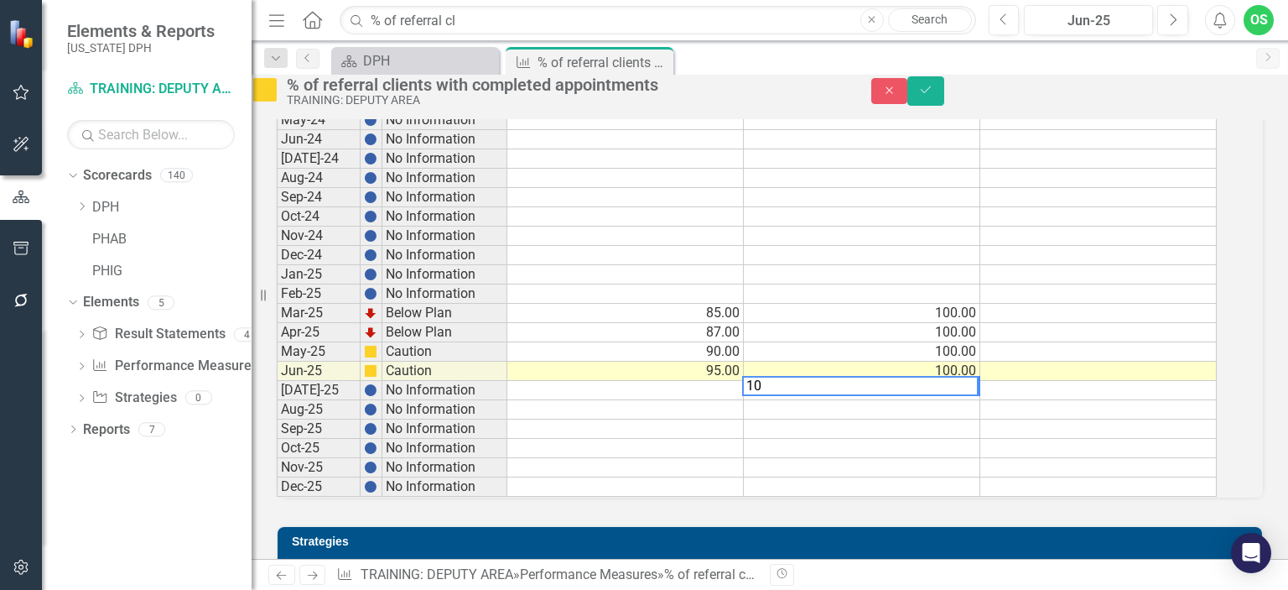
type textarea "100"
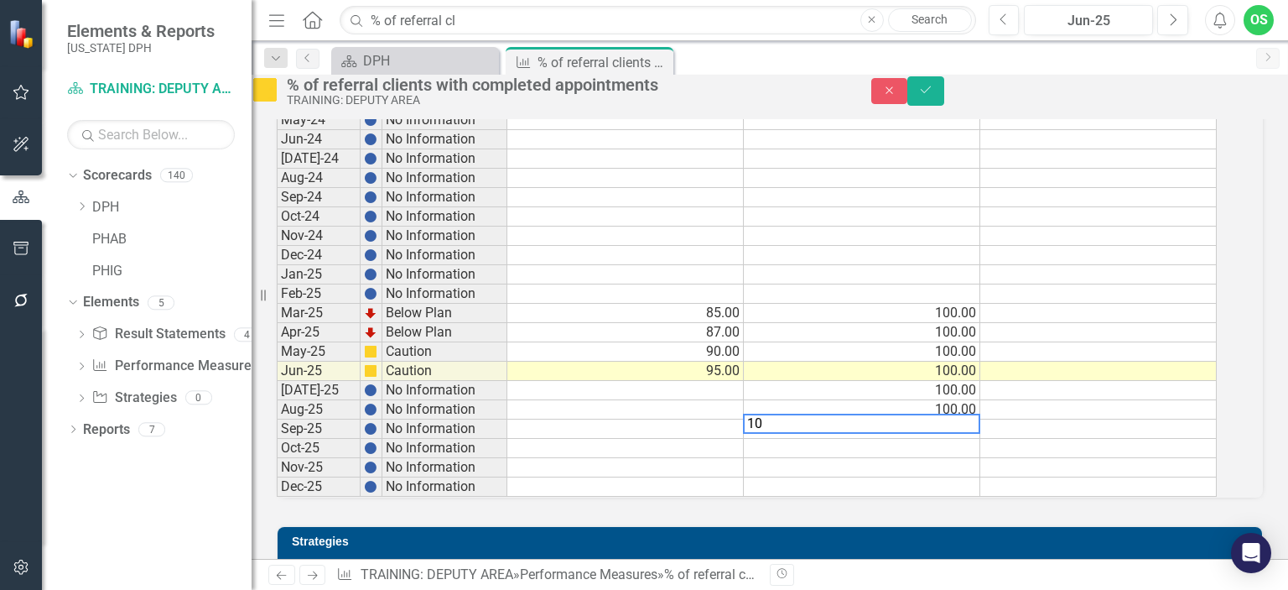
type textarea "100"
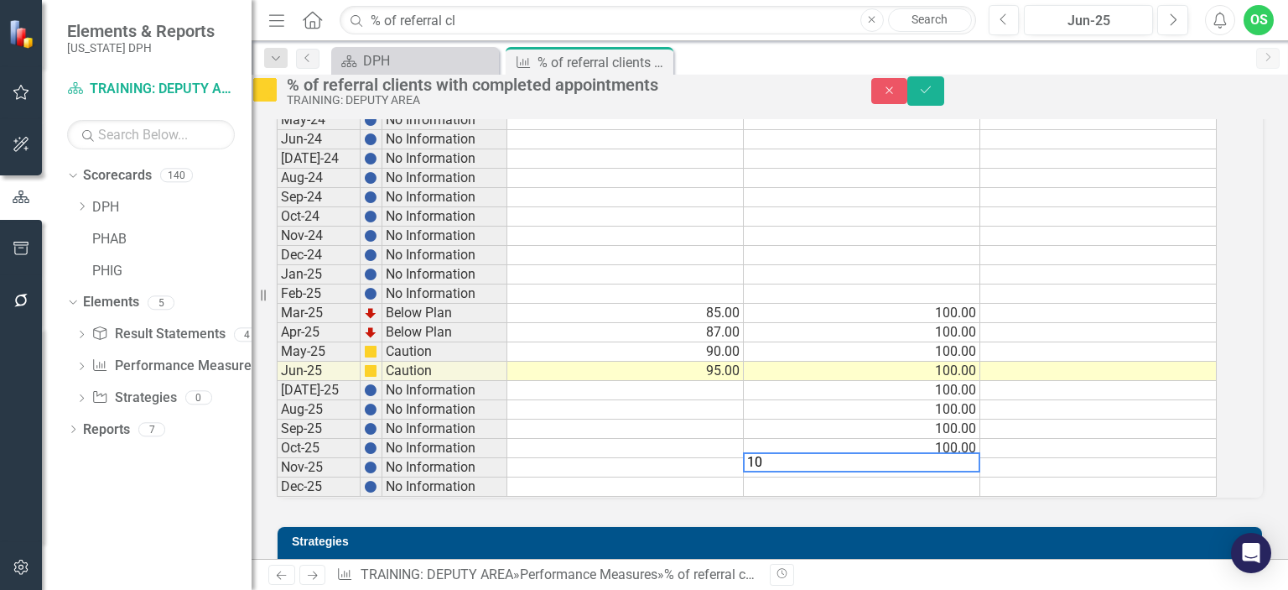
type textarea "100"
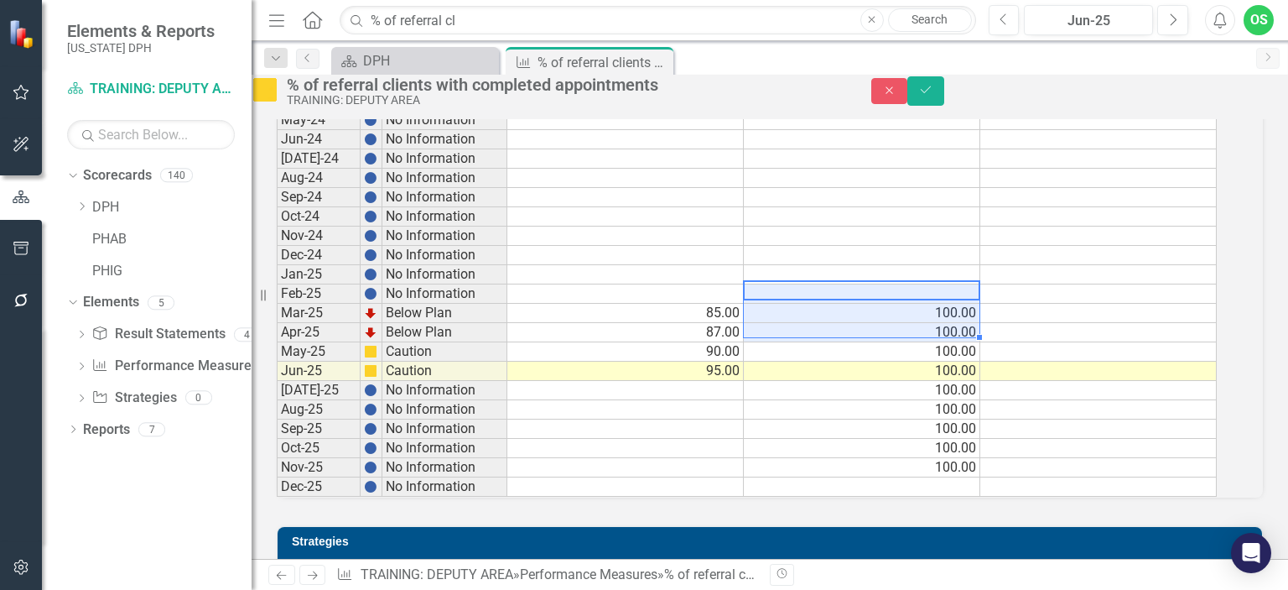
drag, startPoint x: 966, startPoint y: 302, endPoint x: 966, endPoint y: 324, distance: 21.8
click at [966, 324] on tbody "Jan-23 No Information Feb-23 No Information Mar-23 No Information Apr-23 No Inf…" at bounding box center [747, 148] width 940 height 695
click at [966, 320] on td "100.00" at bounding box center [862, 313] width 237 height 19
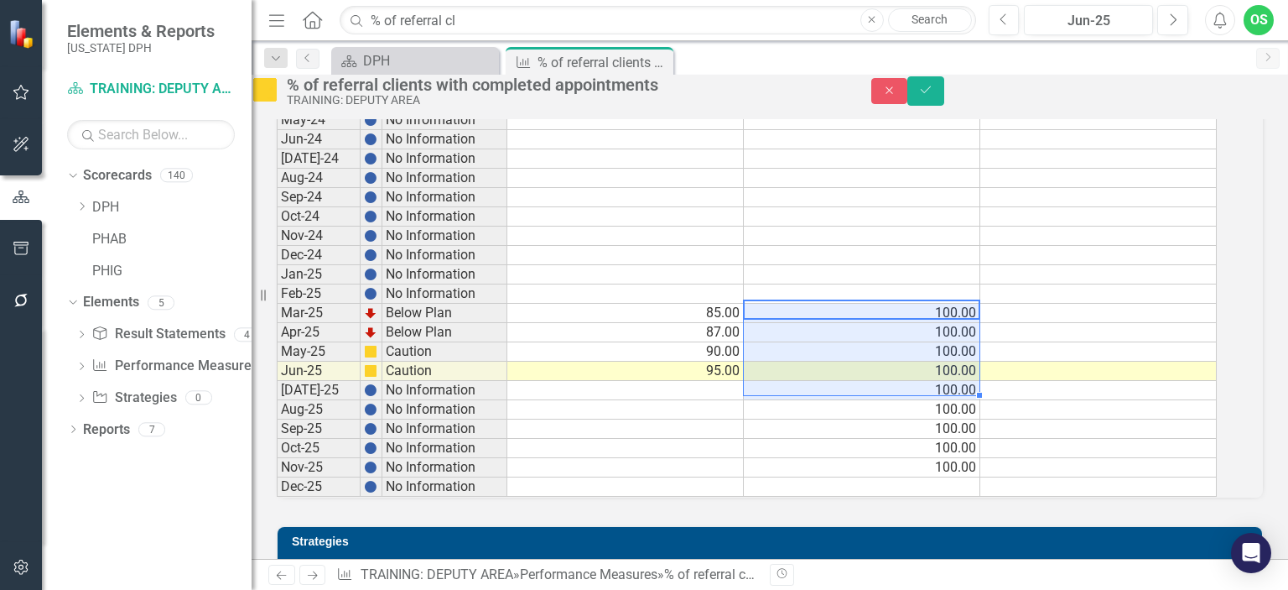
drag, startPoint x: 960, startPoint y: 313, endPoint x: 963, endPoint y: 388, distance: 75.5
click at [963, 388] on tbody "Jan-23 No Information Feb-23 No Information Mar-23 No Information Apr-23 No Inf…" at bounding box center [747, 148] width 940 height 695
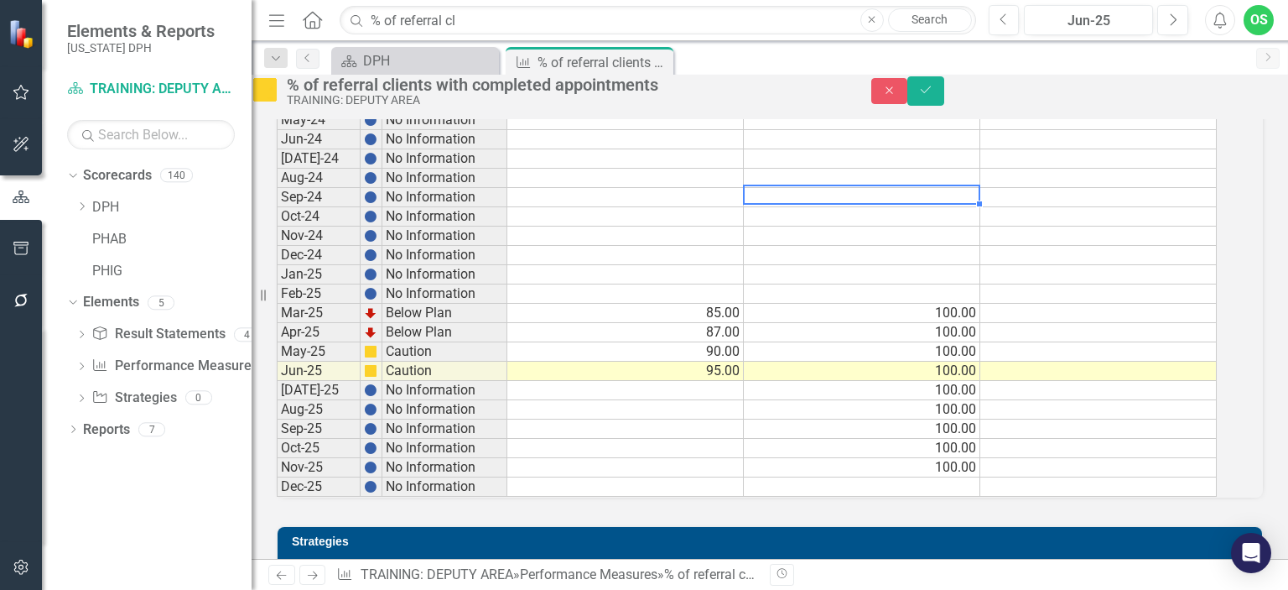
click at [973, 201] on td at bounding box center [862, 197] width 237 height 19
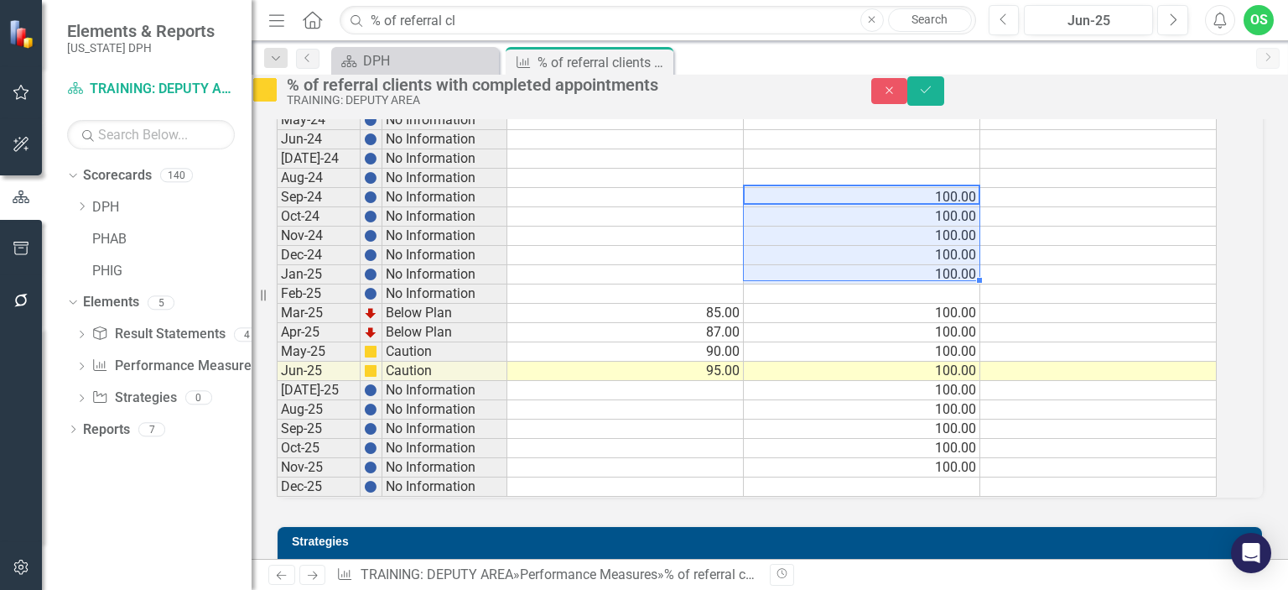
click at [956, 291] on td at bounding box center [862, 293] width 237 height 19
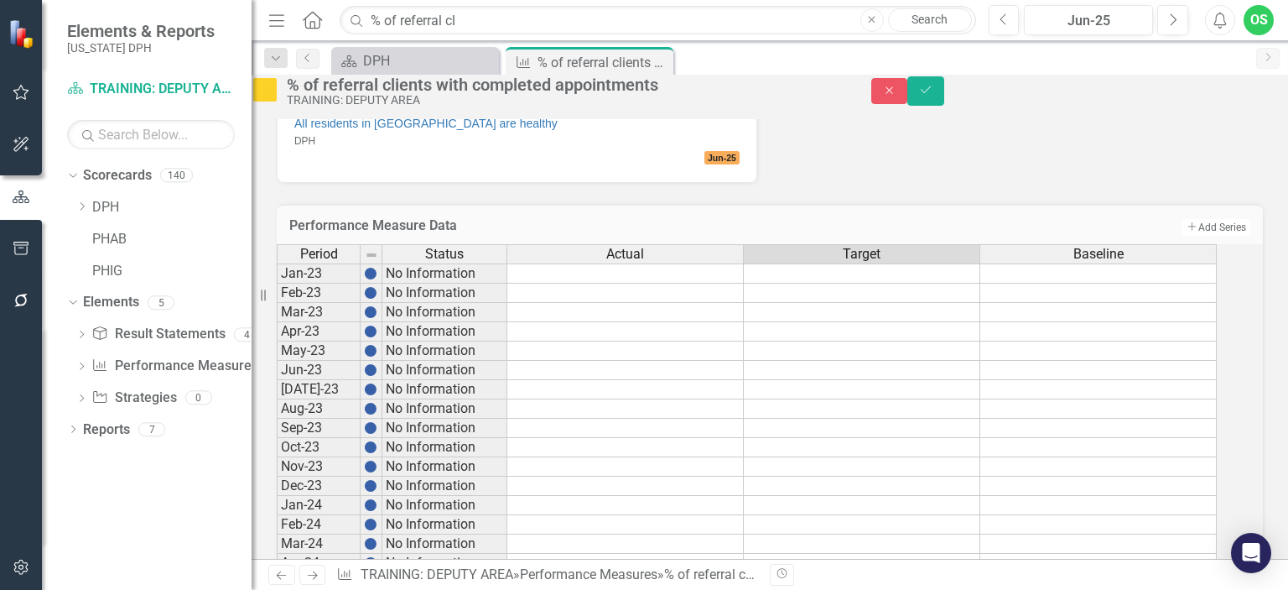
scroll to position [591, 0]
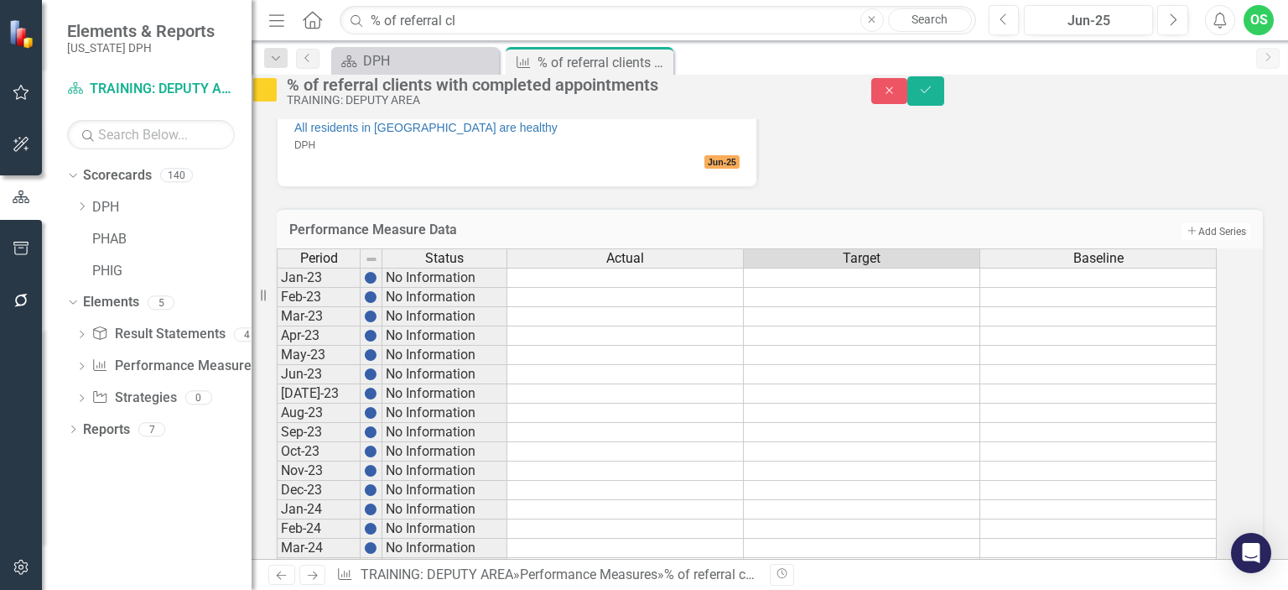
type textarea "100"
click at [940, 187] on div "Performance Measure Data Add Add Series Period Status Actual Target Baseline Ja…" at bounding box center [770, 579] width 1012 height 785
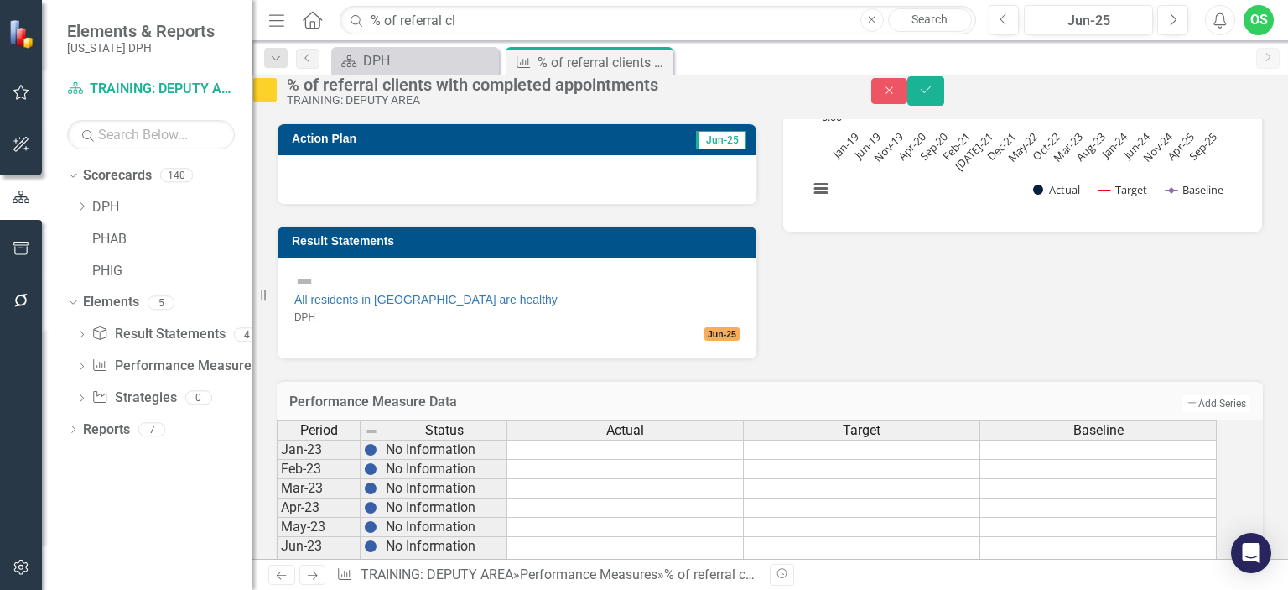
scroll to position [417, 0]
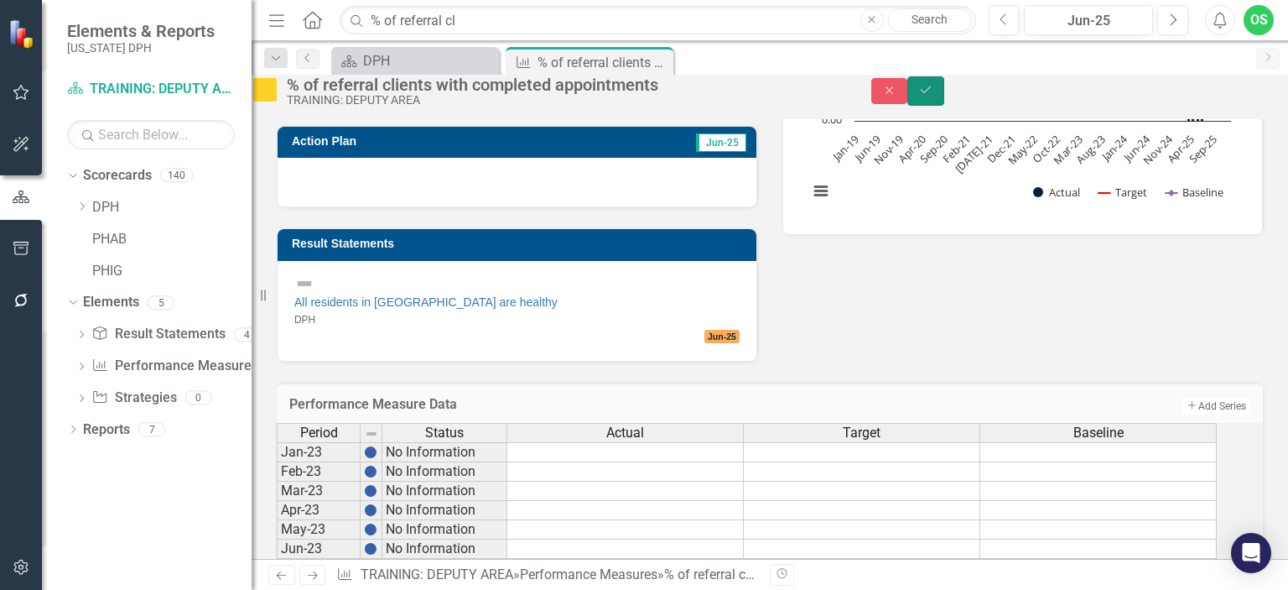
click at [934, 96] on icon "Save" at bounding box center [925, 90] width 15 height 12
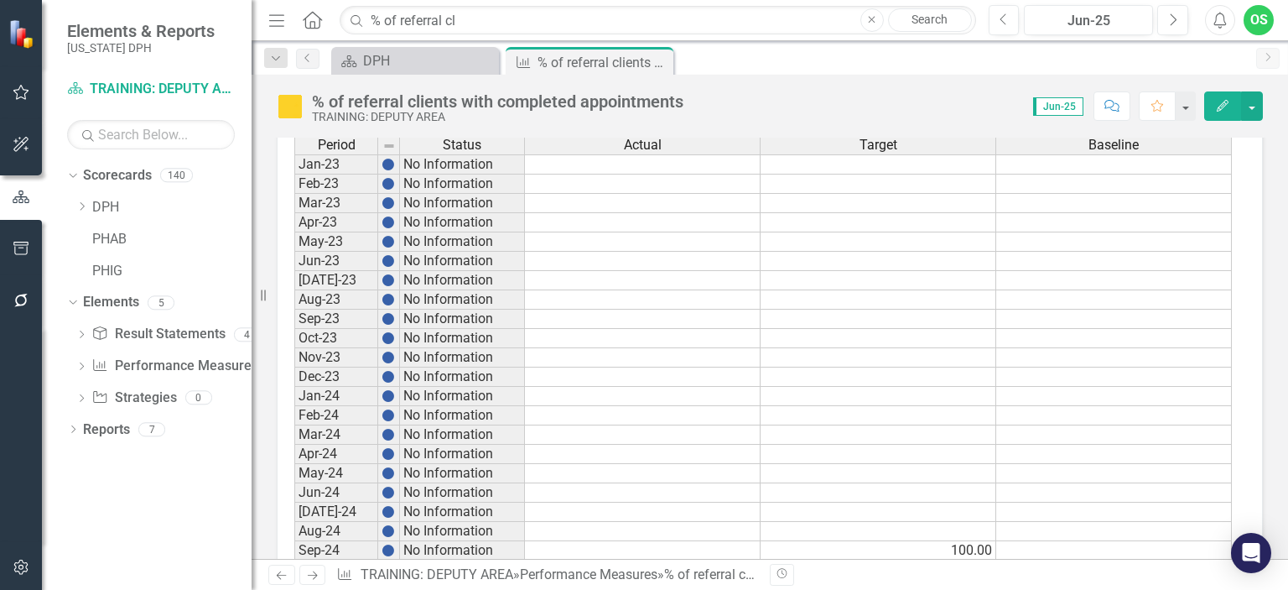
scroll to position [519, 0]
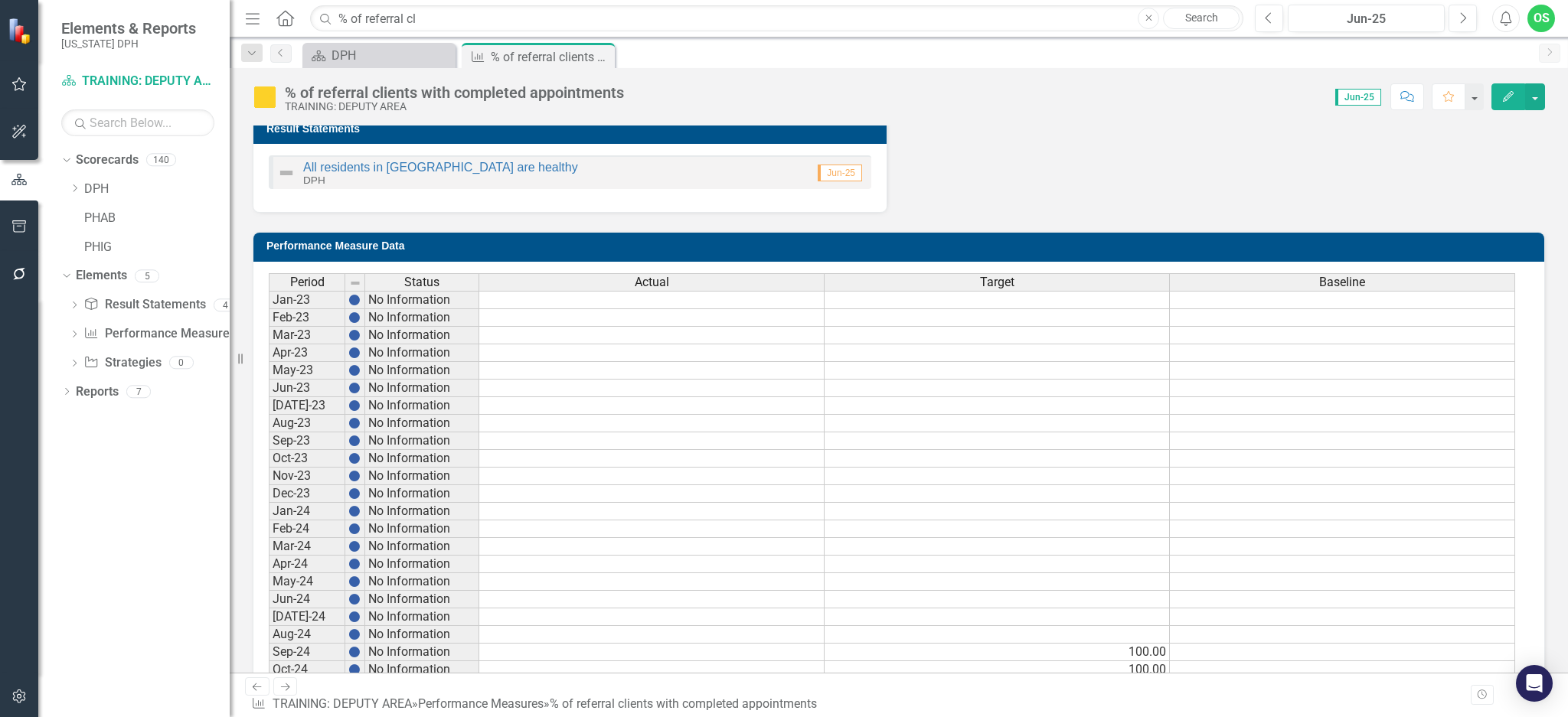
scroll to position [494, 0]
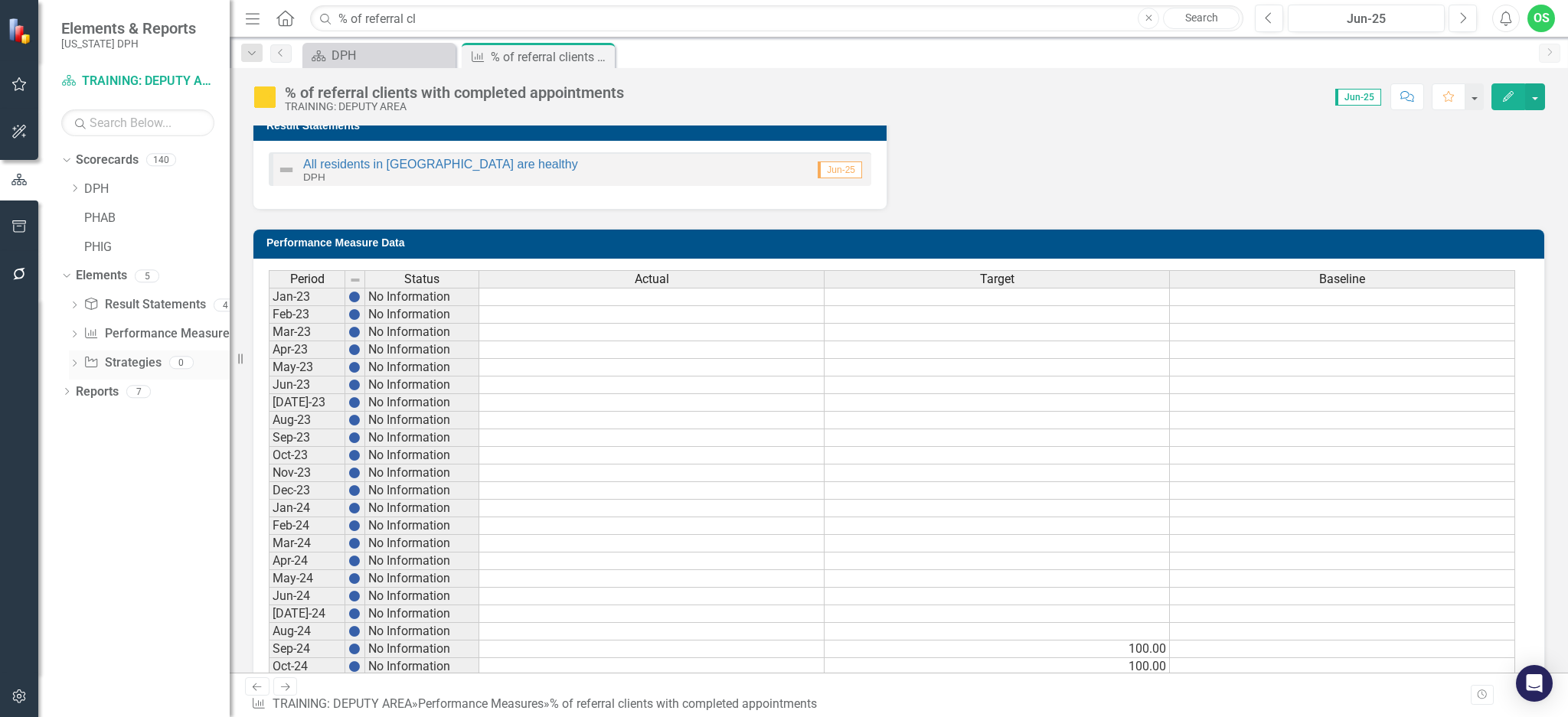
drag, startPoint x: 240, startPoint y: 357, endPoint x: 157, endPoint y: 350, distance: 83.3
click at [157, 350] on div "Elements & Reports [US_STATE] DPH Scorecard TRAINING: DEPUTY AREA Search Dropdo…" at bounding box center [115, 358] width 230 height 717
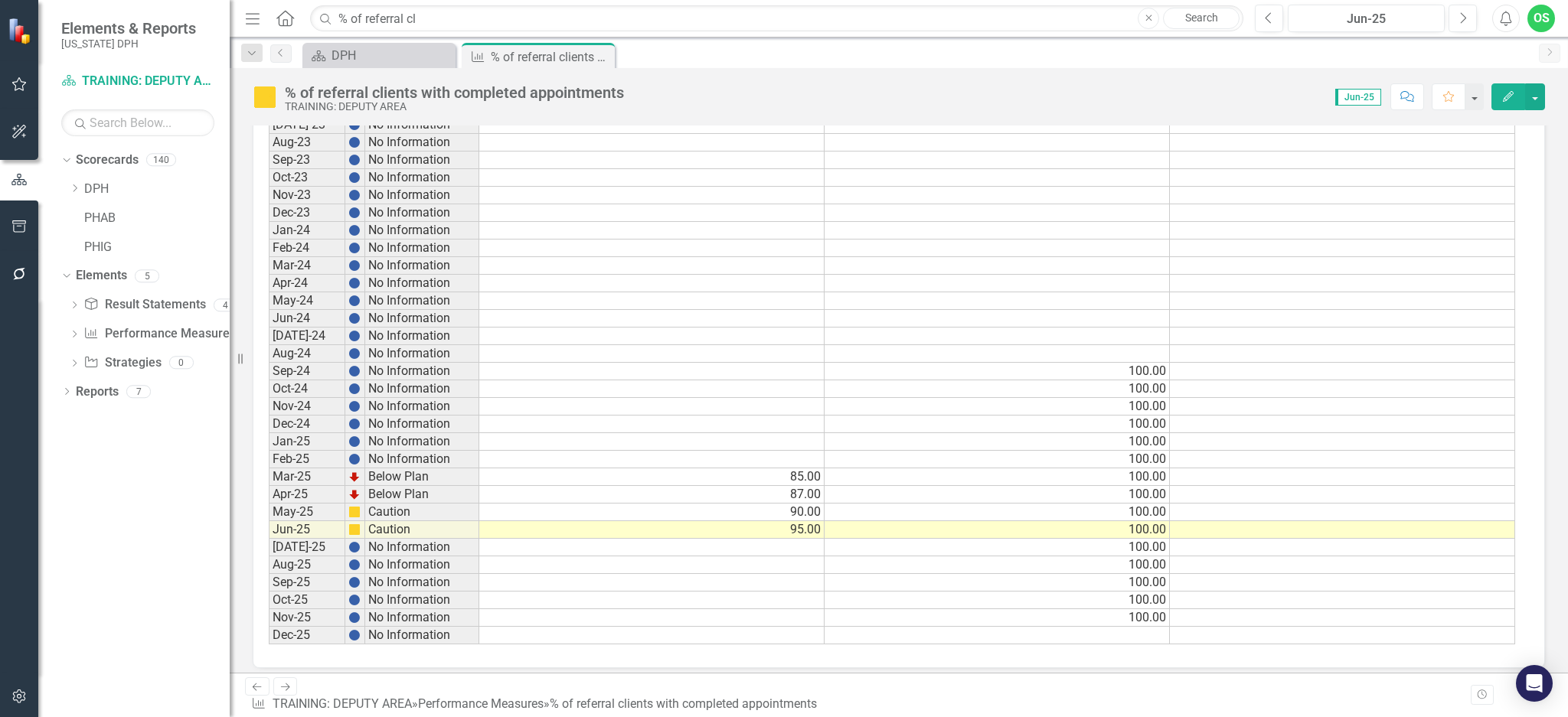
scroll to position [785, 0]
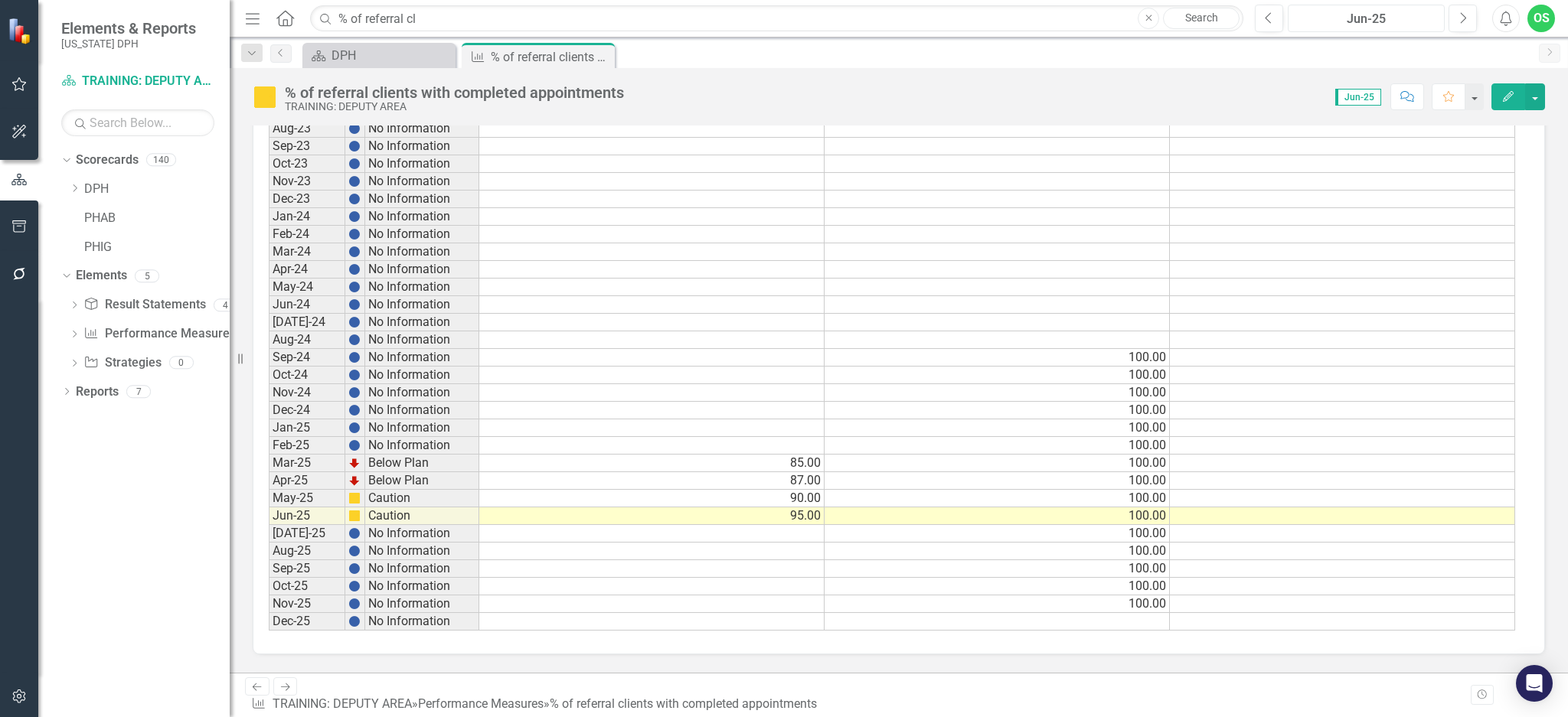
click at [1176, 16] on div "Jun-25" at bounding box center [1366, 19] width 146 height 18
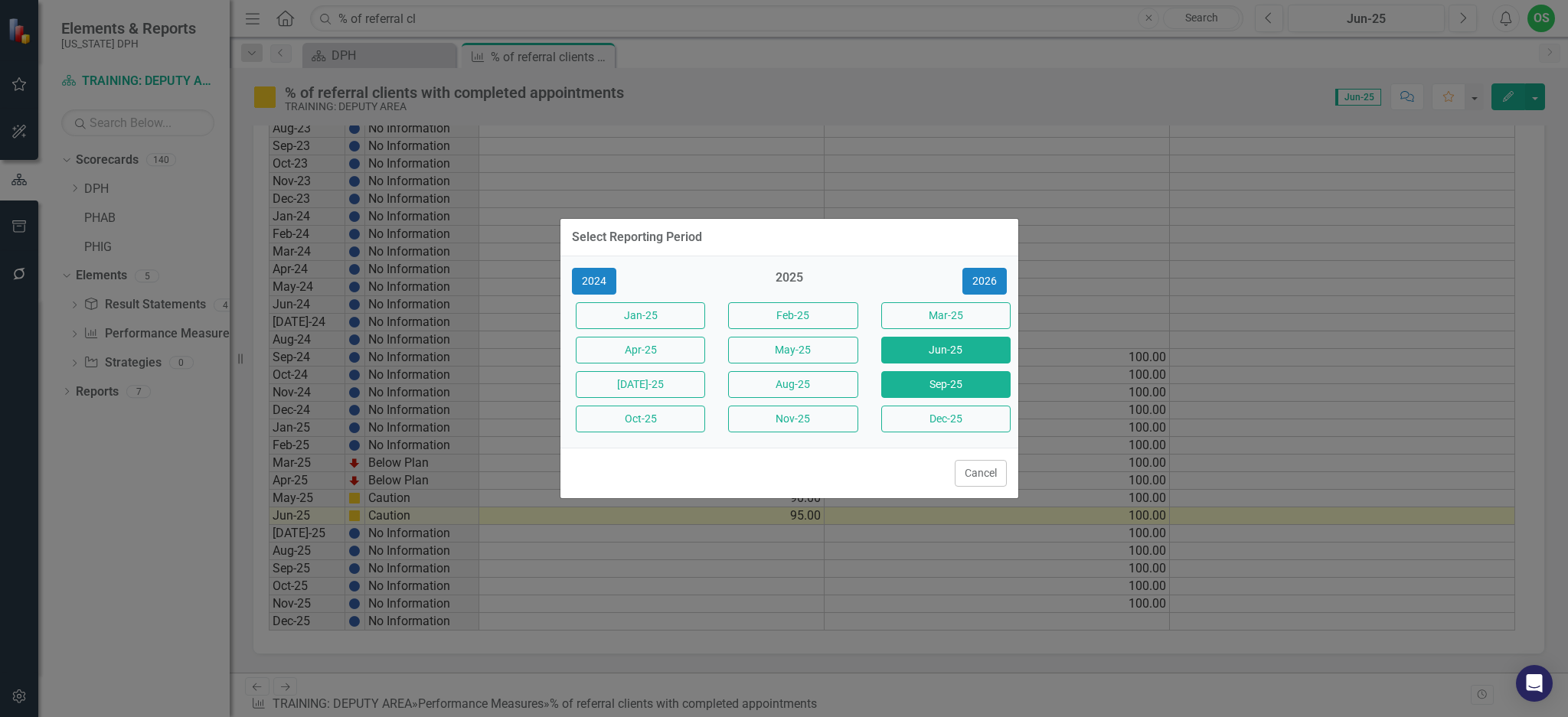
click at [967, 378] on button "Sep-25" at bounding box center [946, 384] width 130 height 26
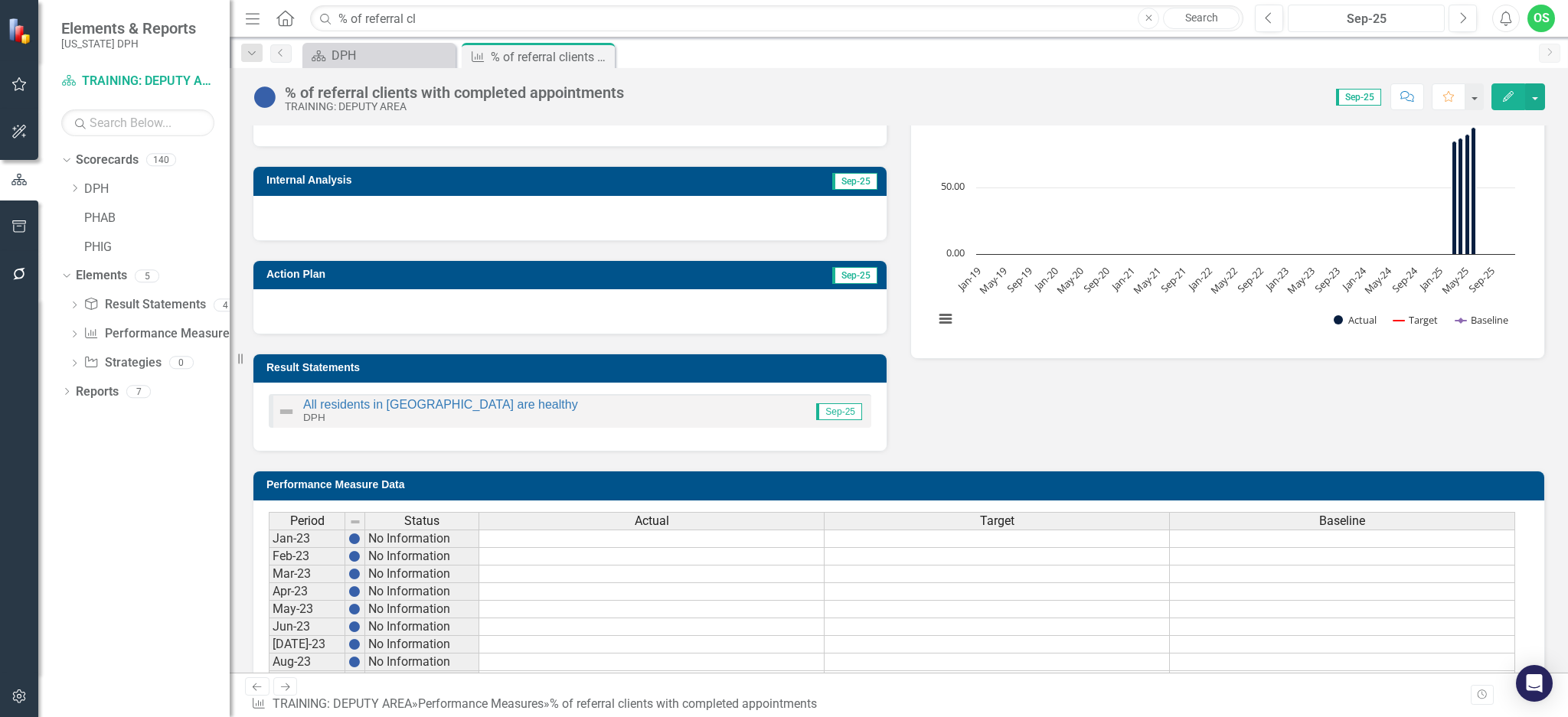
scroll to position [233, 0]
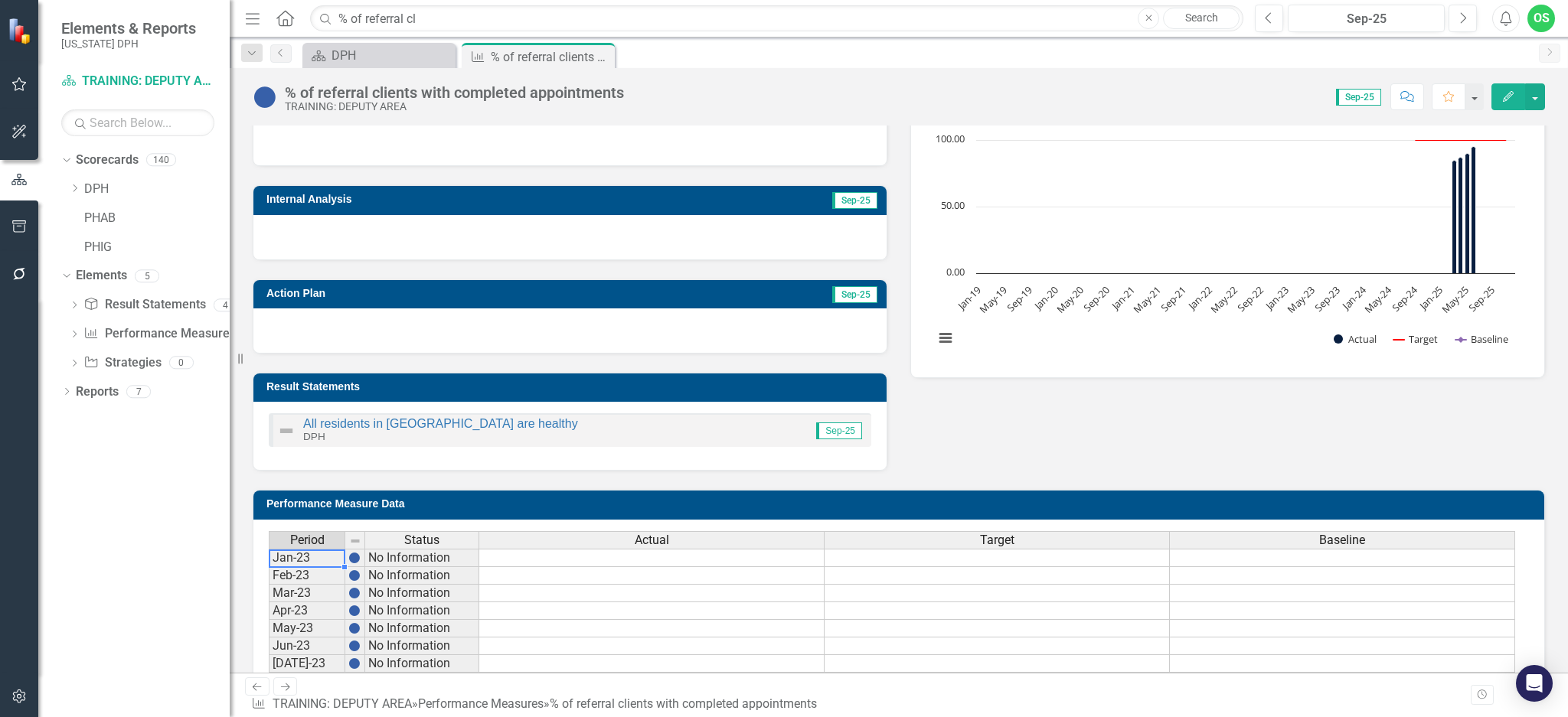
click at [298, 537] on td "Jan-23" at bounding box center [307, 557] width 77 height 18
click at [1042, 430] on div "Data Sources Internal Analysis Sep-25 Action Plan Sep-25 Result Statements All …" at bounding box center [898, 272] width 1315 height 399
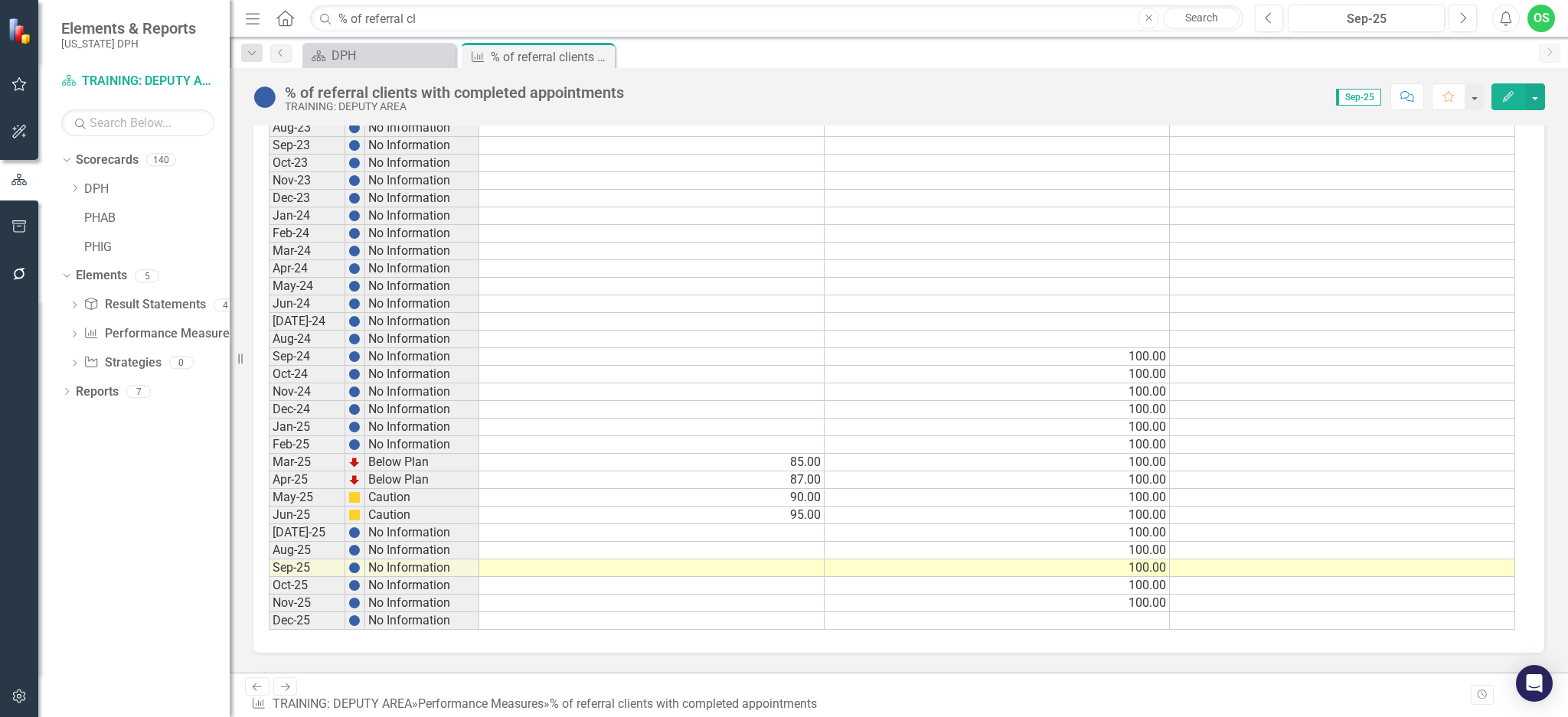
scroll to position [790, 0]
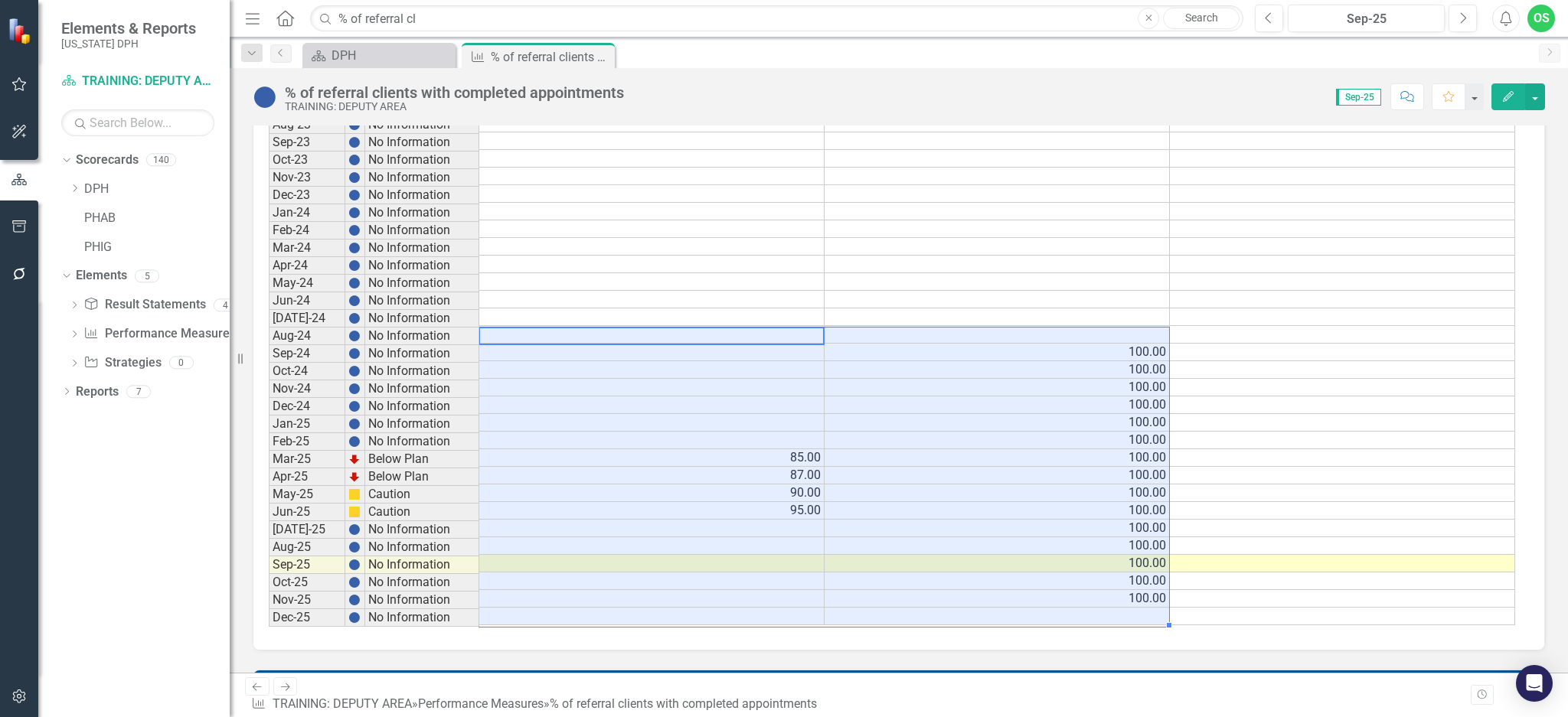
drag, startPoint x: 703, startPoint y: 331, endPoint x: 1053, endPoint y: 613, distance: 449.5
click at [1053, 537] on tbody "Jan-23 No Information Feb-23 No Information Mar-23 No Information Apr-23 No Inf…" at bounding box center [892, 307] width 1247 height 634
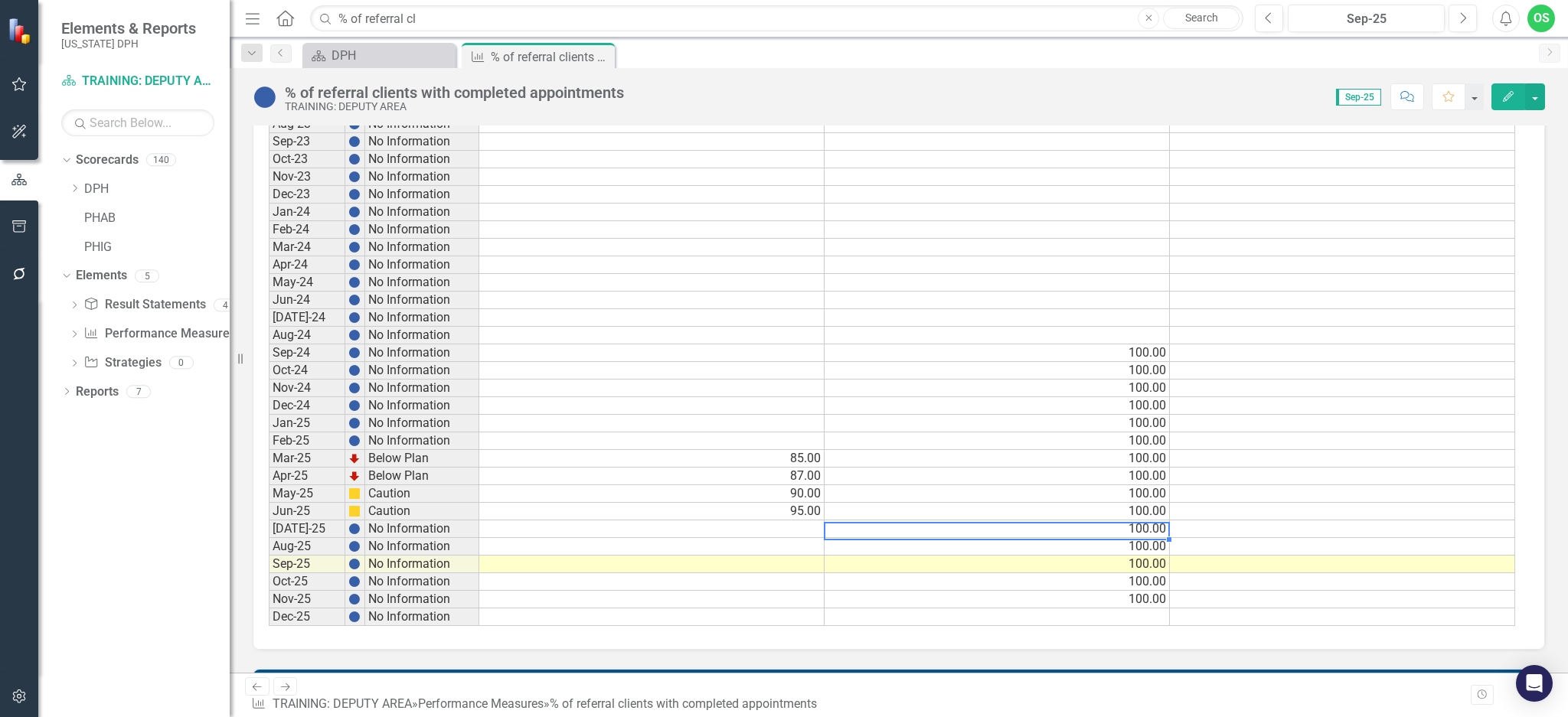
click at [1021, 535] on td "100.00" at bounding box center [997, 528] width 345 height 17
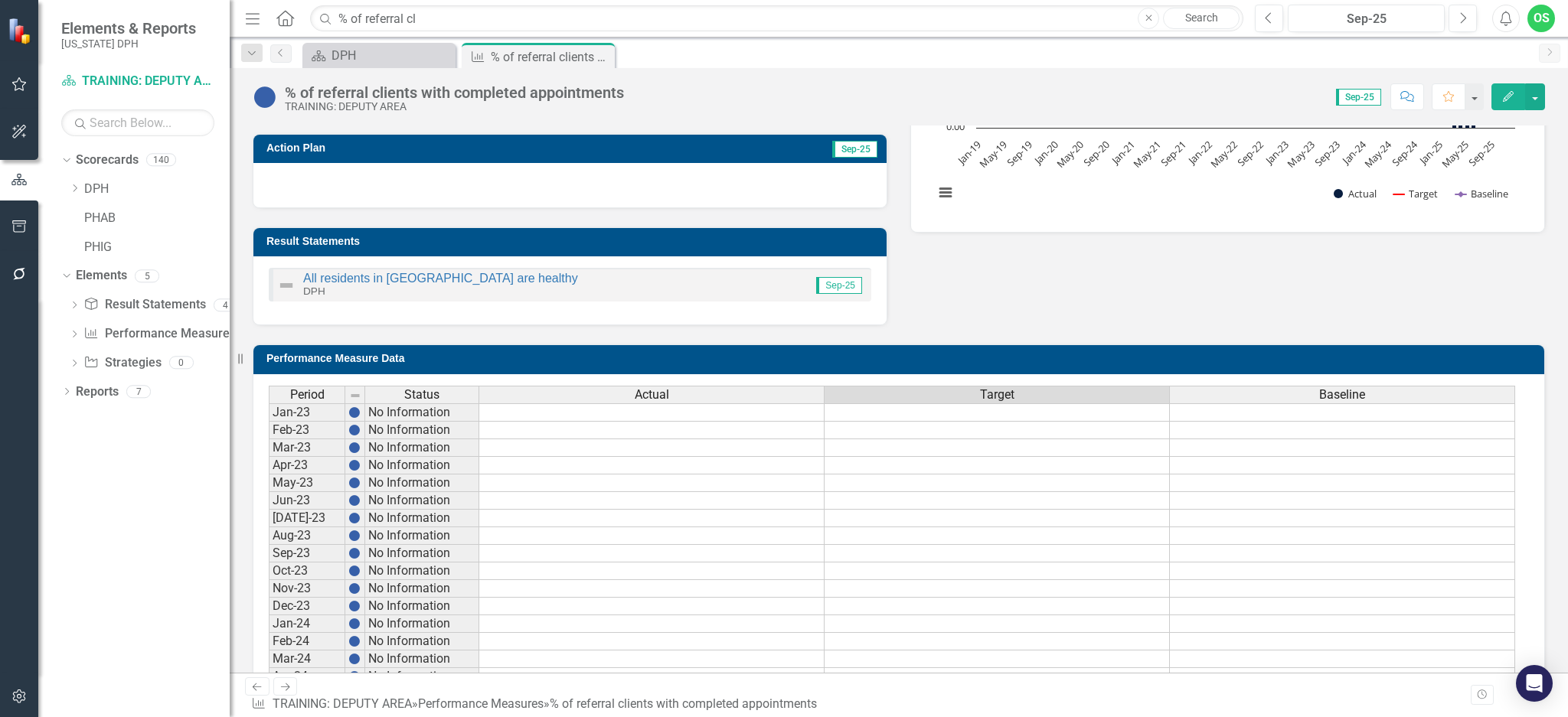
scroll to position [378, 0]
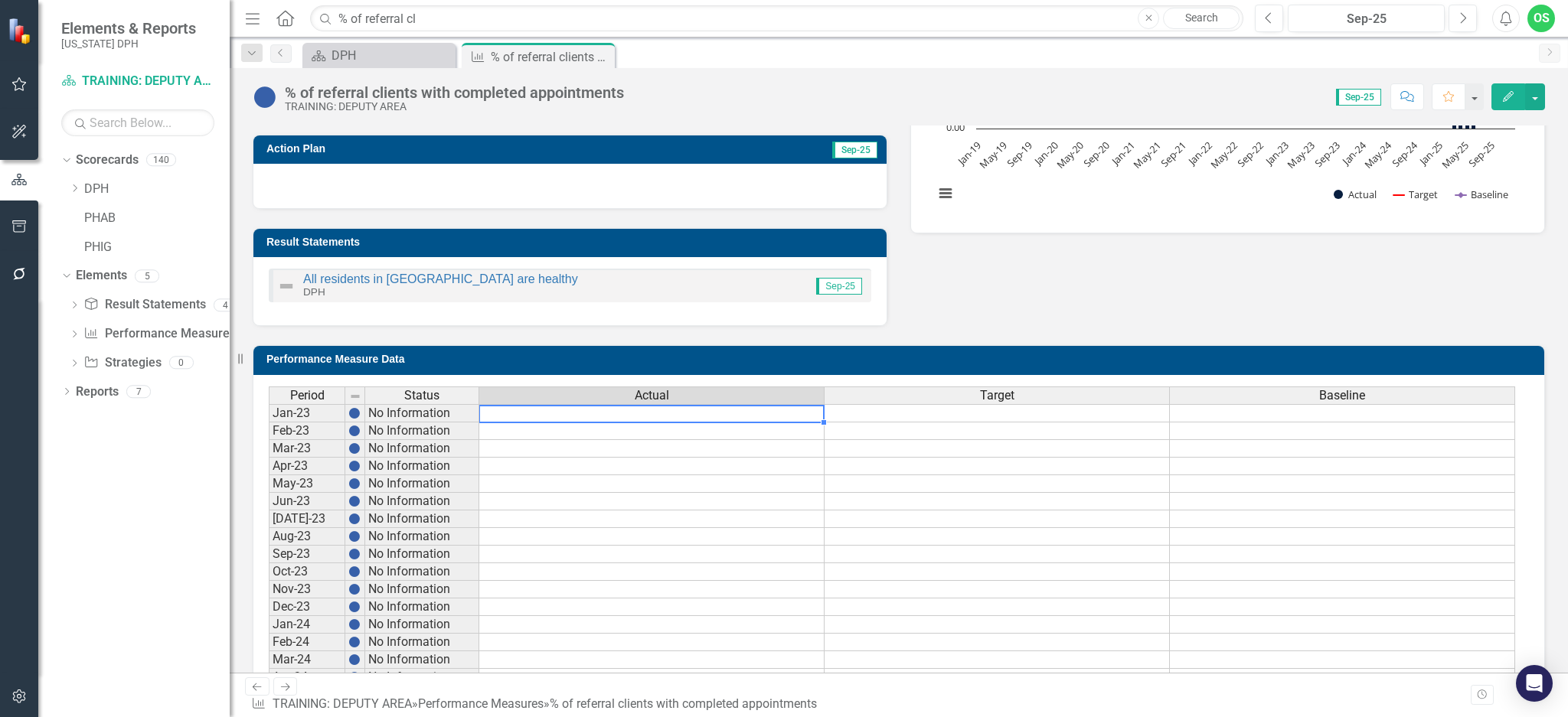
click at [683, 416] on td at bounding box center [652, 413] width 345 height 18
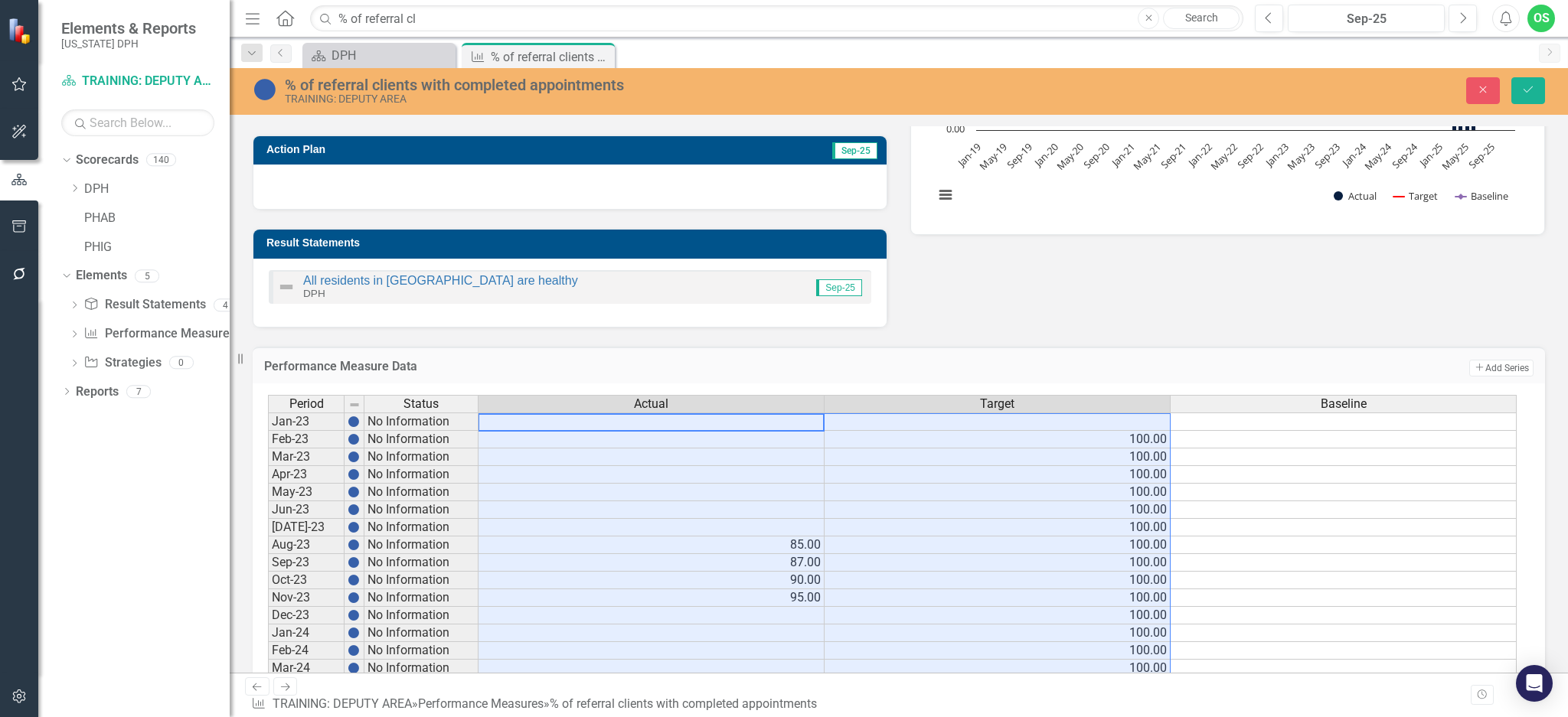
click at [1084, 299] on div "Data Sources Internal Analysis Sep-25 Action Plan Sep-25 Result Statements All …" at bounding box center [898, 128] width 1315 height 399
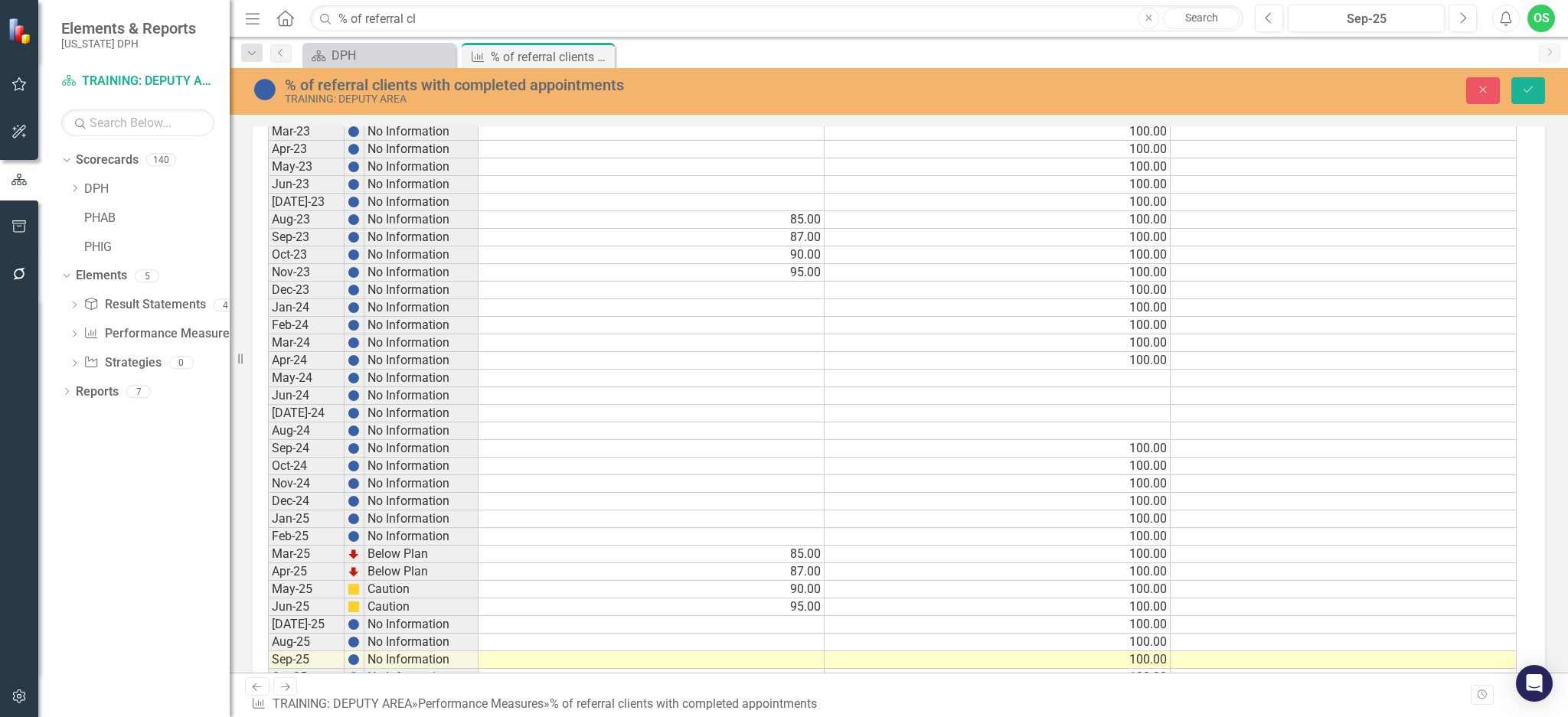
scroll to position [0, 0]
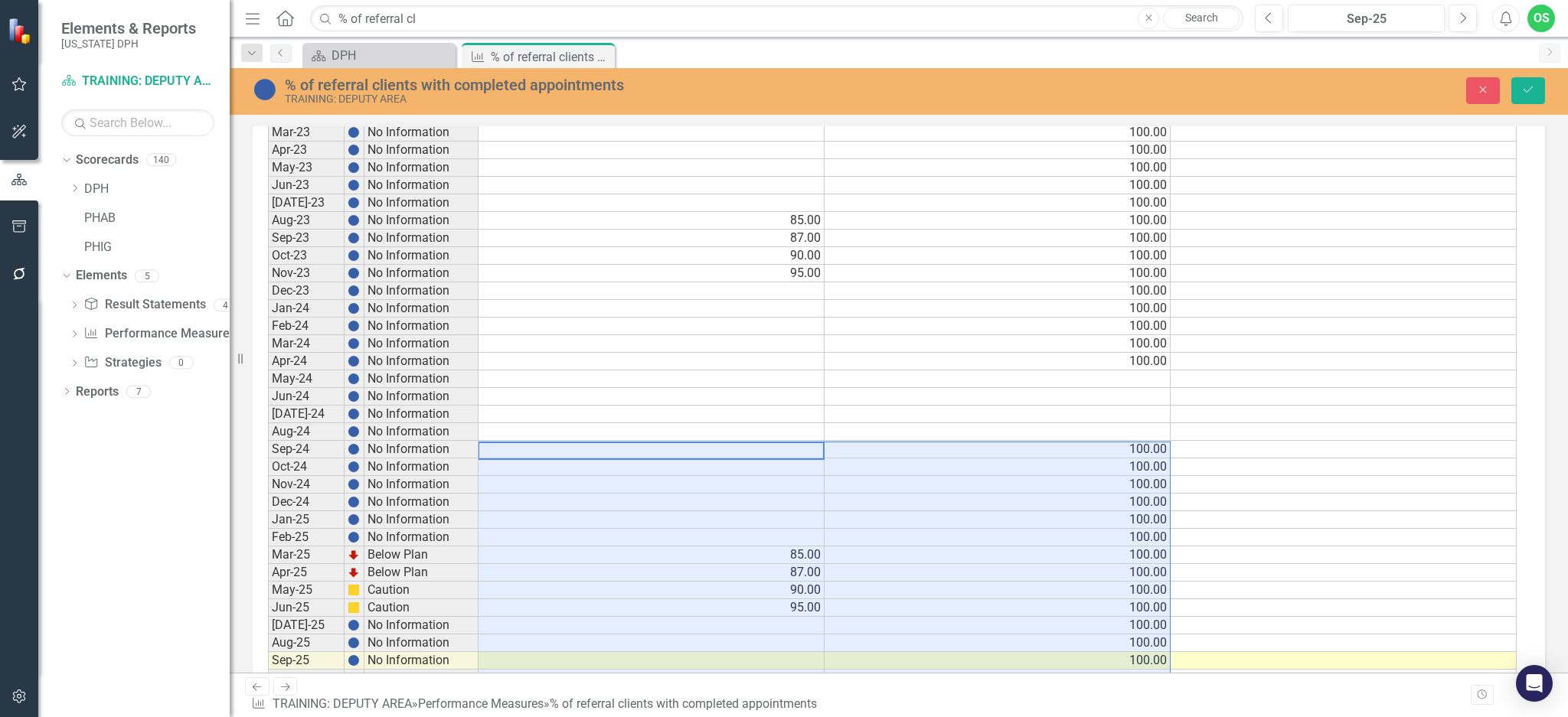
drag, startPoint x: 626, startPoint y: 454, endPoint x: 1056, endPoint y: 716, distance: 503.5
click at [1056, 537] on div "Menu Home Search % of referral cl Close Search Previous Sep-25 Next Alerts OS U…" at bounding box center [899, 358] width 1338 height 717
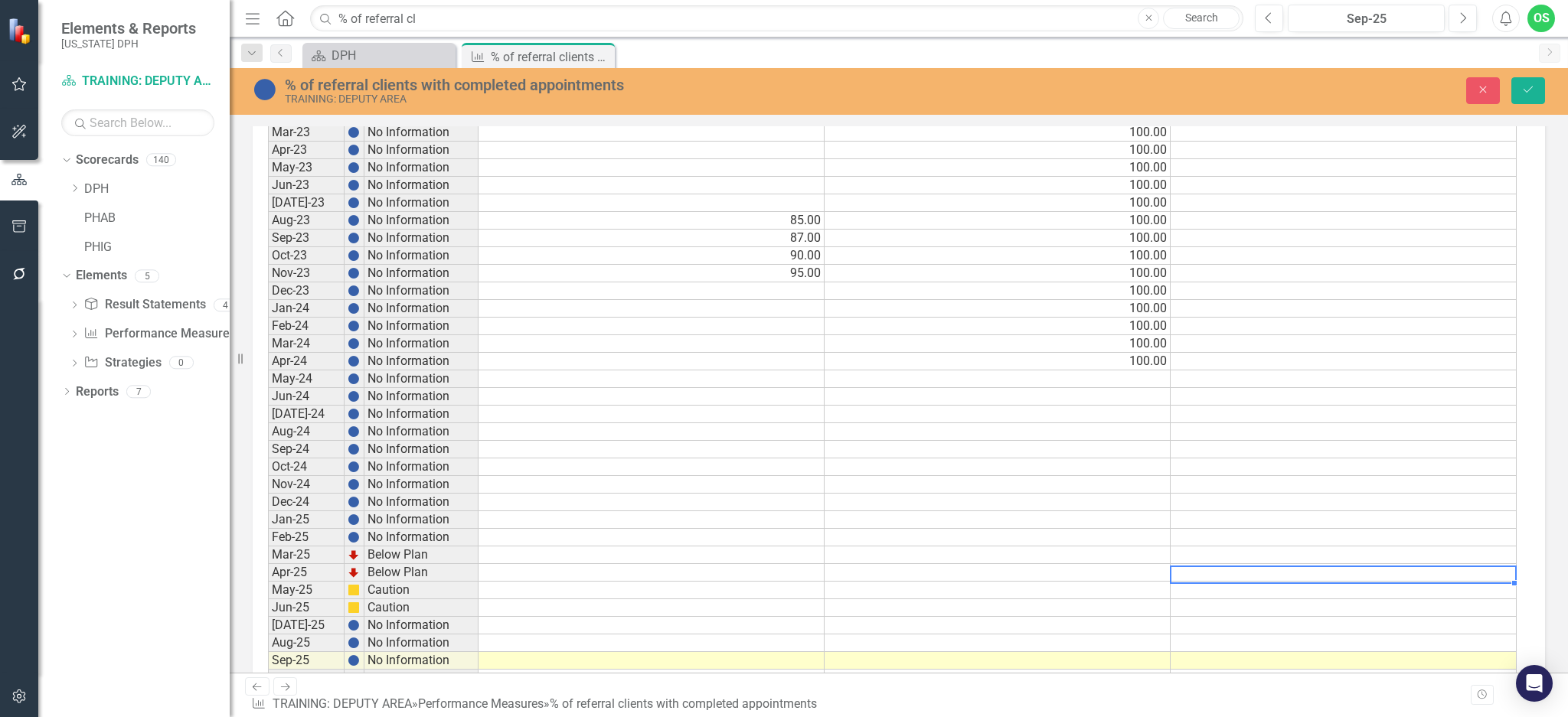
click at [1176, 537] on td at bounding box center [1343, 572] width 346 height 17
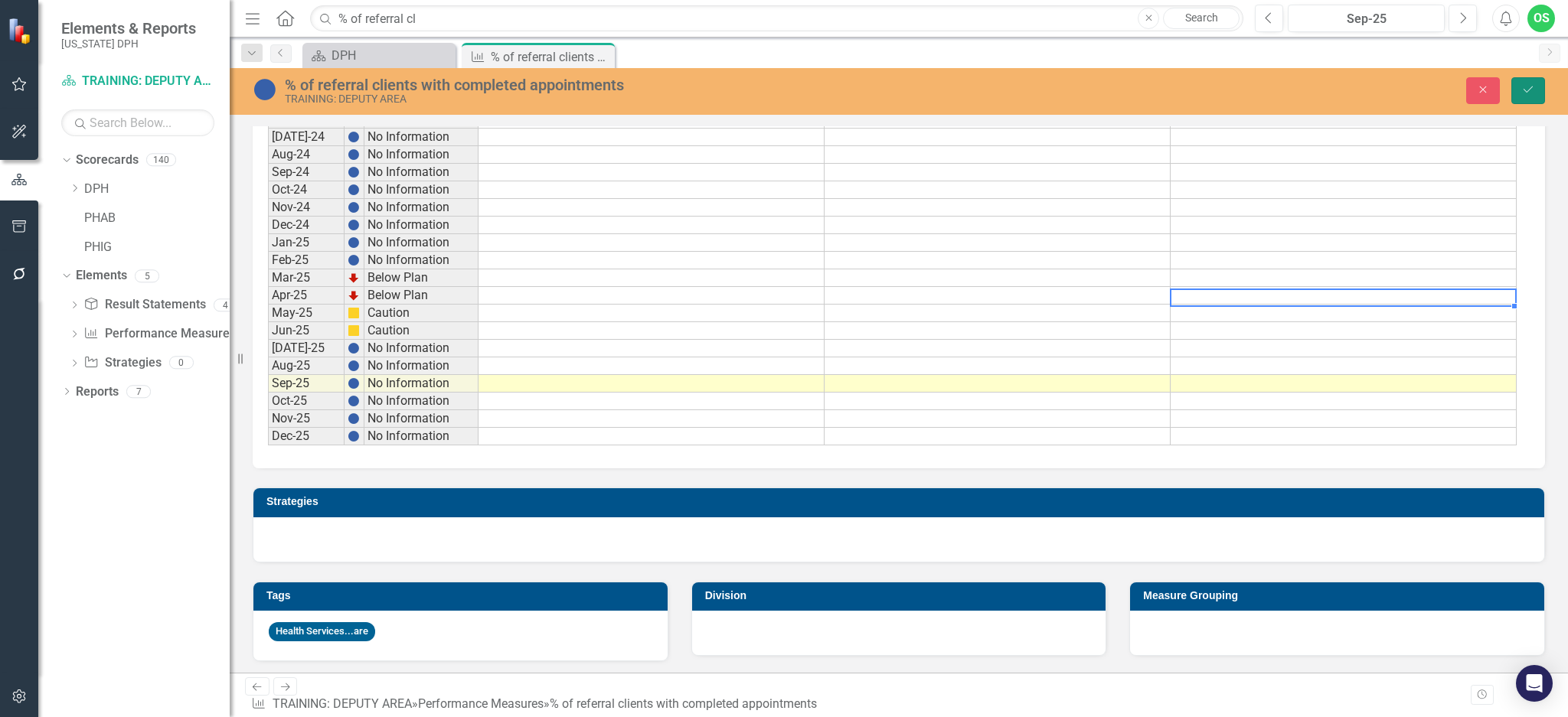
click at [1176, 87] on button "Save" at bounding box center [1528, 90] width 34 height 26
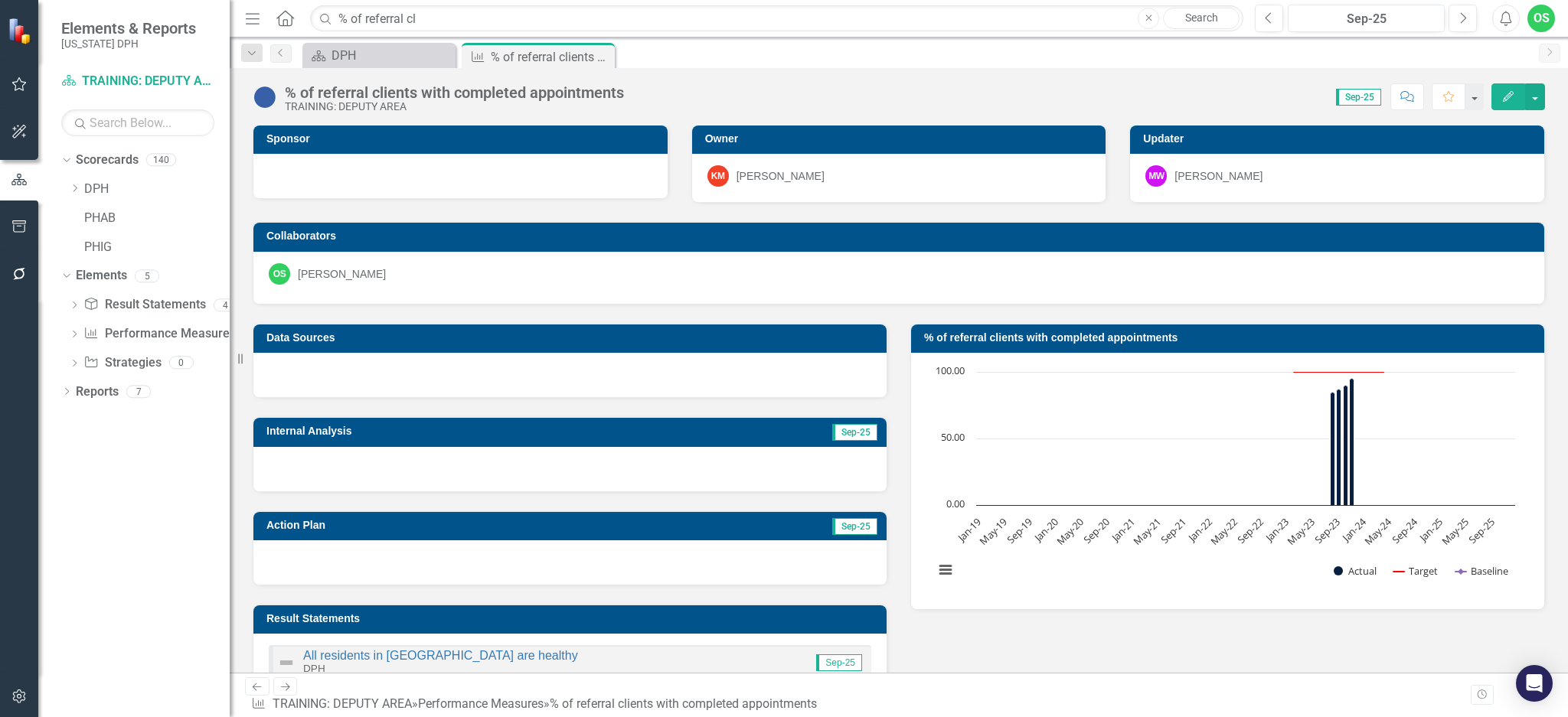
scroll to position [0, 0]
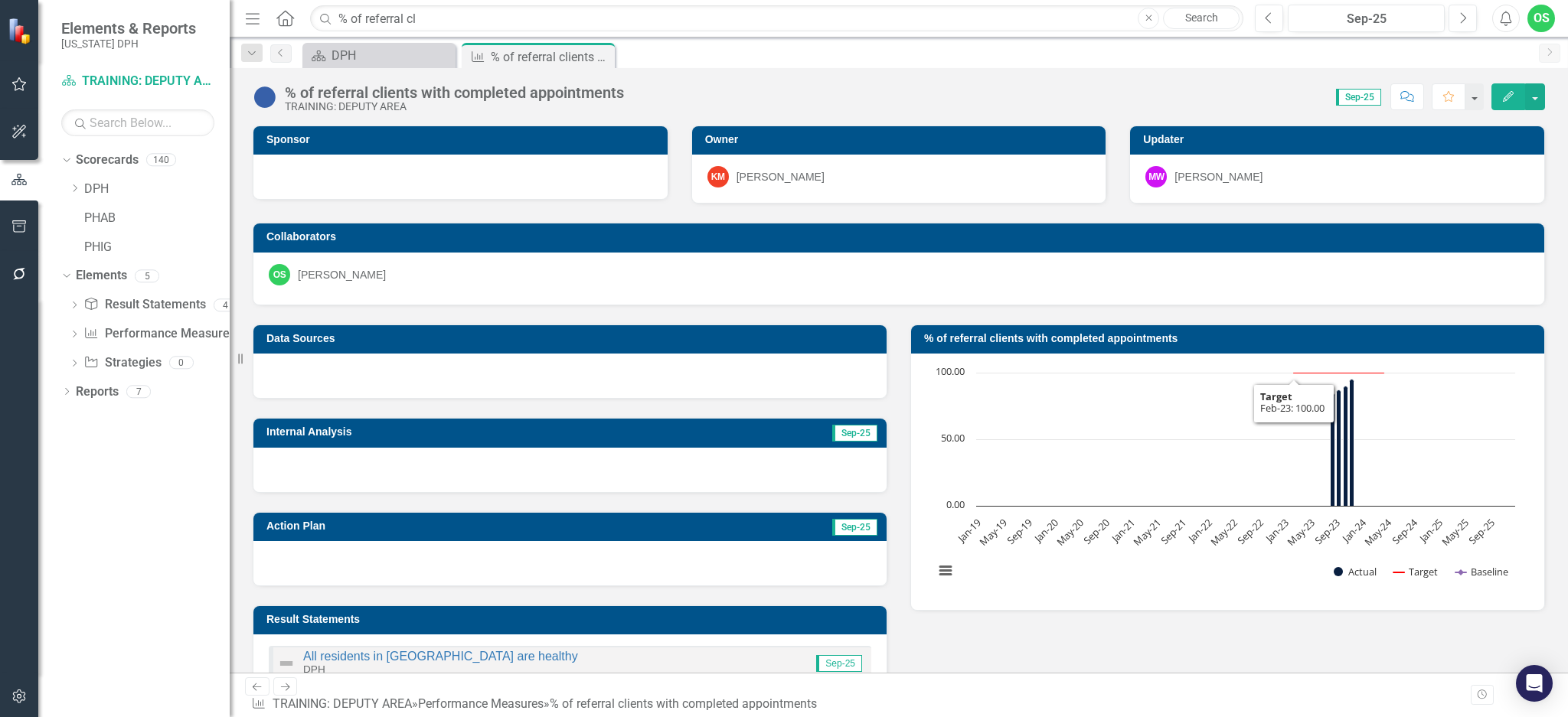
click at [1176, 537] on div "Data Sources Internal Analysis Sep-25 Action Plan Sep-25 Result Statements All …" at bounding box center [898, 504] width 1315 height 399
click at [856, 311] on div "Data Sources" at bounding box center [570, 352] width 658 height 93
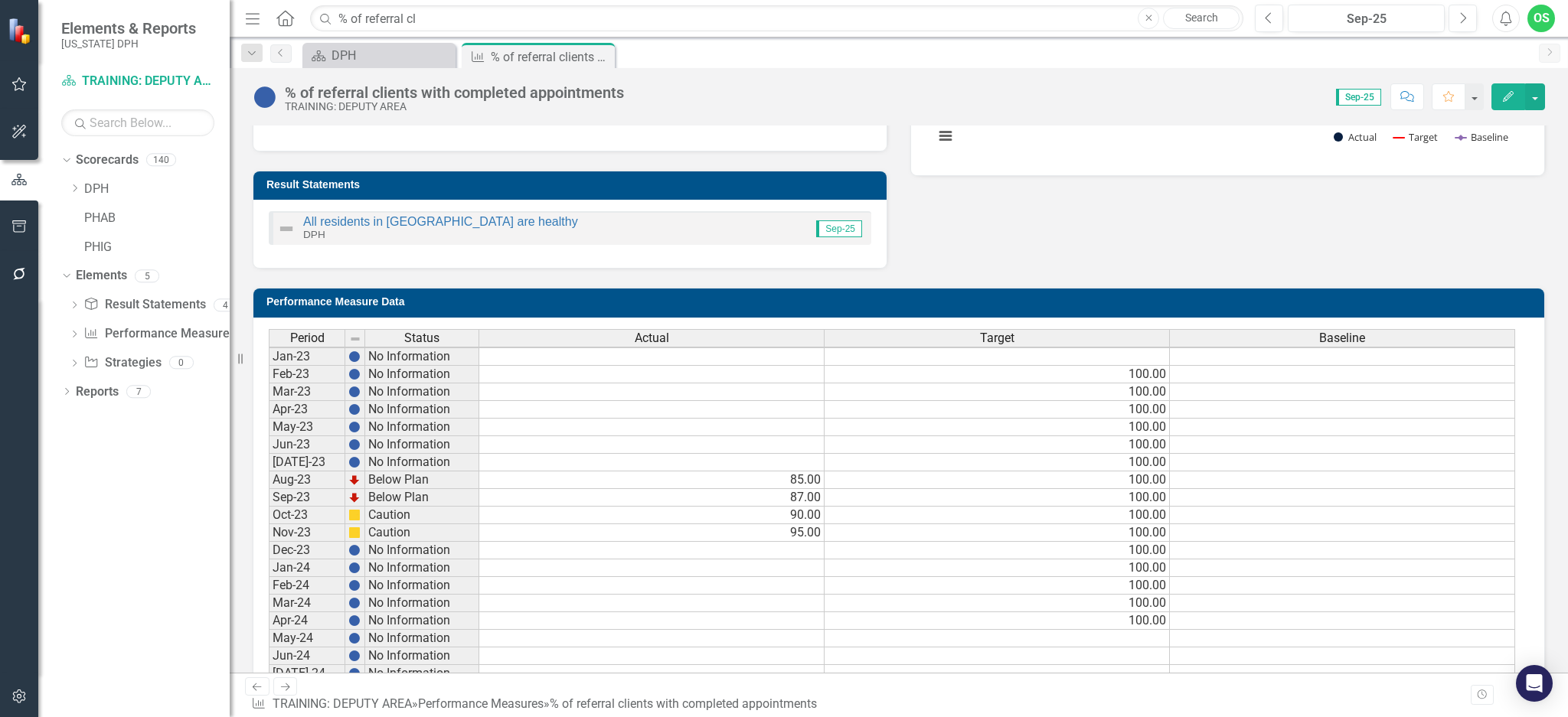
scroll to position [441, 0]
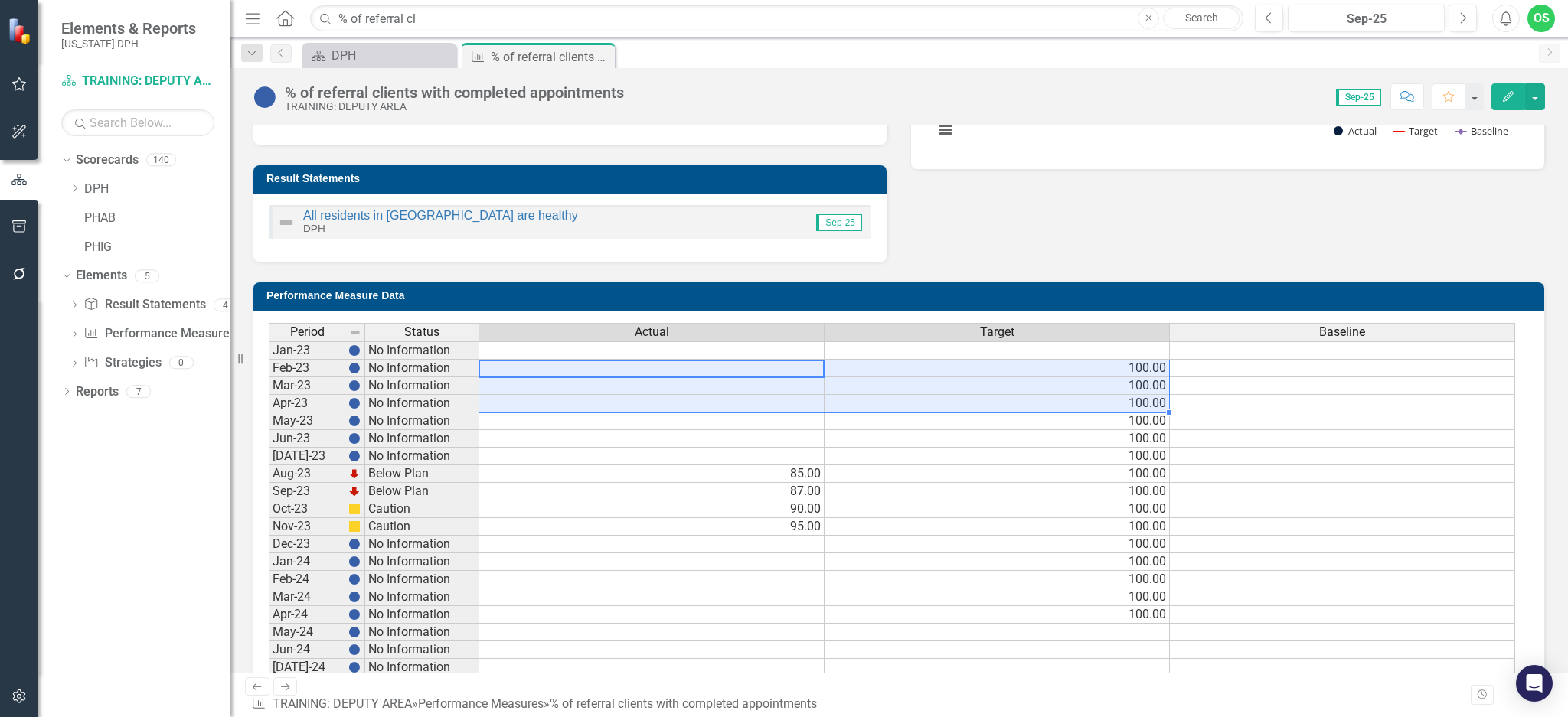
drag, startPoint x: 691, startPoint y: 364, endPoint x: 838, endPoint y: 400, distance: 151.3
click at [838, 400] on tbody "Jan-23 No Information Feb-23 No Information 100.00 Mar-23 No Information 100.00…" at bounding box center [892, 658] width 1247 height 634
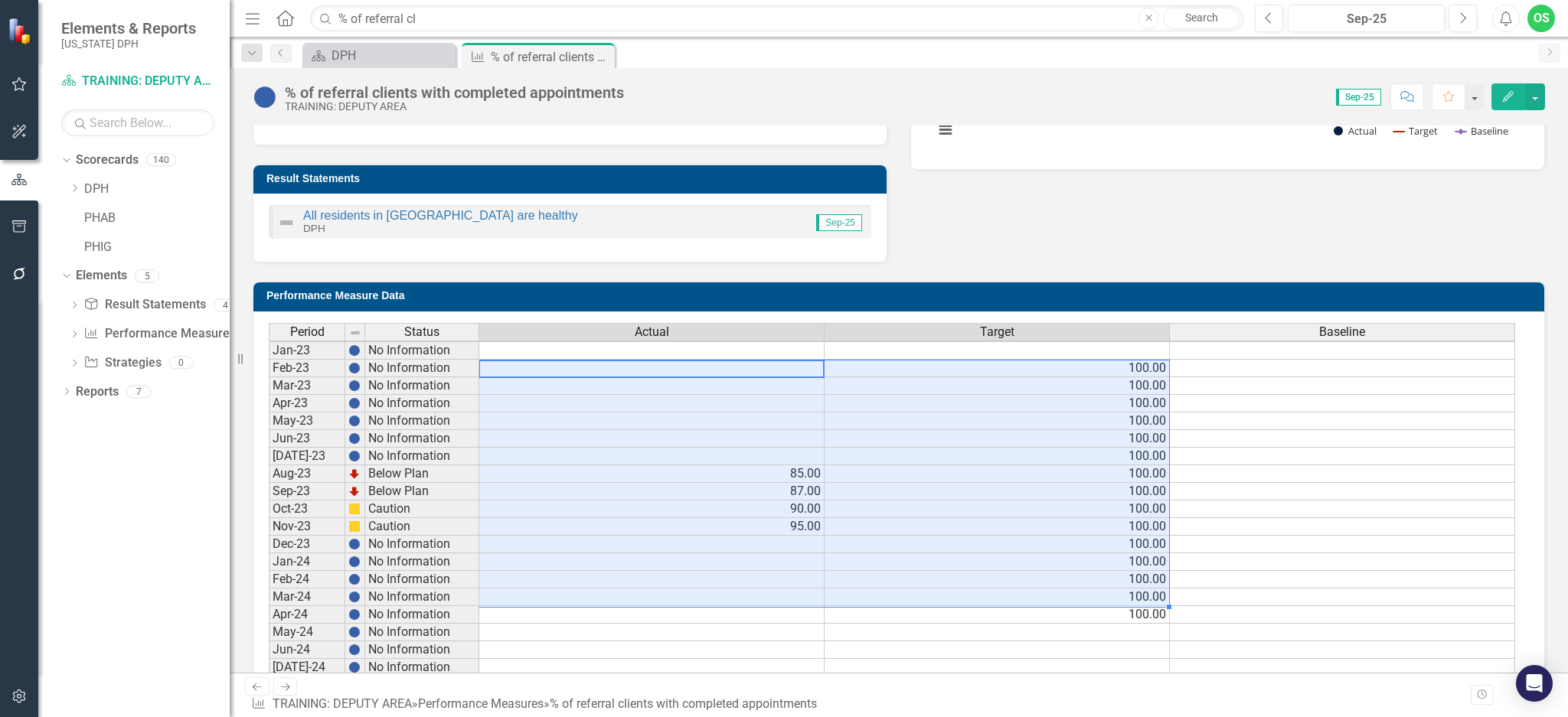
drag, startPoint x: 699, startPoint y: 367, endPoint x: 959, endPoint y: 604, distance: 351.8
click at [959, 537] on tbody "Jan-23 No Information Feb-23 No Information 100.00 Mar-23 No Information 100.00…" at bounding box center [892, 658] width 1247 height 634
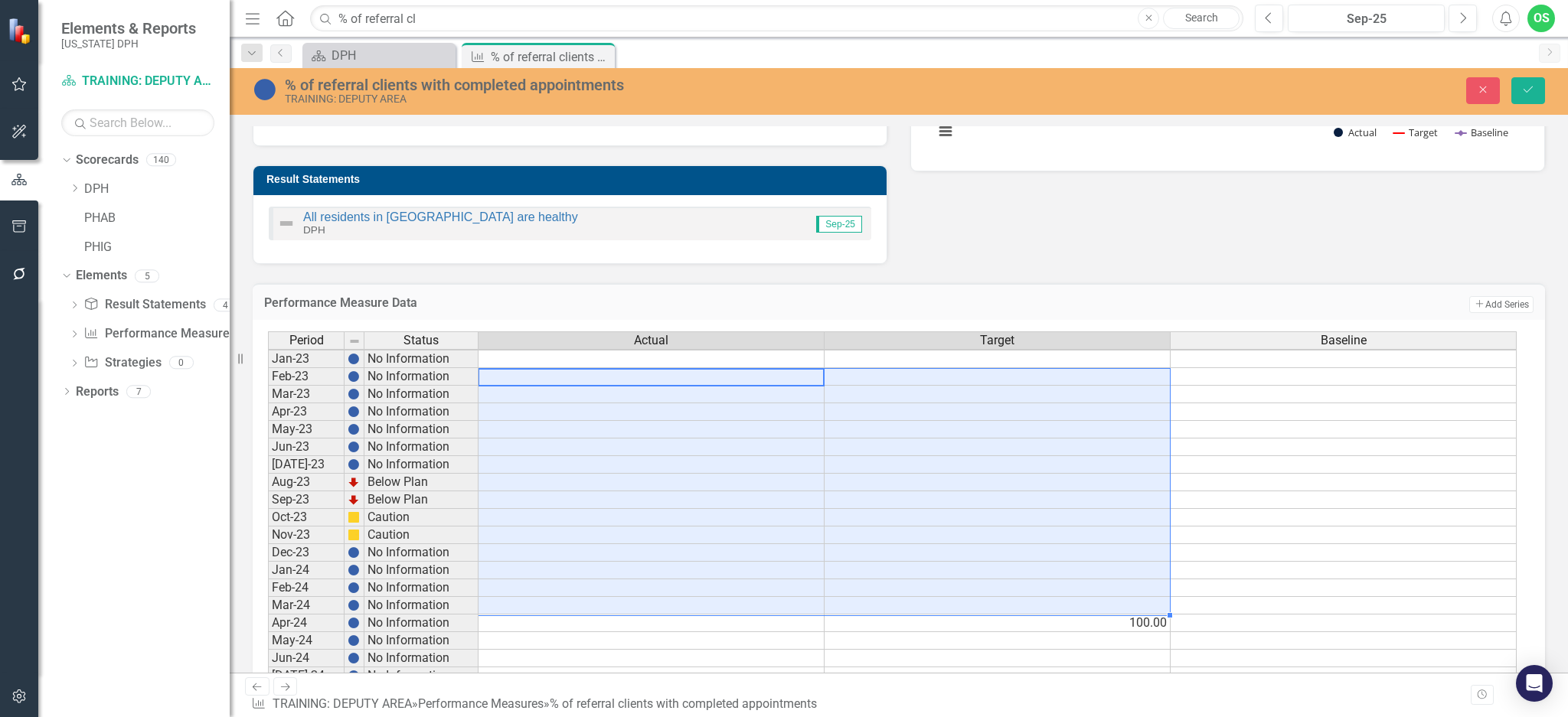
click at [1005, 537] on td "100.00" at bounding box center [997, 623] width 346 height 17
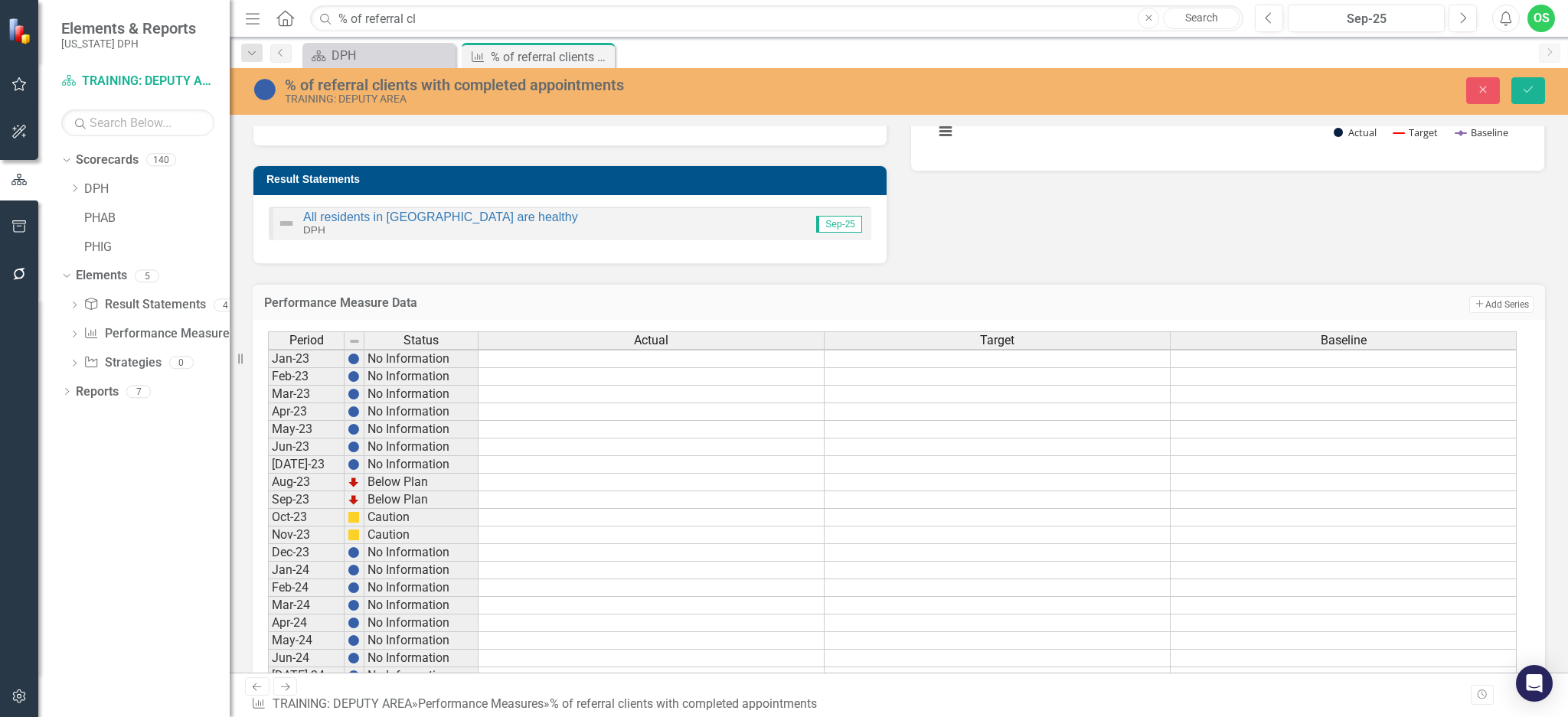
click at [1123, 256] on div "Data Sources Internal Analysis Sep-25 Action Plan Sep-25 Result Statements All …" at bounding box center [898, 64] width 1315 height 399
click at [1176, 88] on button "Save" at bounding box center [1528, 90] width 34 height 26
